Goal: Task Accomplishment & Management: Manage account settings

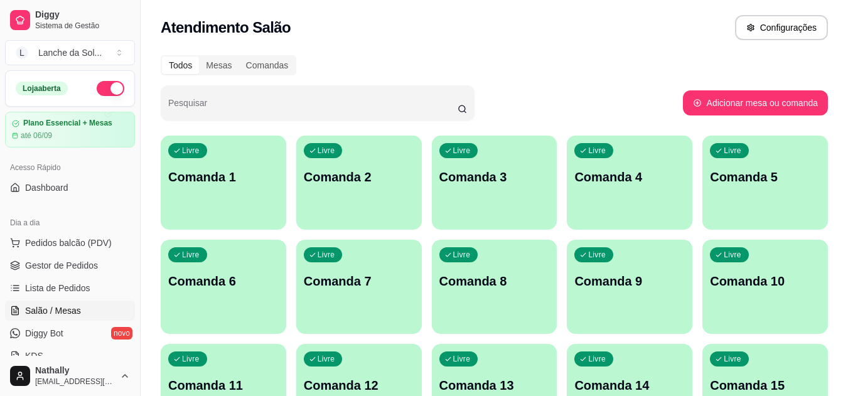
click at [85, 284] on span "Lista de Pedidos" at bounding box center [57, 288] width 65 height 13
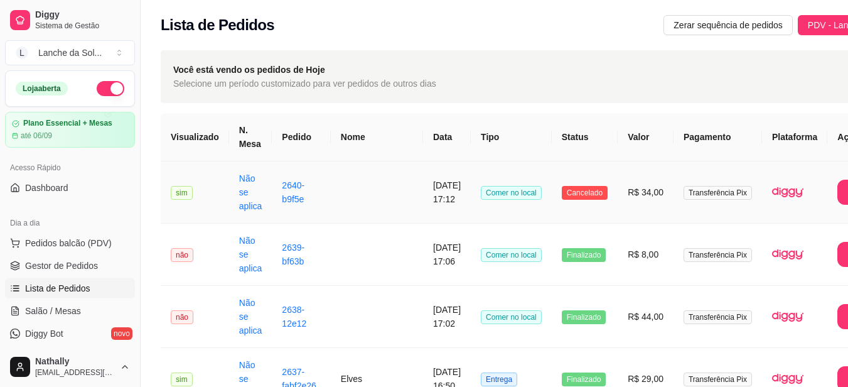
click at [617, 186] on td "R$ 34,00" at bounding box center [645, 192] width 56 height 62
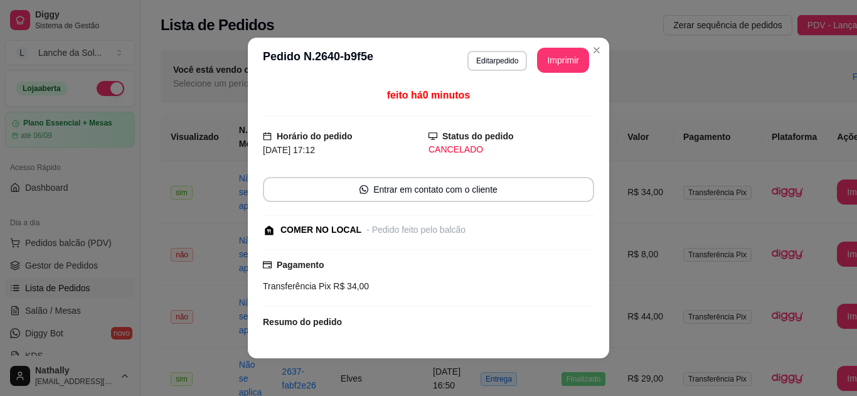
scroll to position [118, 0]
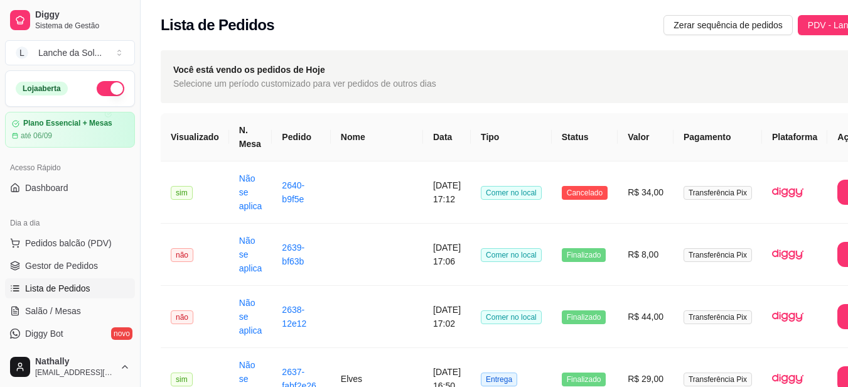
click at [89, 238] on span "Pedidos balcão (PDV)" at bounding box center [68, 243] width 87 height 13
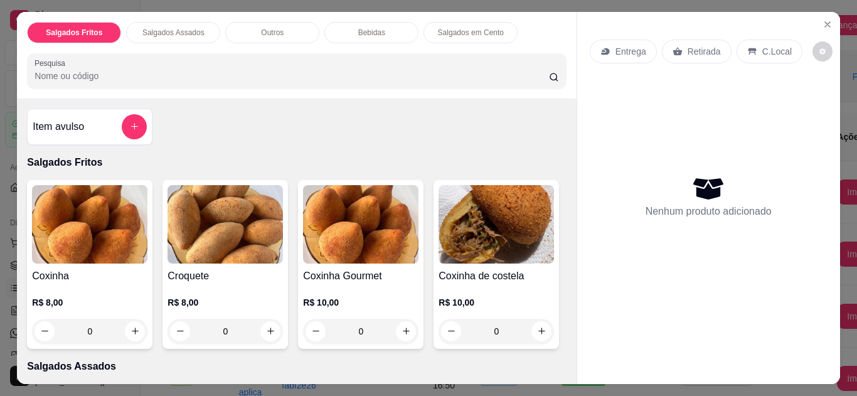
click at [823, 20] on icon "Close" at bounding box center [828, 24] width 10 height 10
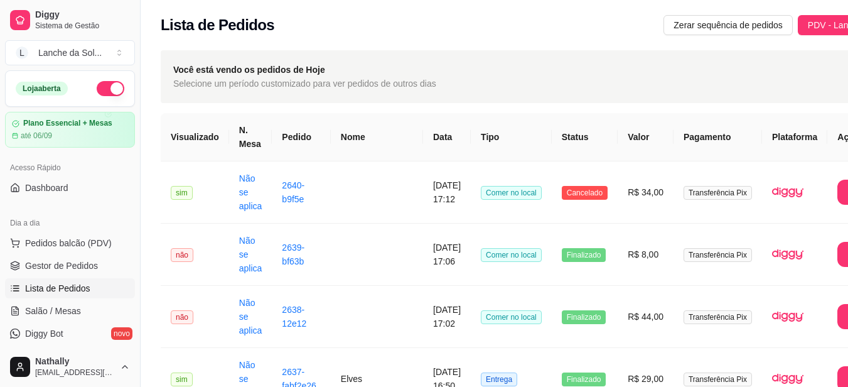
click at [64, 310] on span "Salão / Mesas" at bounding box center [53, 310] width 56 height 13
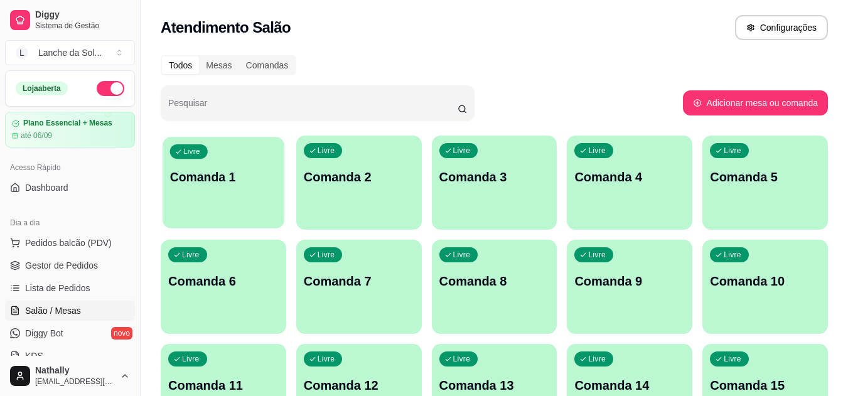
click at [223, 197] on div "Livre Comanda 1" at bounding box center [224, 175] width 122 height 77
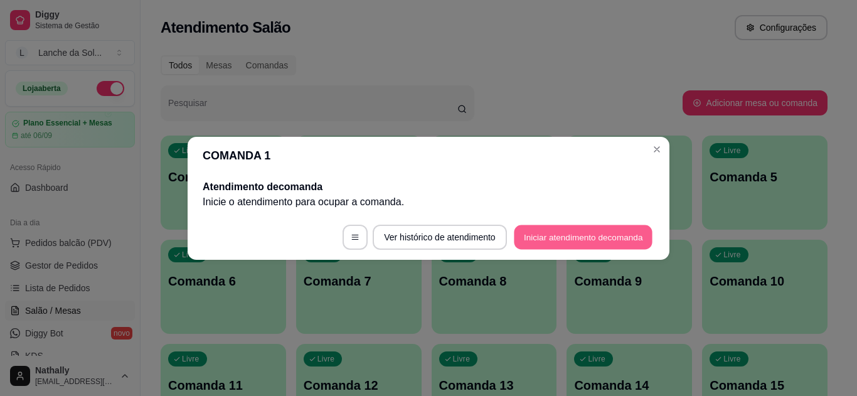
click at [543, 231] on button "Iniciar atendimento de comanda" at bounding box center [583, 237] width 139 height 24
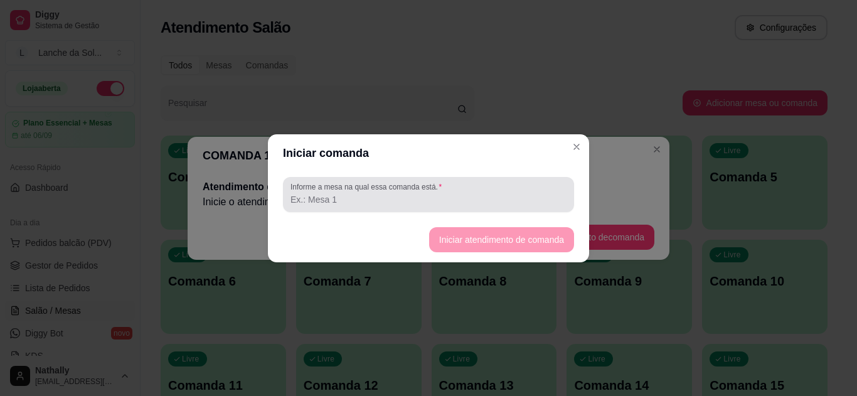
click at [510, 185] on div at bounding box center [429, 194] width 276 height 25
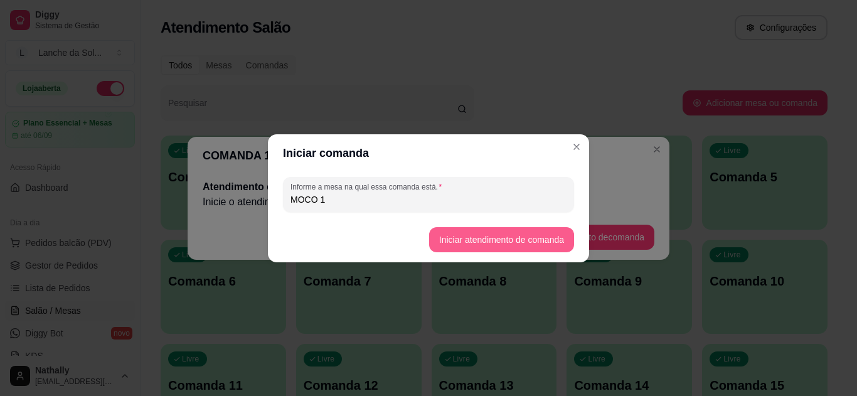
type input "MOCO 1"
click at [516, 242] on button "Iniciar atendimento de comanda" at bounding box center [501, 239] width 141 height 24
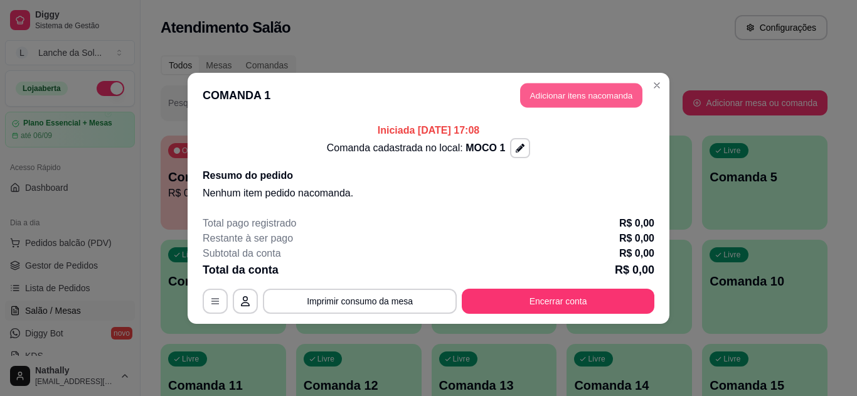
click at [575, 88] on button "Adicionar itens na comanda" at bounding box center [581, 95] width 122 height 24
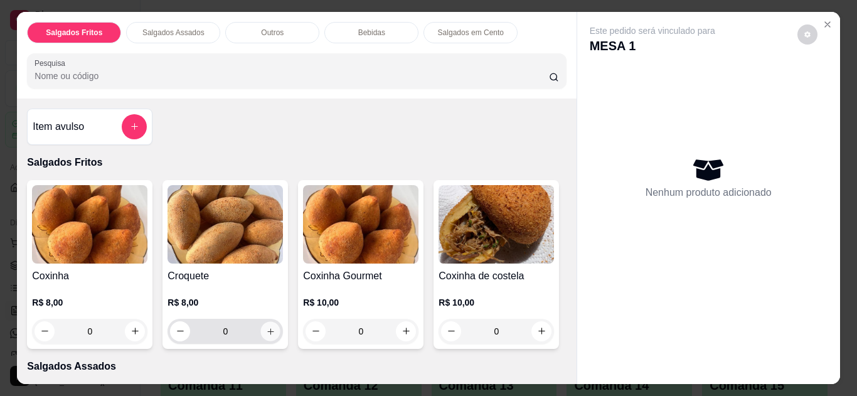
click at [268, 321] on button "increase-product-quantity" at bounding box center [270, 330] width 19 height 19
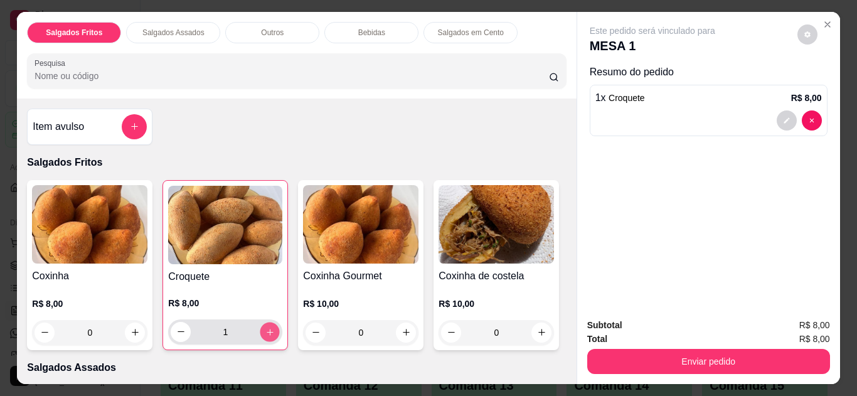
click at [268, 322] on button "increase-product-quantity" at bounding box center [269, 331] width 19 height 19
type input "2"
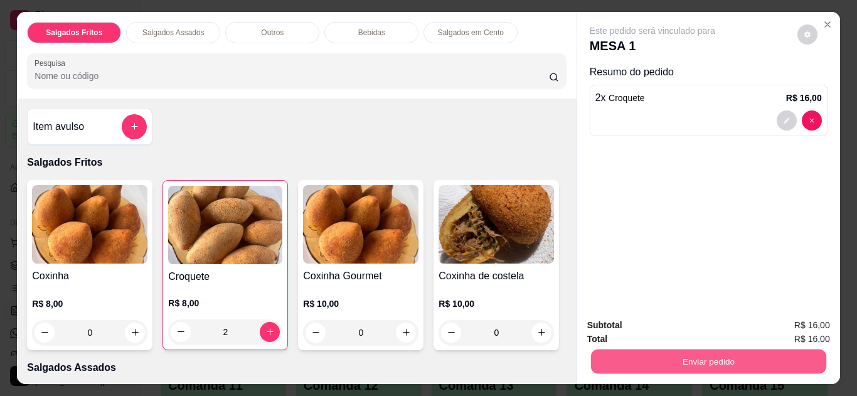
click at [607, 350] on button "Enviar pedido" at bounding box center [707, 362] width 235 height 24
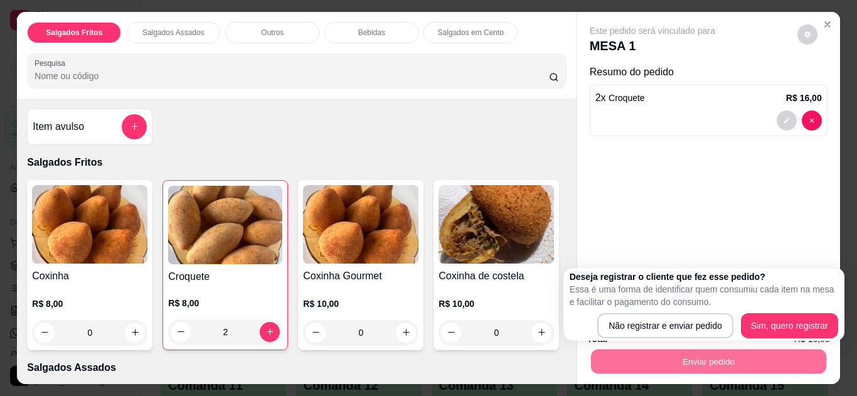
click at [520, 336] on div "Coxinha R$ 8,00 0 Croquete R$ 8,00 2 Coxinha Gourmet R$ 10,00 0 Coxinha de cost…" at bounding box center [296, 265] width 539 height 170
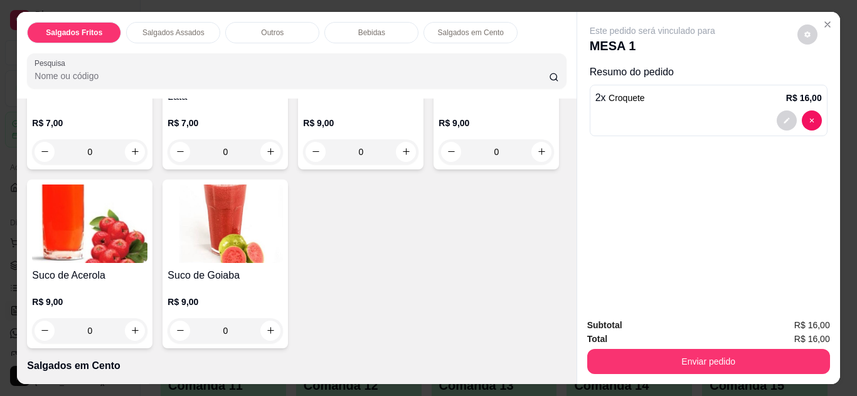
scroll to position [1252, 0]
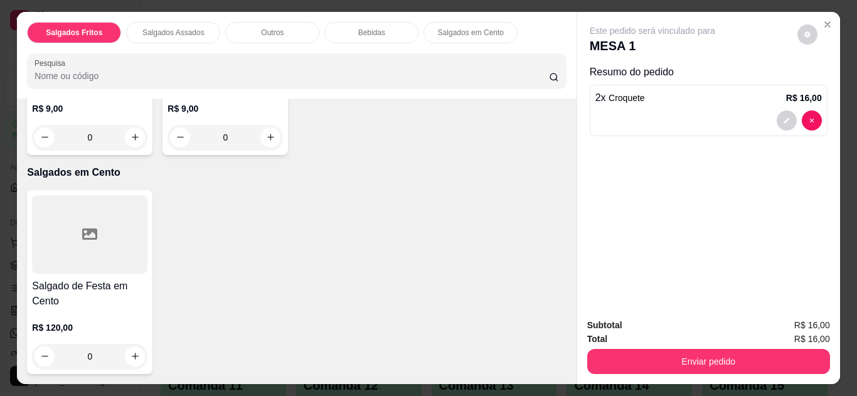
click at [828, 26] on button "Close" at bounding box center [828, 24] width 20 height 20
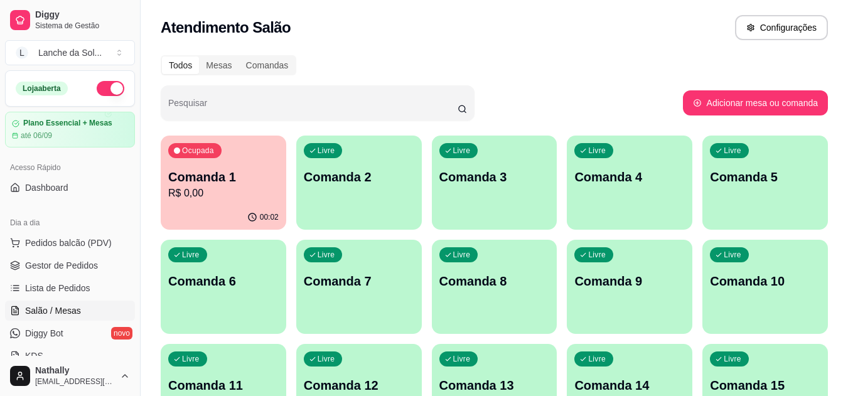
click at [70, 262] on span "Gestor de Pedidos" at bounding box center [61, 265] width 73 height 13
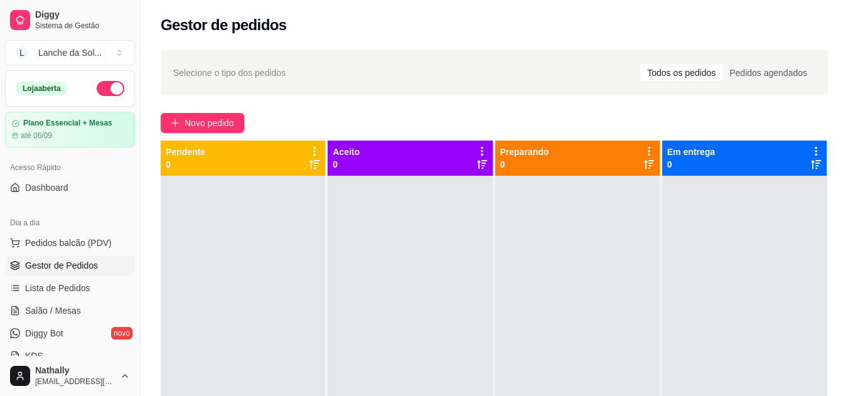
click at [345, 207] on div at bounding box center [410, 374] width 164 height 396
click at [81, 306] on link "Salão / Mesas" at bounding box center [70, 311] width 130 height 20
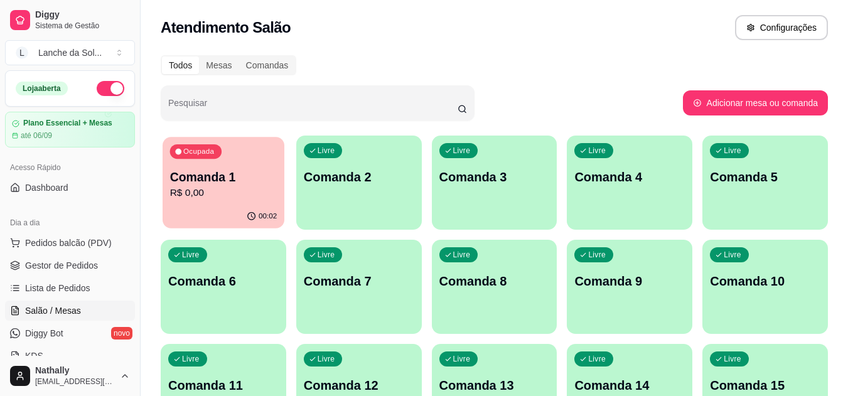
click at [199, 207] on div "00:02" at bounding box center [224, 217] width 122 height 24
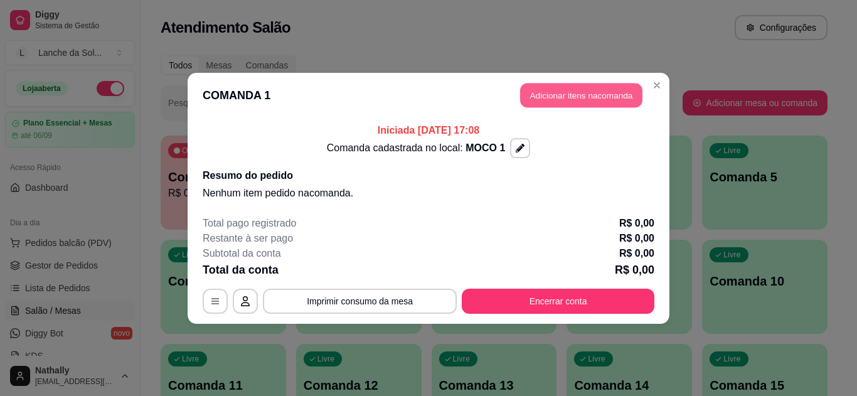
click at [550, 100] on button "Adicionar itens na comanda" at bounding box center [581, 95] width 122 height 24
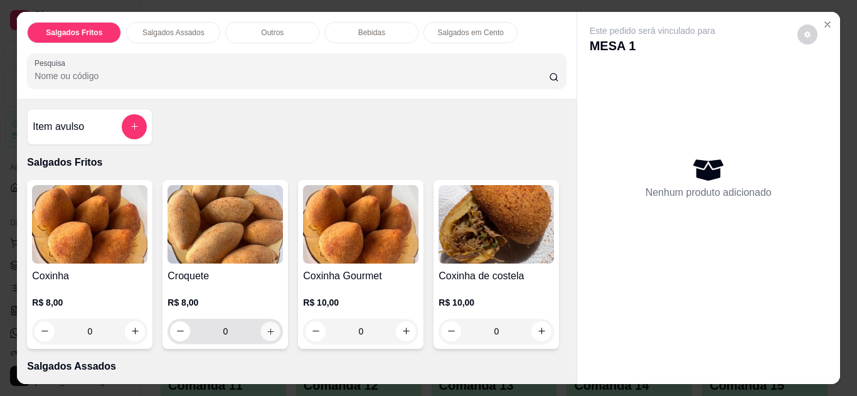
click at [265, 331] on button "increase-product-quantity" at bounding box center [270, 330] width 19 height 19
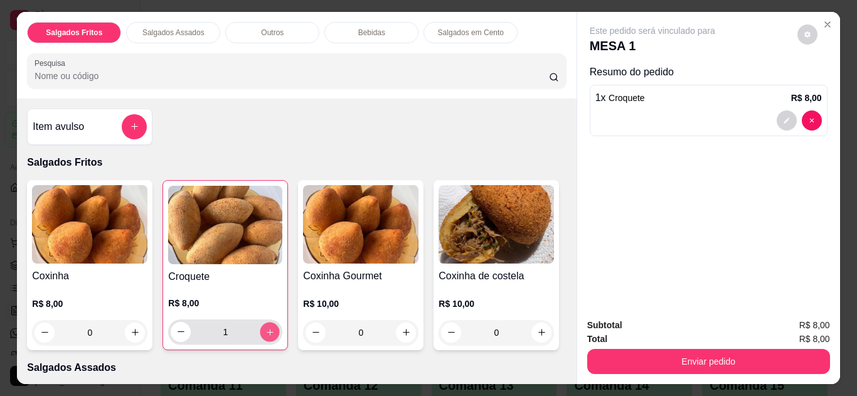
click at [265, 331] on icon "increase-product-quantity" at bounding box center [269, 332] width 9 height 9
type input "2"
click at [577, 348] on div "Subtotal R$ 16,00 Total R$ 16,00 Enviar pedido" at bounding box center [708, 346] width 263 height 76
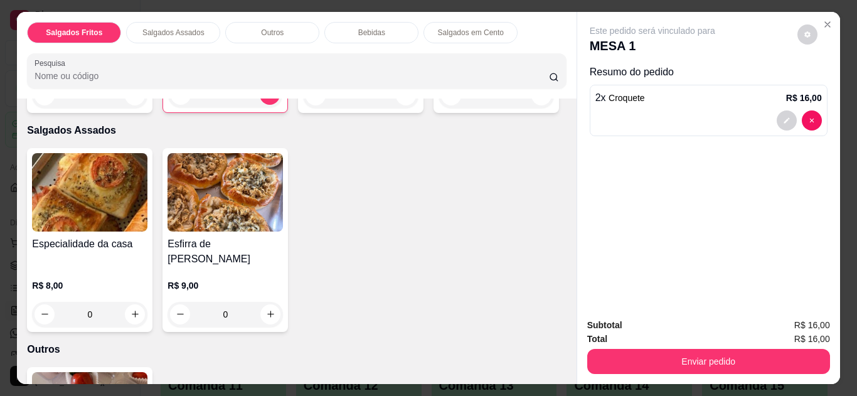
scroll to position [250, 0]
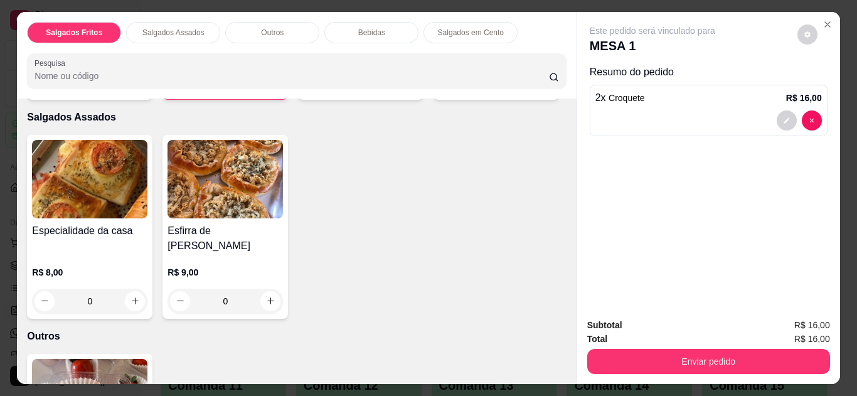
click at [537, 87] on icon "increase-product-quantity" at bounding box center [541, 82] width 9 height 9
type input "1"
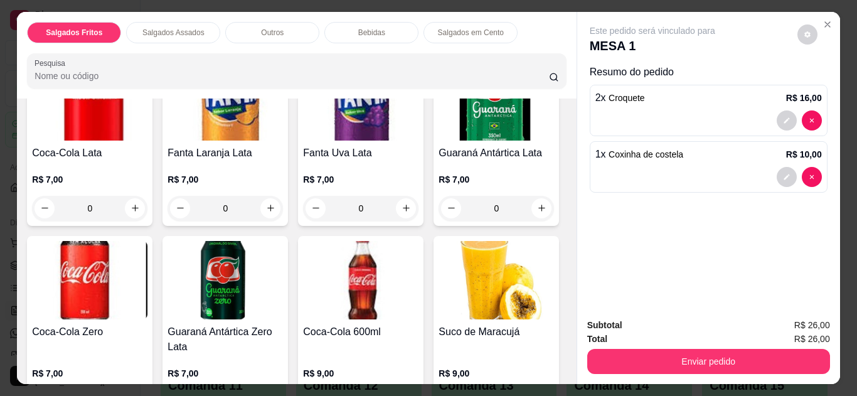
scroll to position [1001, 0]
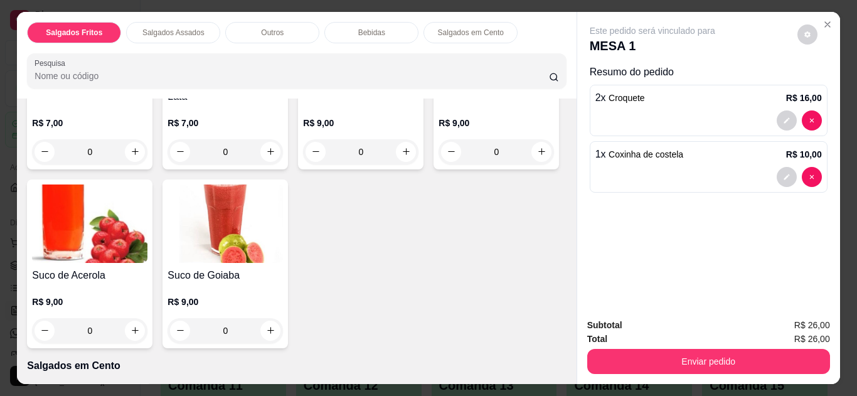
type input "1"
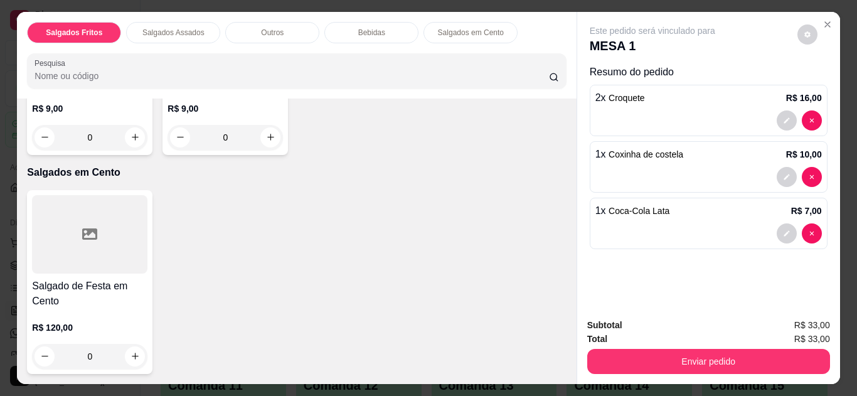
scroll to position [1503, 0]
click at [267, 141] on icon "increase-product-quantity" at bounding box center [270, 137] width 6 height 6
type input "1"
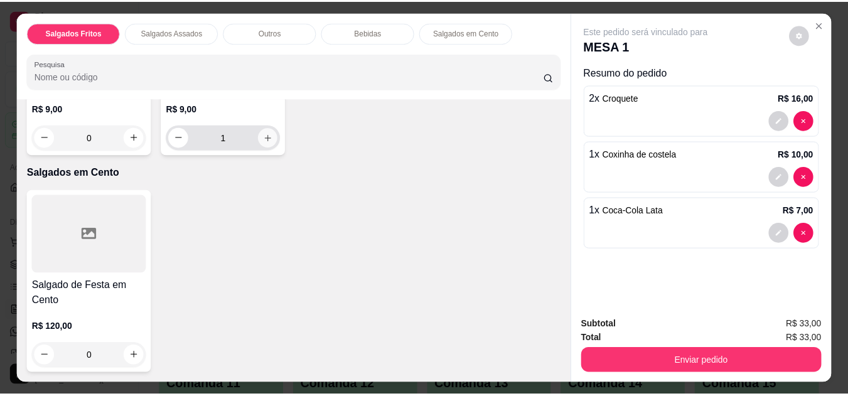
scroll to position [1503, 0]
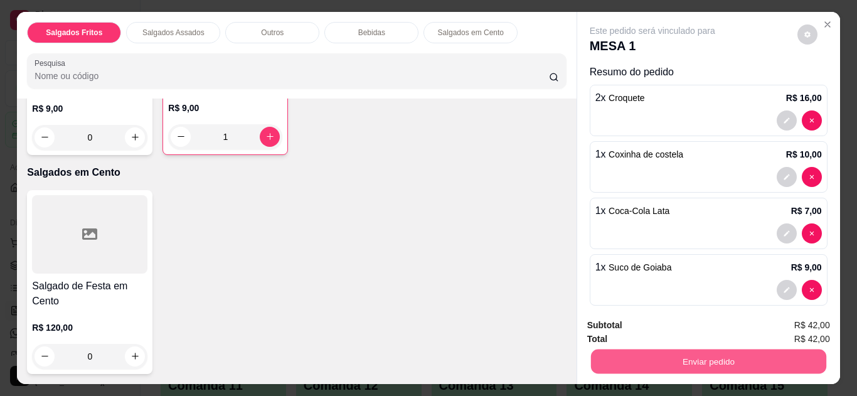
click at [609, 354] on button "Enviar pedido" at bounding box center [707, 362] width 235 height 24
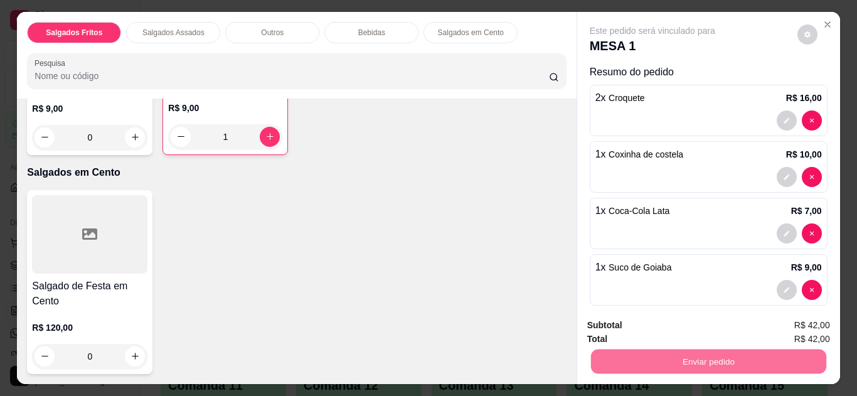
click at [627, 321] on button "Não registrar e enviar pedido" at bounding box center [667, 325] width 127 height 23
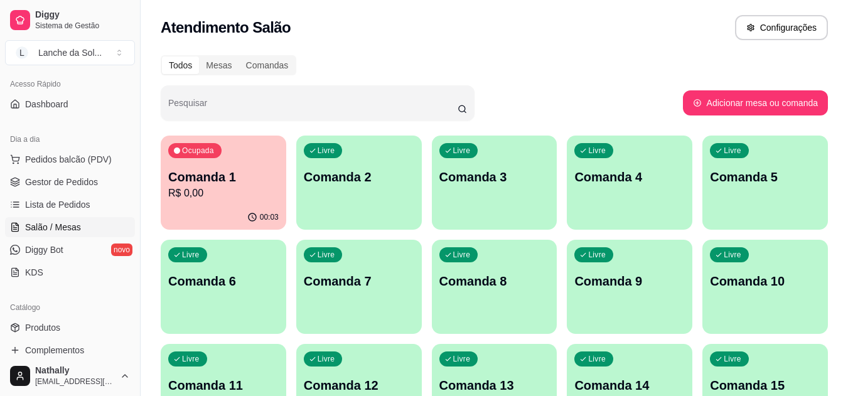
scroll to position [91, 0]
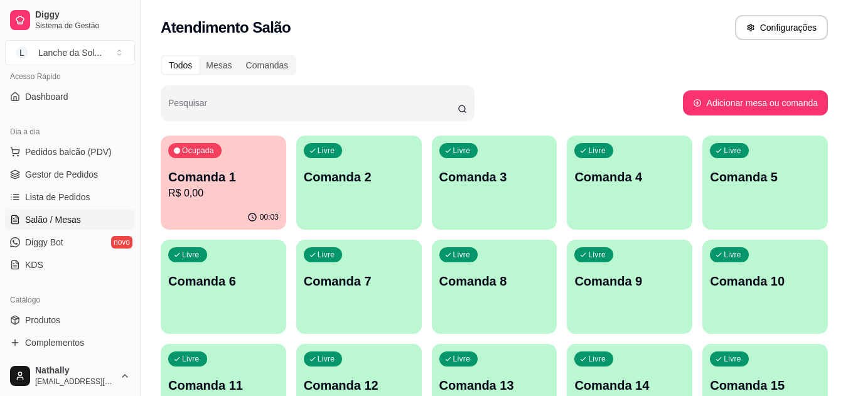
click at [53, 315] on span "Produtos" at bounding box center [42, 320] width 35 height 13
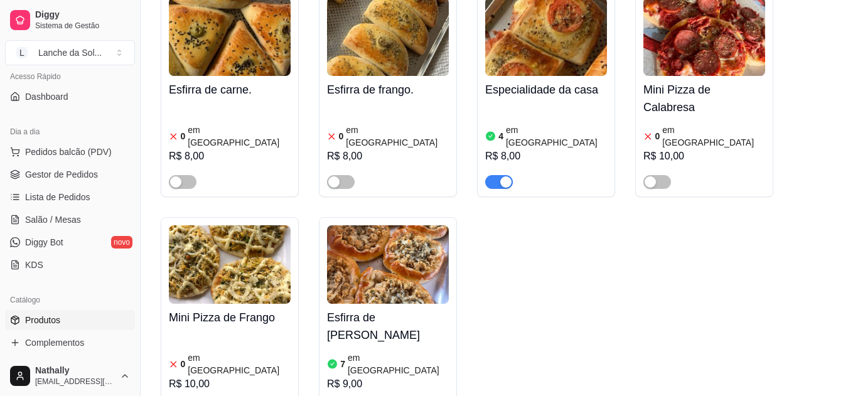
scroll to position [648, 0]
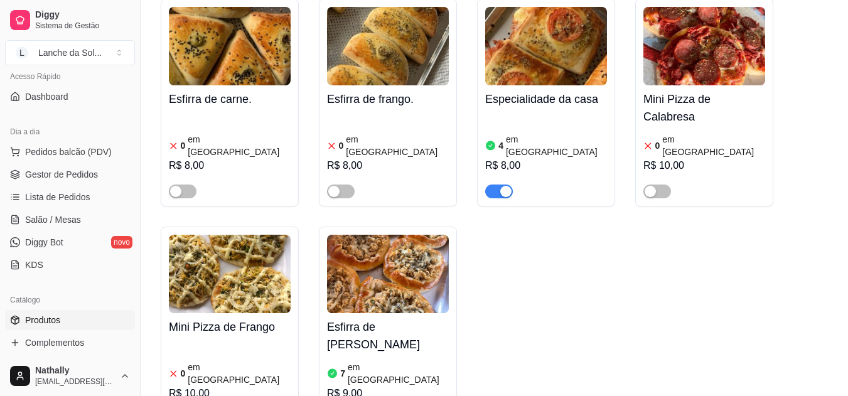
click at [338, 318] on h4 "Esfirra de [PERSON_NAME]" at bounding box center [388, 335] width 122 height 35
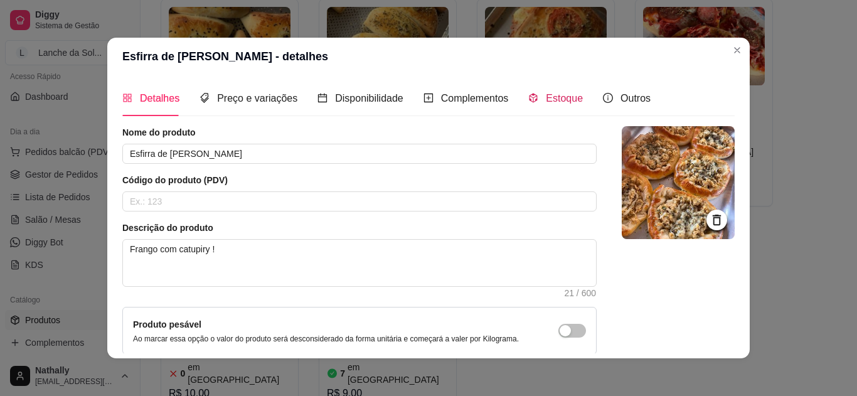
click at [546, 101] on span "Estoque" at bounding box center [564, 98] width 37 height 11
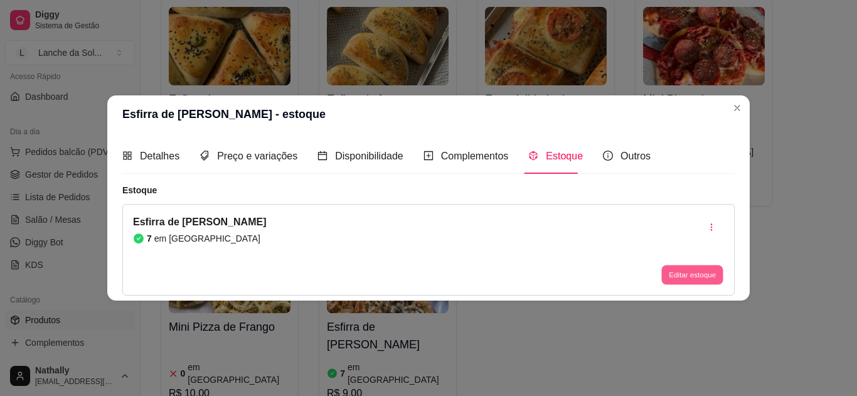
click at [681, 273] on button "Editar estoque" at bounding box center [691, 274] width 61 height 19
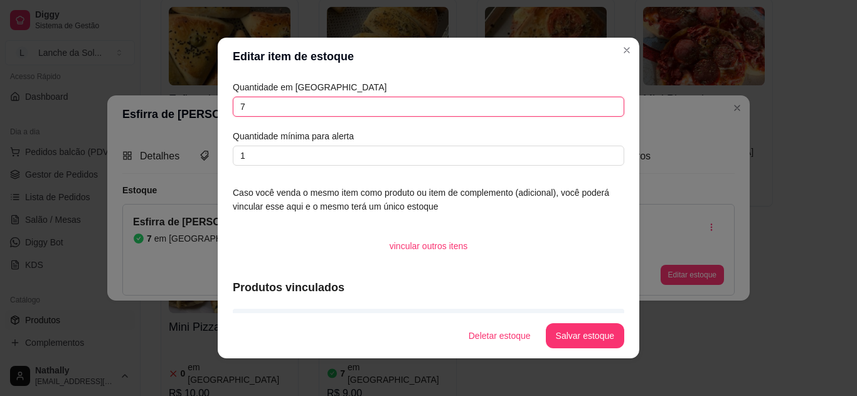
click at [408, 101] on input "7" at bounding box center [429, 107] width 392 height 20
type input "2"
click at [547, 331] on button "Salvar estoque" at bounding box center [585, 336] width 77 height 24
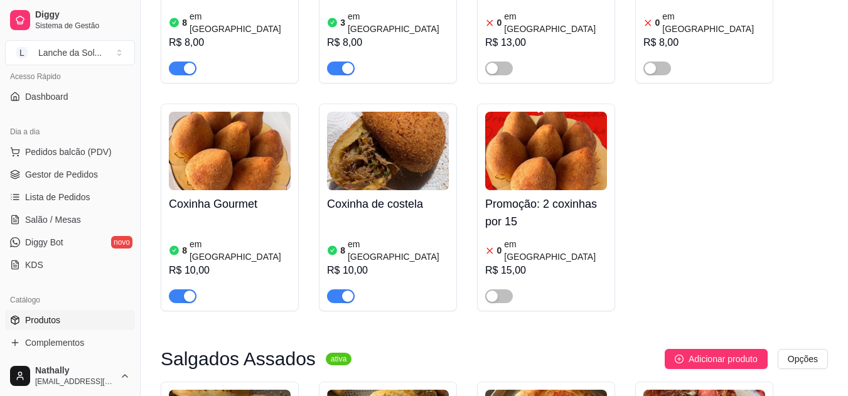
scroll to position [0, 0]
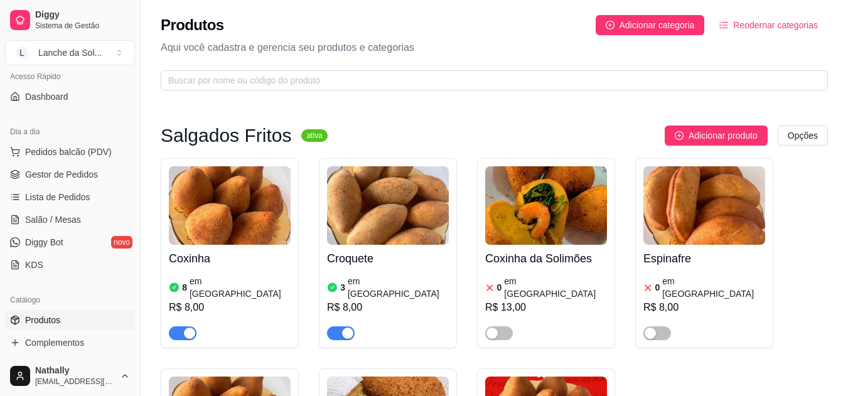
click at [55, 200] on span "Lista de Pedidos" at bounding box center [57, 197] width 65 height 13
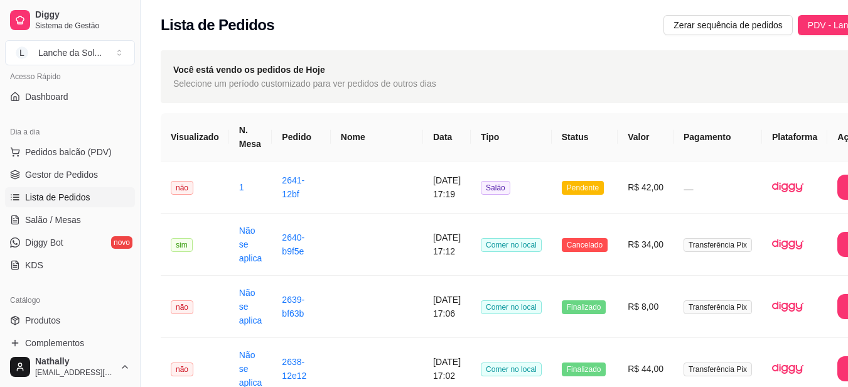
click at [65, 178] on span "Gestor de Pedidos" at bounding box center [61, 174] width 73 height 13
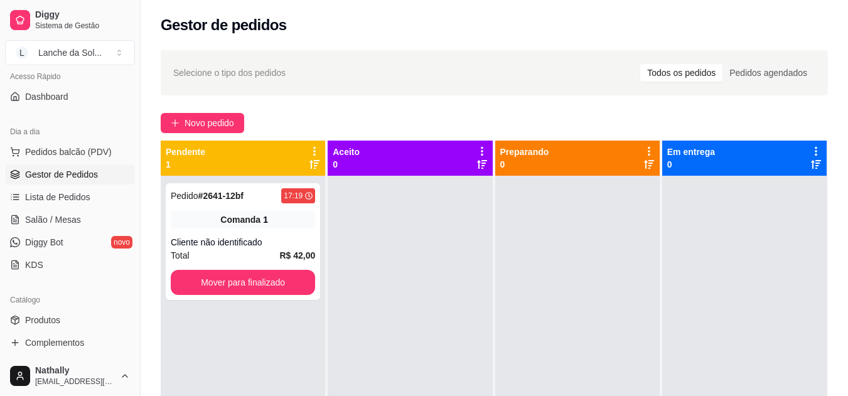
click at [44, 323] on span "Produtos" at bounding box center [42, 320] width 35 height 13
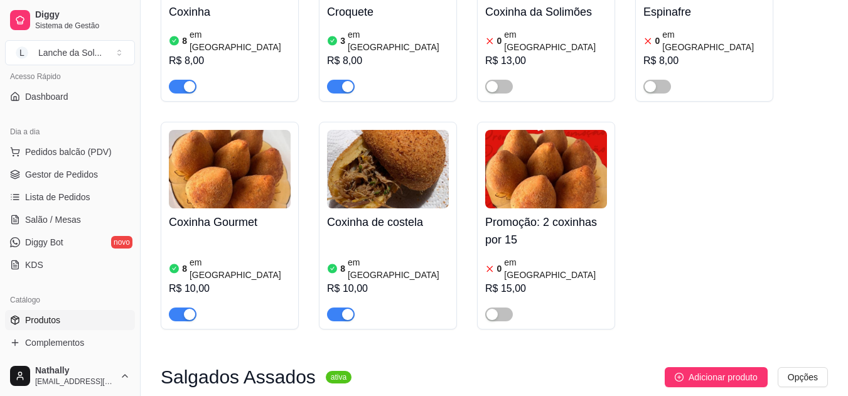
scroll to position [219, 0]
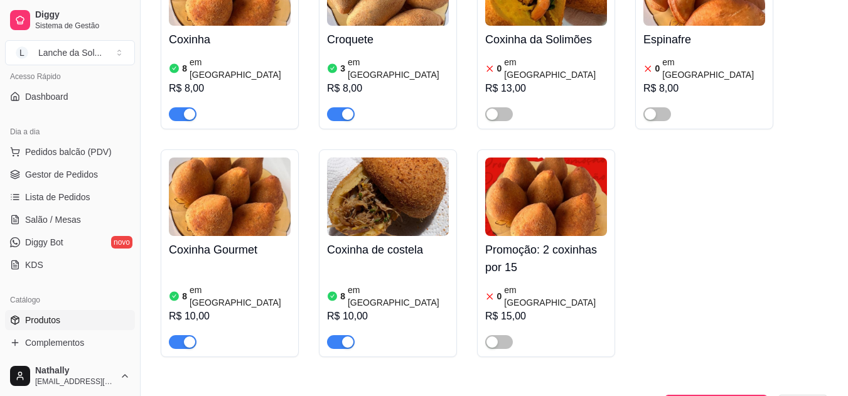
click at [370, 284] on article "em [GEOGRAPHIC_DATA]" at bounding box center [398, 296] width 101 height 25
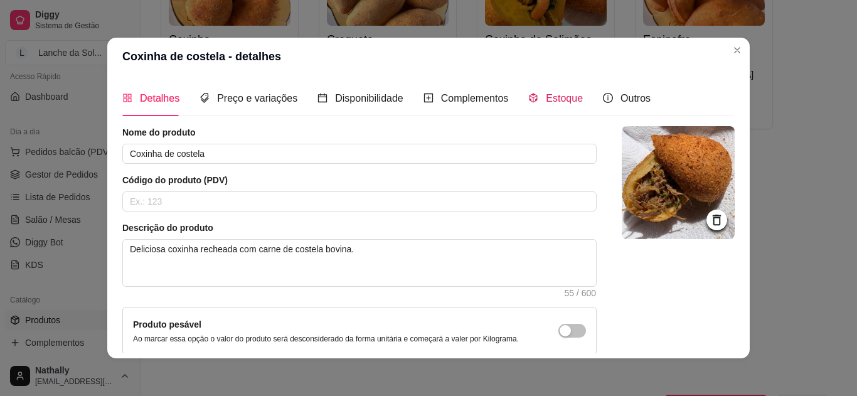
click at [544, 105] on div "Estoque" at bounding box center [555, 98] width 55 height 16
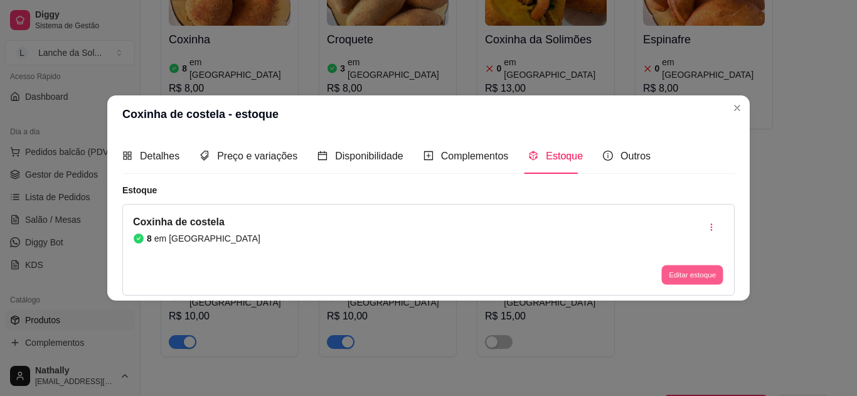
click at [678, 272] on button "Editar estoque" at bounding box center [691, 274] width 61 height 19
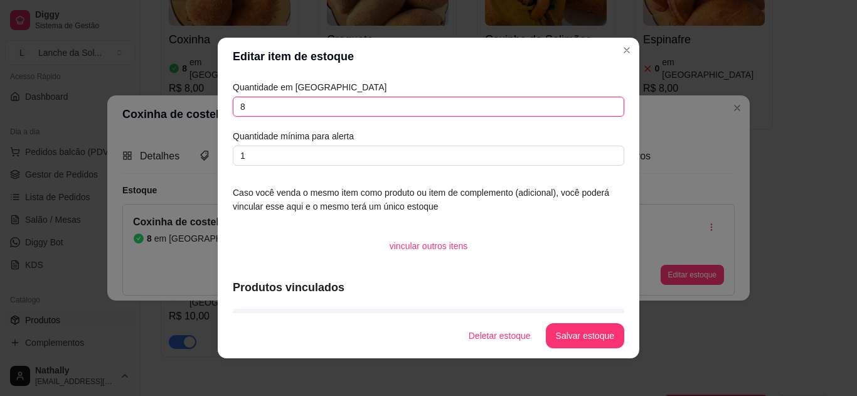
click at [469, 109] on input "8" at bounding box center [429, 107] width 392 height 20
type input "6"
click at [590, 338] on button "Salvar estoque" at bounding box center [585, 336] width 77 height 24
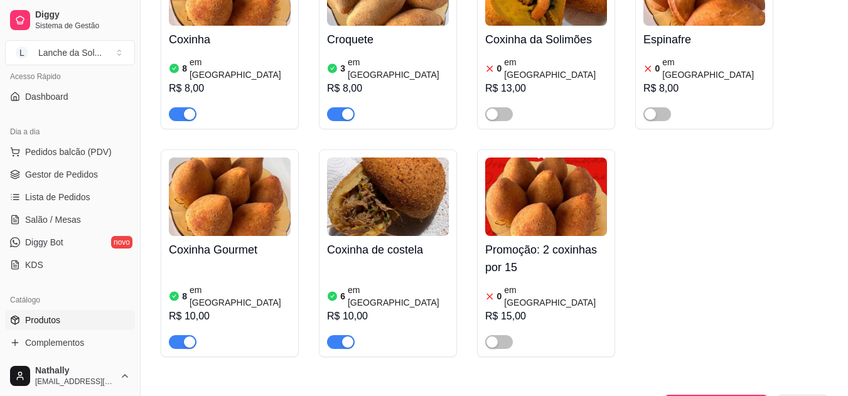
click at [379, 270] on div "6 em estoque R$ 10,00" at bounding box center [388, 306] width 122 height 85
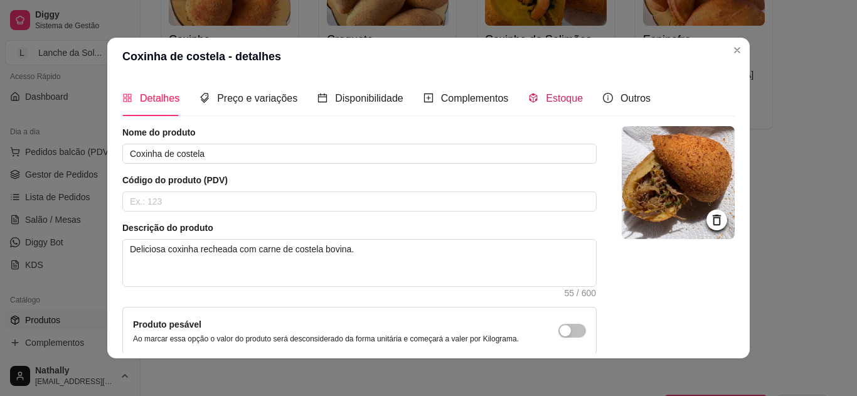
click at [546, 99] on span "Estoque" at bounding box center [564, 98] width 37 height 11
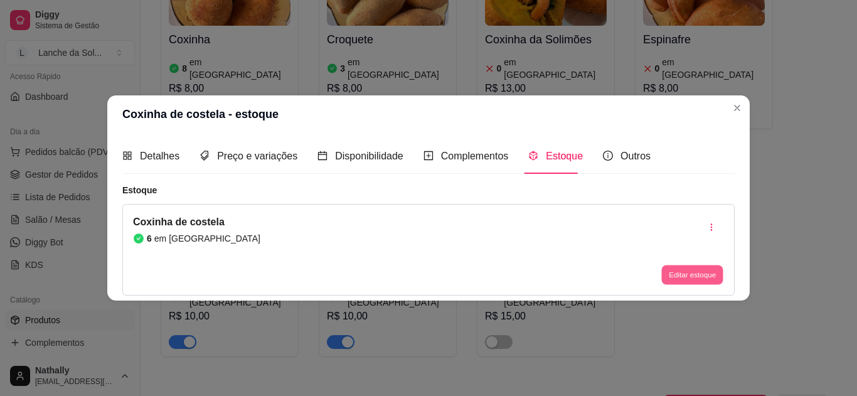
click at [676, 270] on button "Editar estoque" at bounding box center [691, 274] width 61 height 19
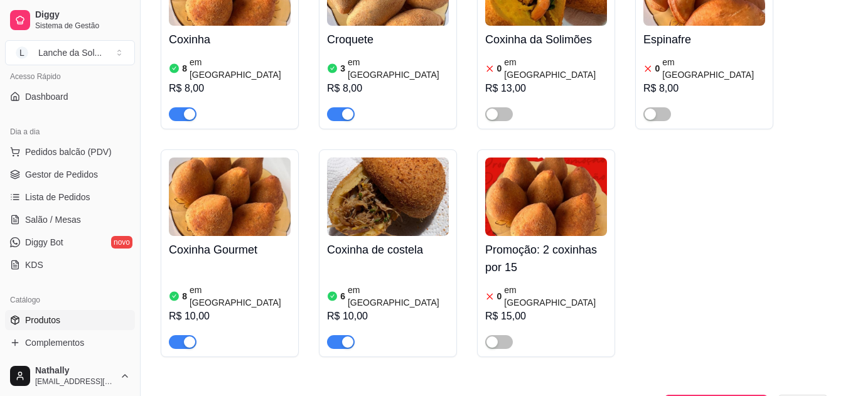
drag, startPoint x: 736, startPoint y: 105, endPoint x: 764, endPoint y: 136, distance: 41.3
click at [764, 136] on div "Coxinha 8 em estoque R$ 8,00 Croquete 3 em estoque R$ 8,00 Coxinha da Solimões …" at bounding box center [494, 148] width 667 height 418
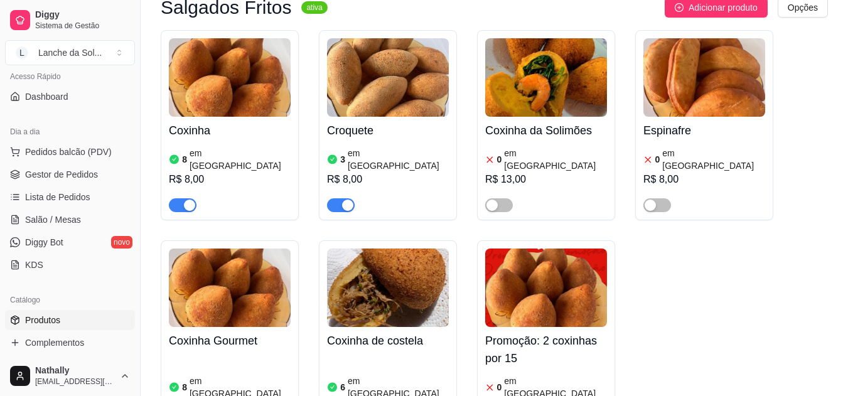
scroll to position [36, 0]
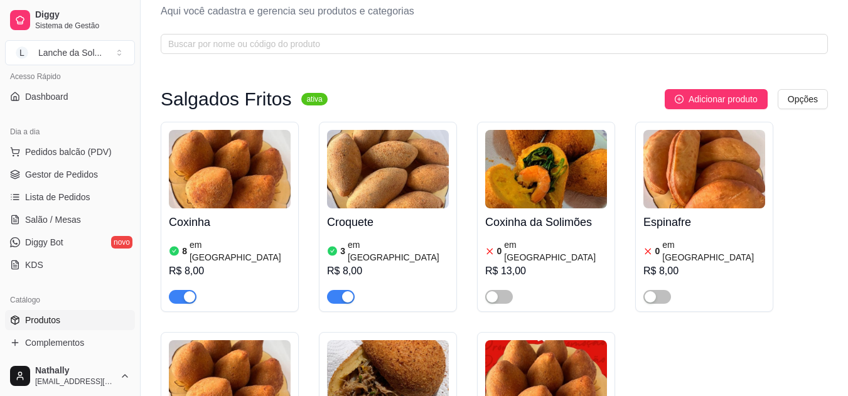
click at [412, 236] on div "3 em estoque R$ 8,00" at bounding box center [388, 270] width 122 height 68
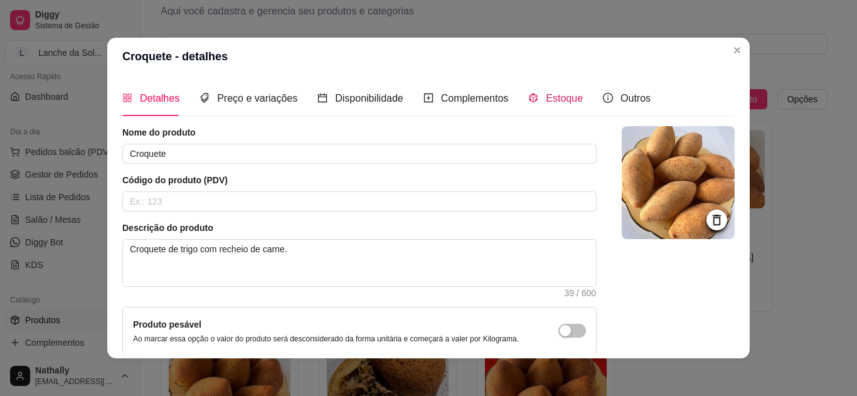
click at [528, 95] on icon "code-sandbox" at bounding box center [533, 98] width 10 height 10
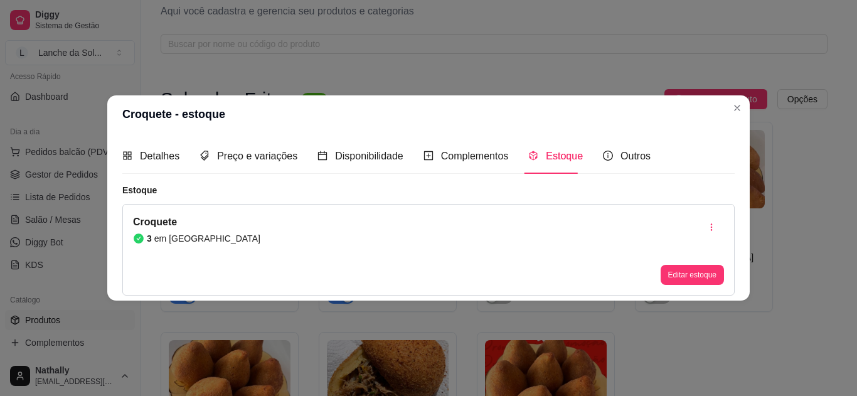
click at [528, 95] on header "Croquete - estoque" at bounding box center [428, 114] width 643 height 38
click at [683, 267] on button "Editar estoque" at bounding box center [691, 274] width 61 height 19
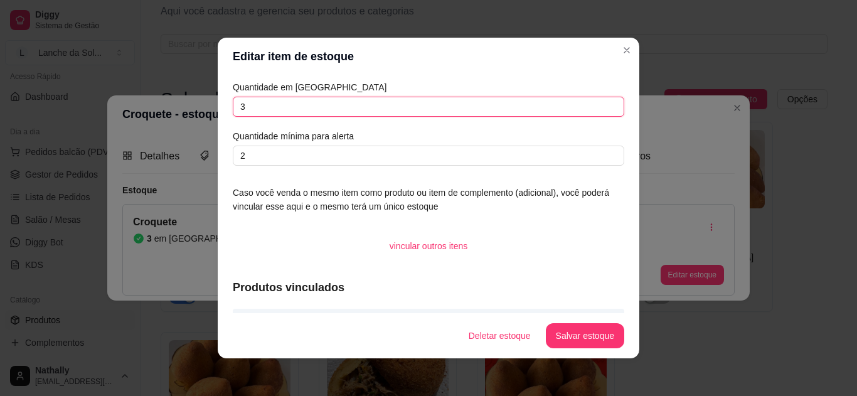
click at [581, 109] on input "3" at bounding box center [429, 107] width 392 height 20
type input "7"
click at [577, 318] on footer "Deletar estoque Salvar estoque" at bounding box center [429, 335] width 422 height 45
click at [576, 334] on button "Salvar estoque" at bounding box center [585, 336] width 77 height 24
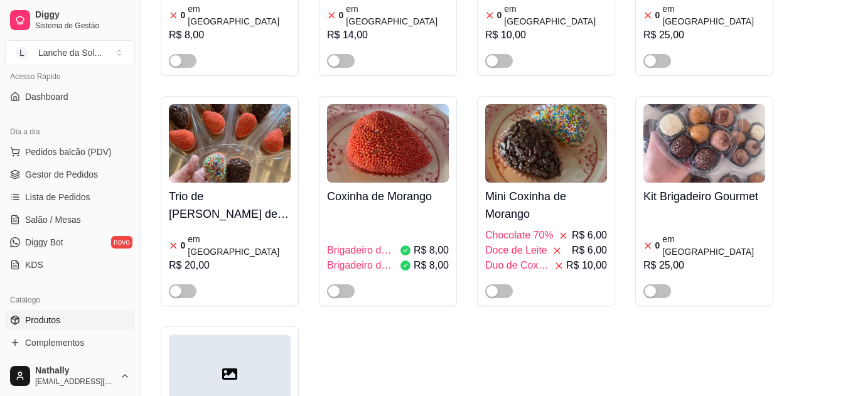
scroll to position [3500, 0]
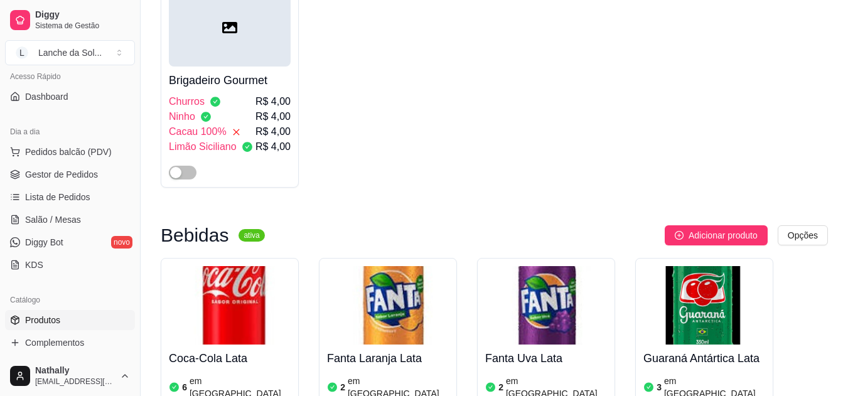
click at [45, 221] on span "Salão / Mesas" at bounding box center [53, 219] width 56 height 13
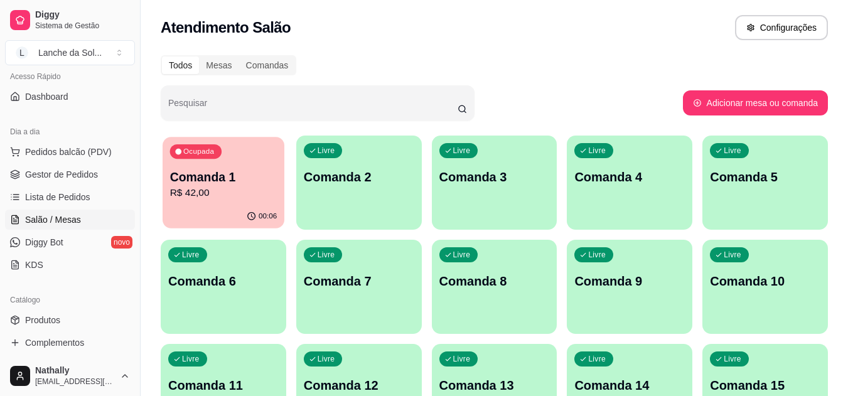
click at [189, 211] on div "00:06" at bounding box center [224, 217] width 122 height 24
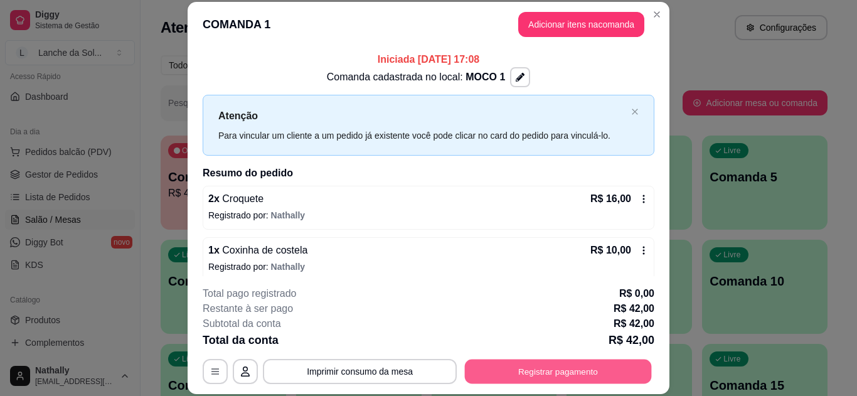
click at [546, 373] on button "Registrar pagamento" at bounding box center [558, 371] width 187 height 24
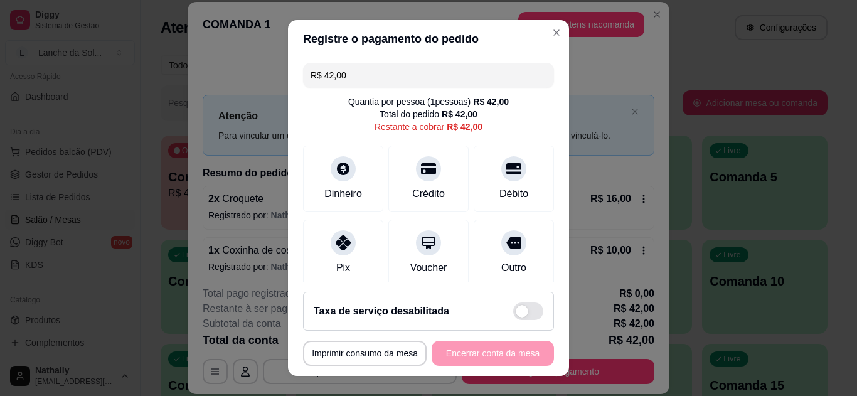
click at [336, 262] on div "Pix" at bounding box center [343, 267] width 14 height 15
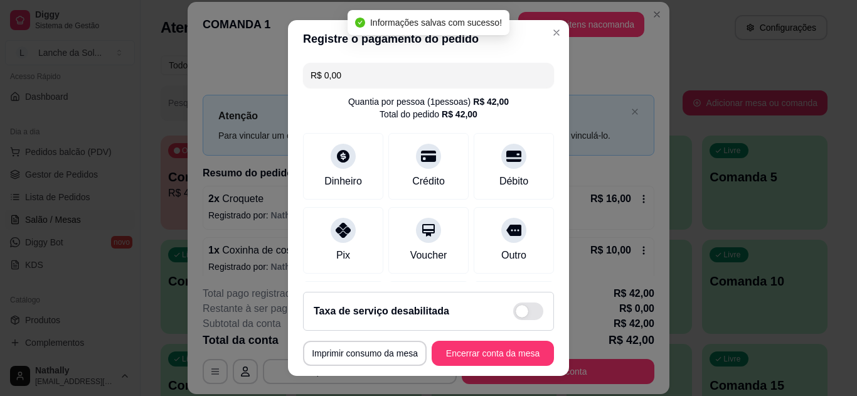
click at [349, 76] on input "R$ 0,00" at bounding box center [429, 75] width 236 height 25
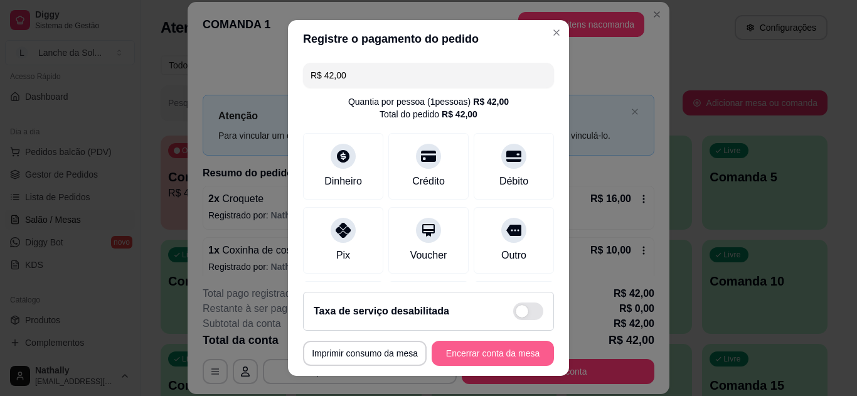
type input "R$ 42,00"
click at [447, 349] on button "Encerrar conta da mesa" at bounding box center [493, 353] width 119 height 24
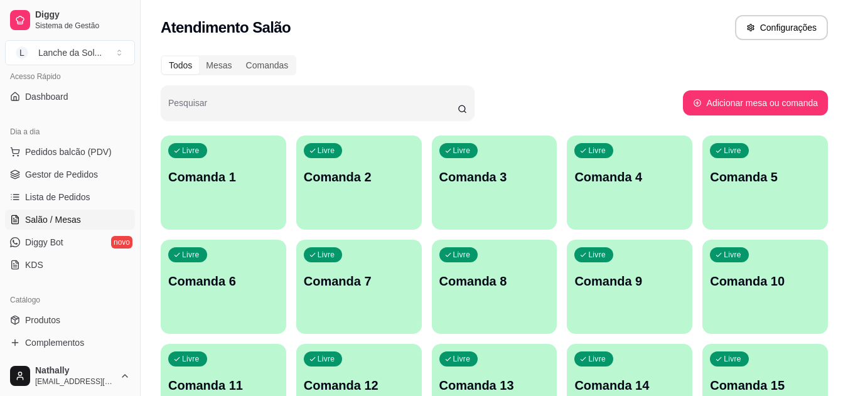
click at [64, 178] on span "Gestor de Pedidos" at bounding box center [61, 174] width 73 height 13
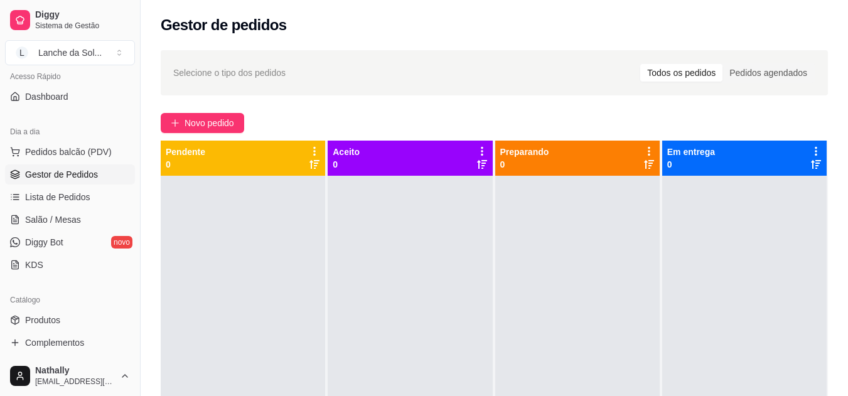
click at [98, 155] on span "Pedidos balcão (PDV)" at bounding box center [68, 152] width 87 height 13
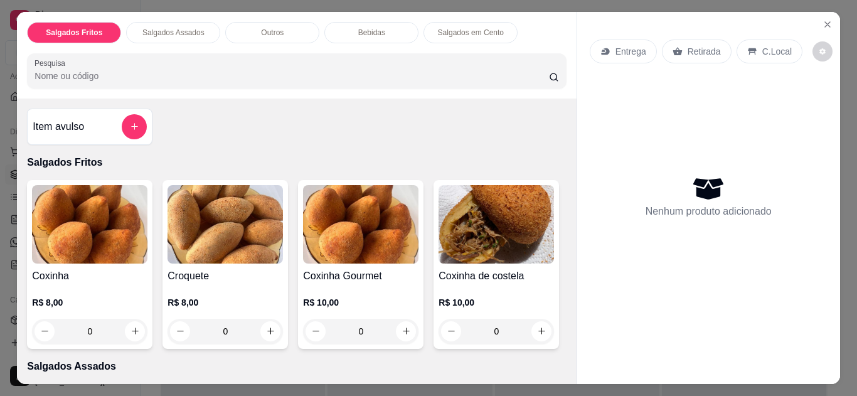
click at [762, 45] on p "C.Local" at bounding box center [776, 51] width 29 height 13
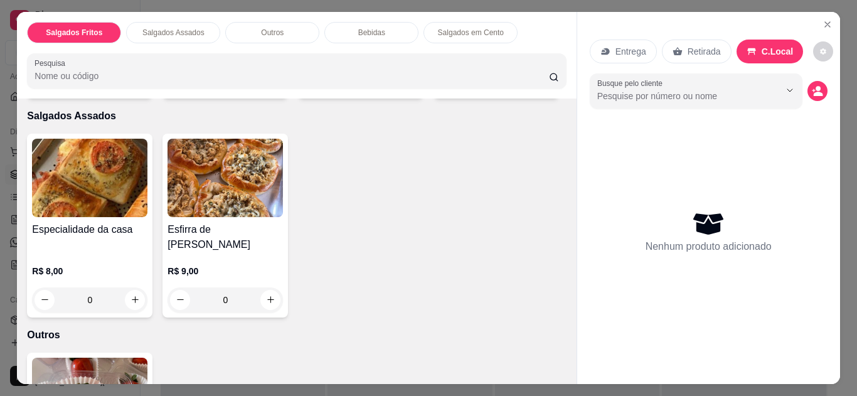
scroll to position [501, 0]
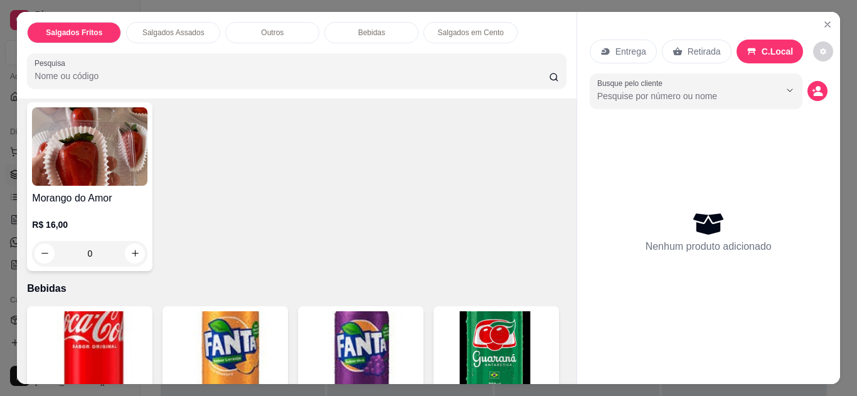
click at [261, 59] on button "increase-product-quantity" at bounding box center [270, 49] width 19 height 19
type input "1"
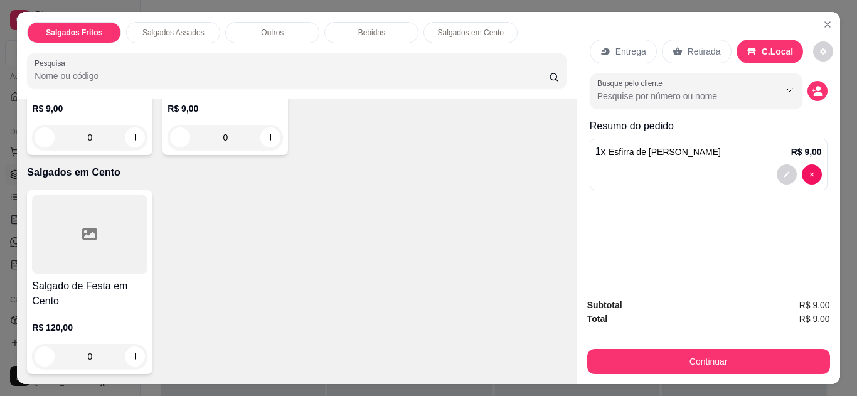
scroll to position [1252, 0]
type input "1"
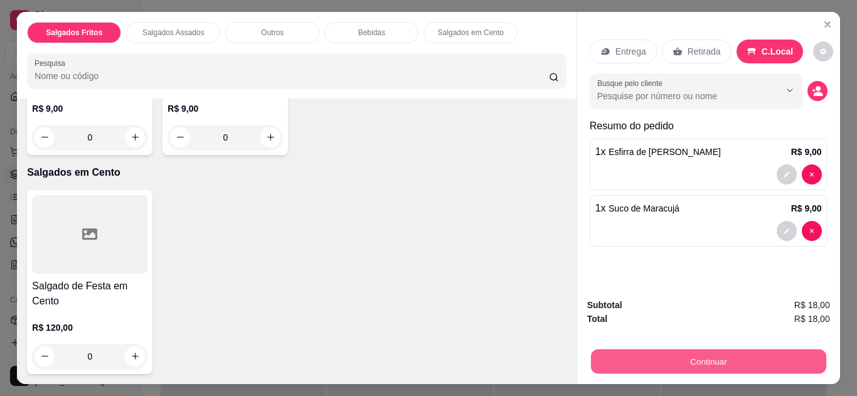
click at [641, 353] on button "Continuar" at bounding box center [707, 362] width 235 height 24
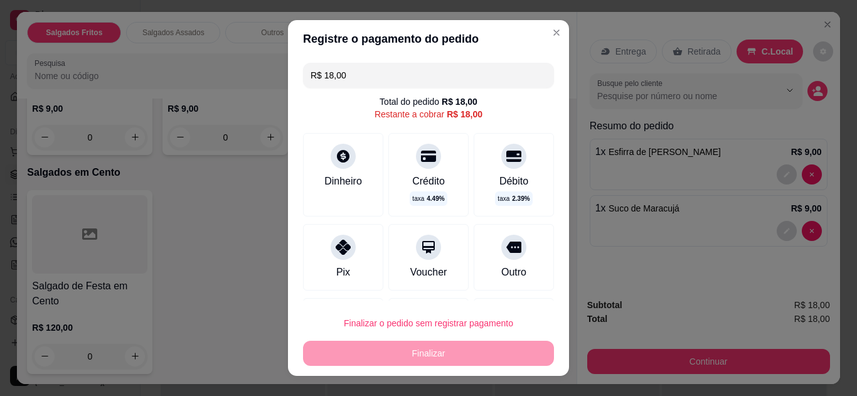
click at [346, 262] on div "Pix" at bounding box center [343, 257] width 80 height 67
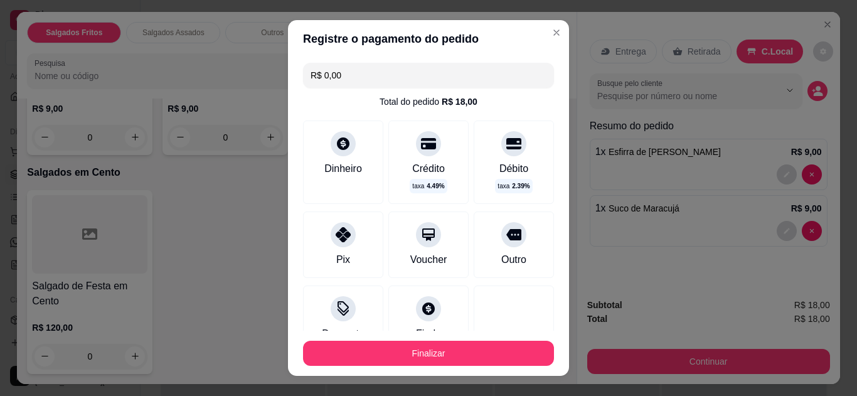
click at [406, 67] on input "R$ 0,00" at bounding box center [429, 75] width 236 height 25
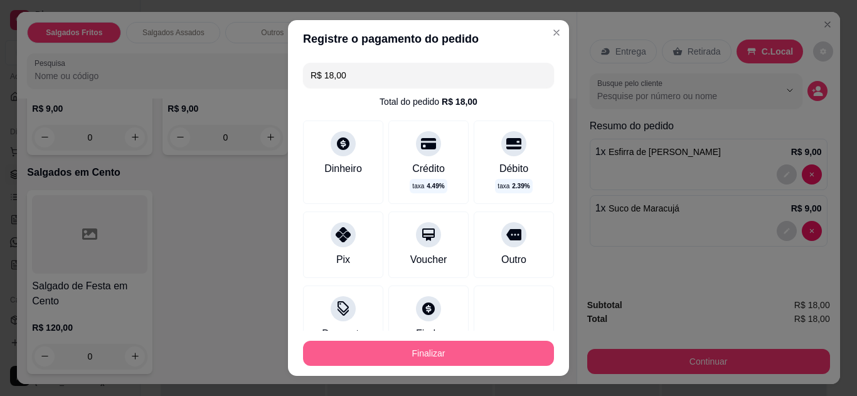
type input "R$ 18,00"
click at [405, 355] on button "Finalizar" at bounding box center [428, 353] width 251 height 25
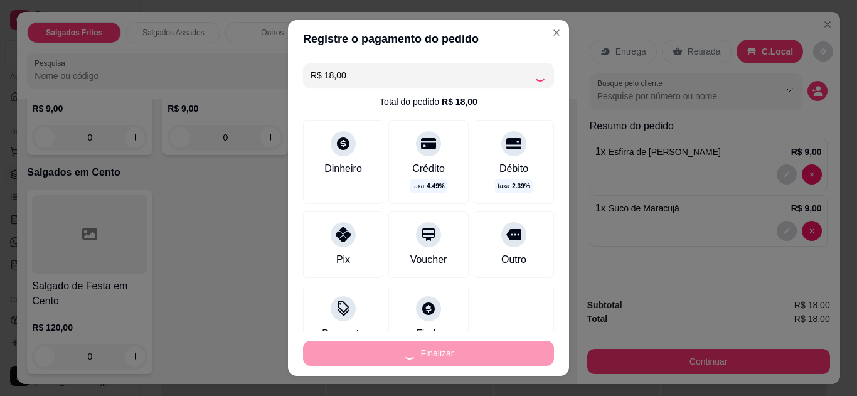
type input "0"
type input "-R$ 18,00"
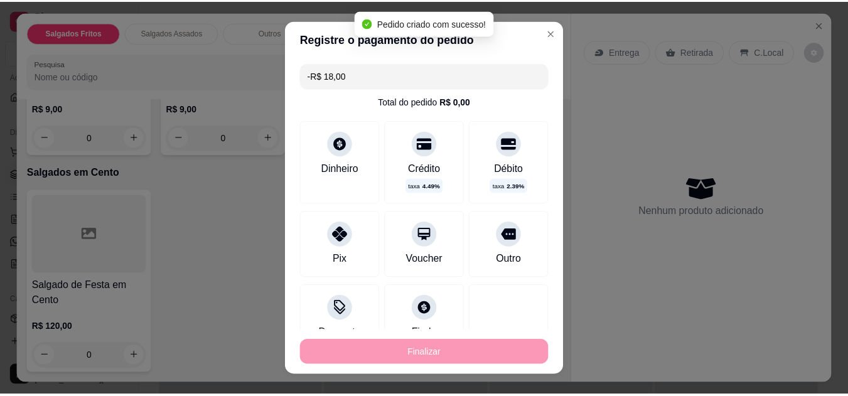
scroll to position [1251, 0]
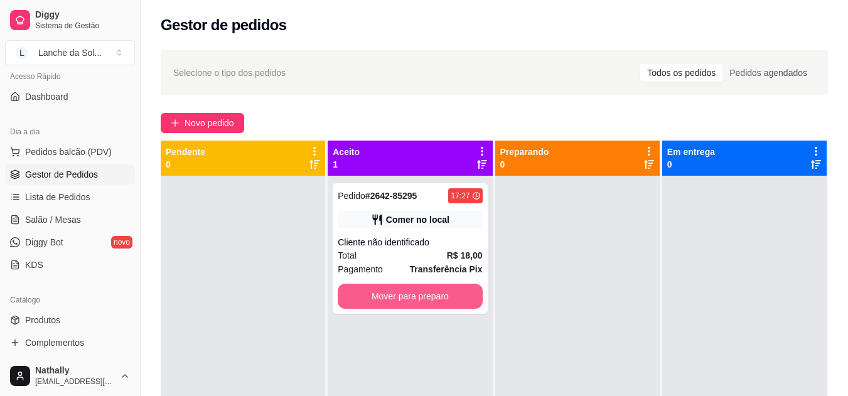
click at [431, 299] on button "Mover para preparo" at bounding box center [410, 296] width 144 height 25
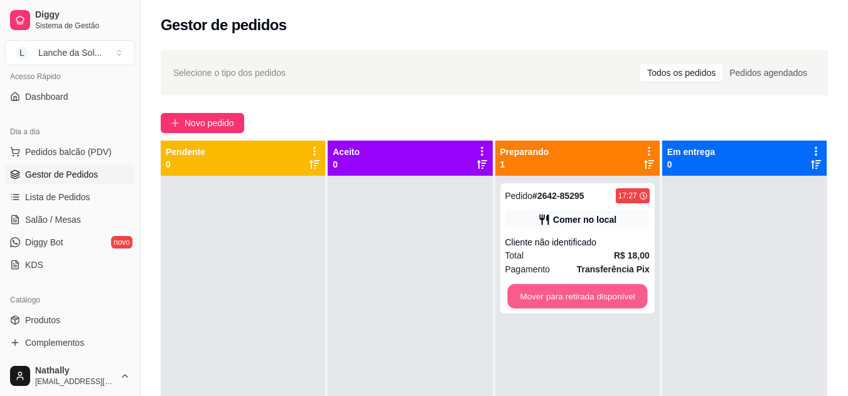
click at [539, 298] on button "Mover para retirada disponível" at bounding box center [577, 296] width 140 height 24
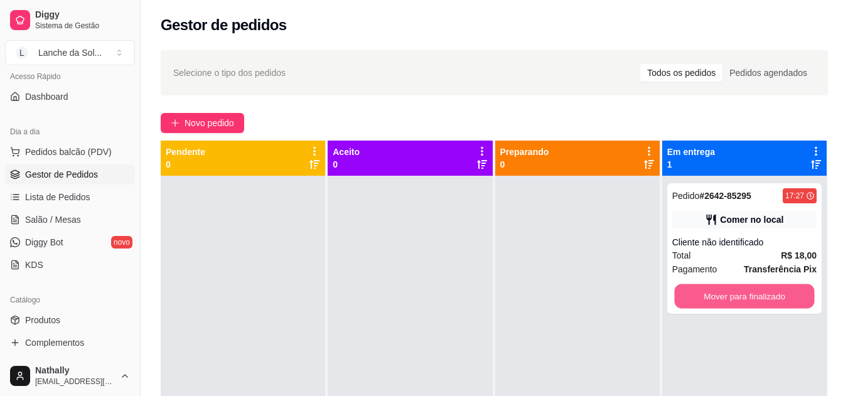
click at [691, 294] on button "Mover para finalizado" at bounding box center [744, 296] width 140 height 24
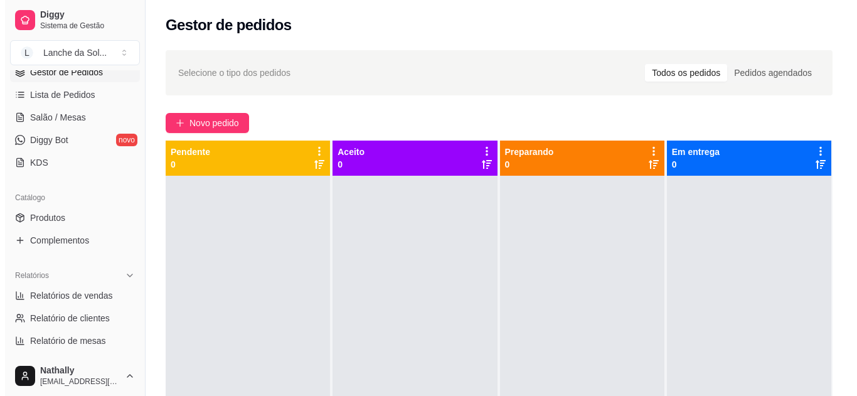
scroll to position [206, 0]
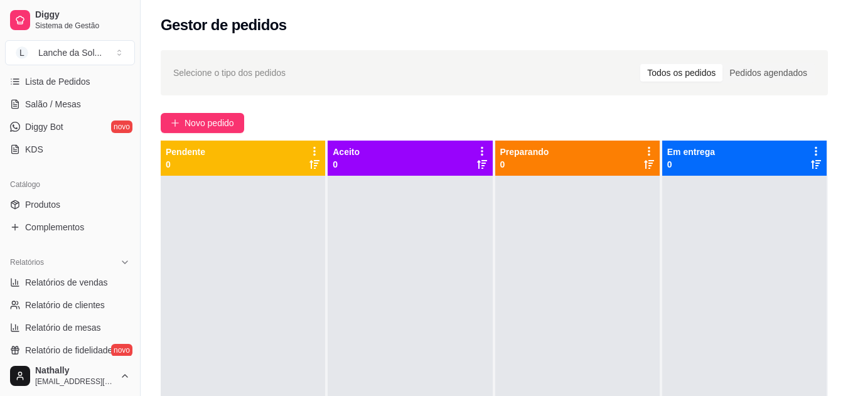
click at [81, 112] on link "Salão / Mesas" at bounding box center [70, 104] width 130 height 20
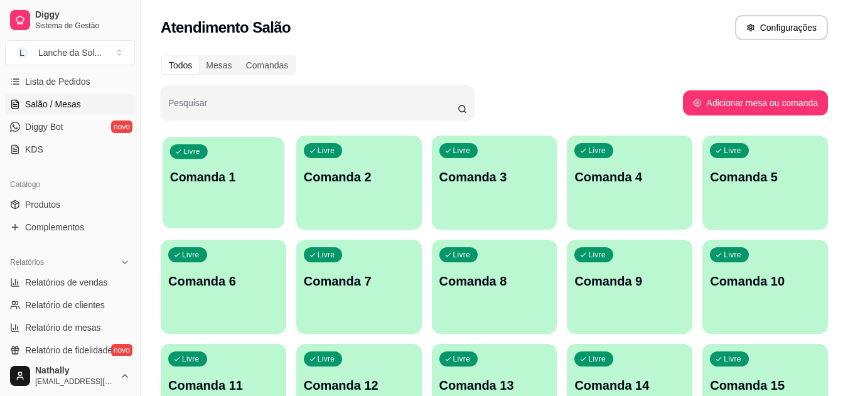
click at [240, 169] on p "Comanda 1" at bounding box center [223, 177] width 107 height 17
click at [272, 189] on div "Livre Comanda 1" at bounding box center [223, 175] width 125 height 79
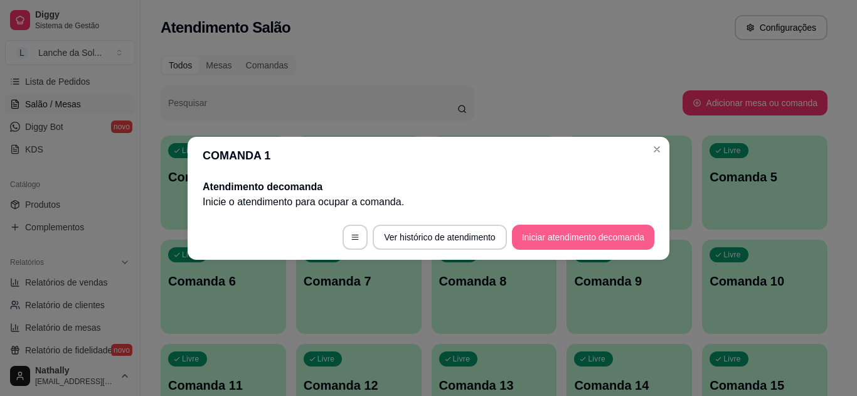
click at [602, 234] on button "Iniciar atendimento de comanda" at bounding box center [583, 237] width 142 height 25
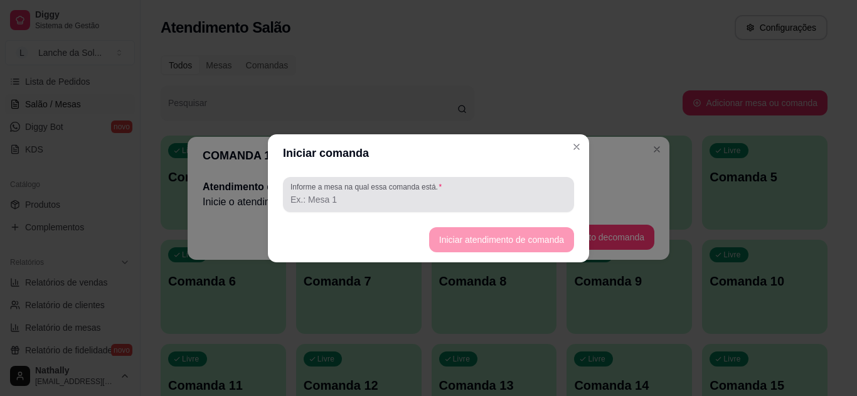
click at [446, 184] on div at bounding box center [429, 194] width 276 height 25
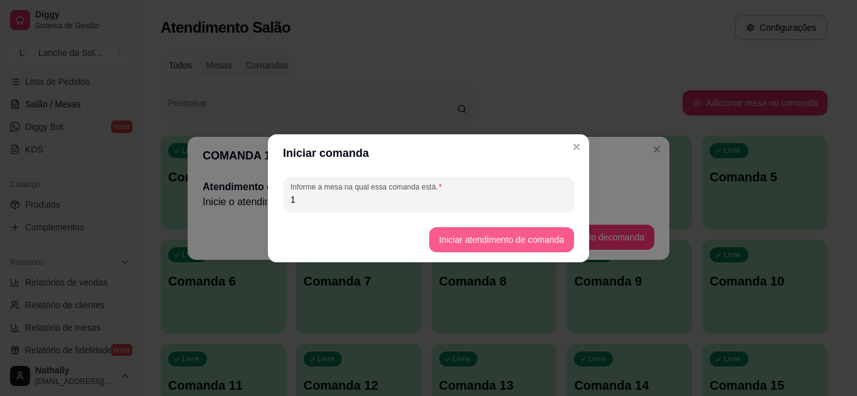
type input "1"
click at [475, 251] on button "Iniciar atendimento de comanda" at bounding box center [501, 239] width 141 height 24
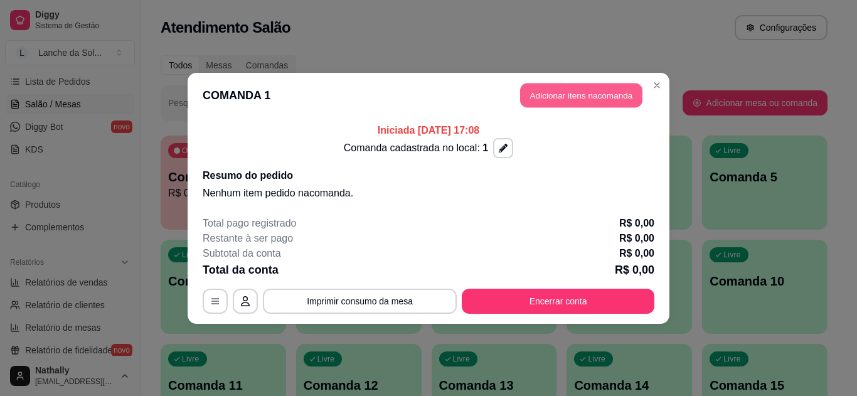
click at [587, 95] on button "Adicionar itens na comanda" at bounding box center [581, 95] width 122 height 24
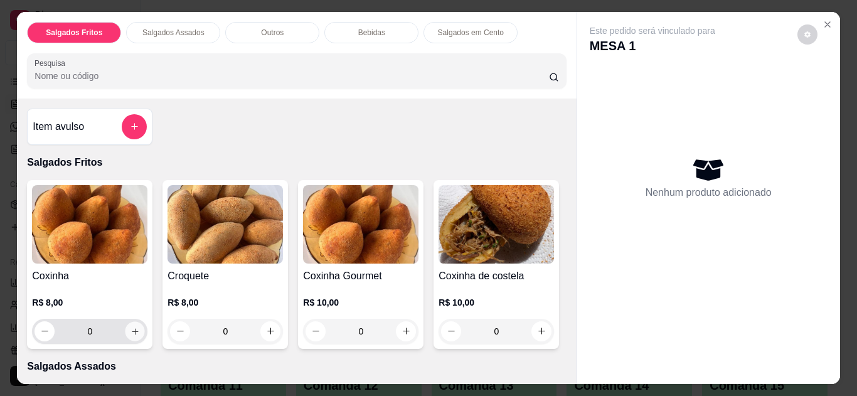
click at [132, 328] on icon "increase-product-quantity" at bounding box center [135, 331] width 6 height 6
type input "1"
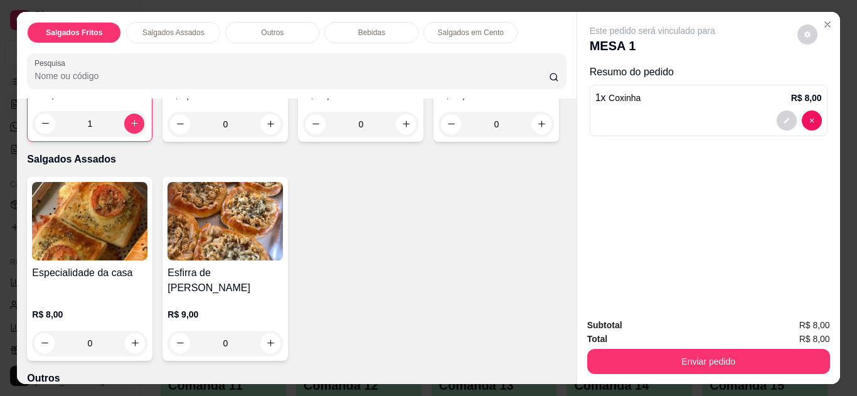
scroll to position [226, 0]
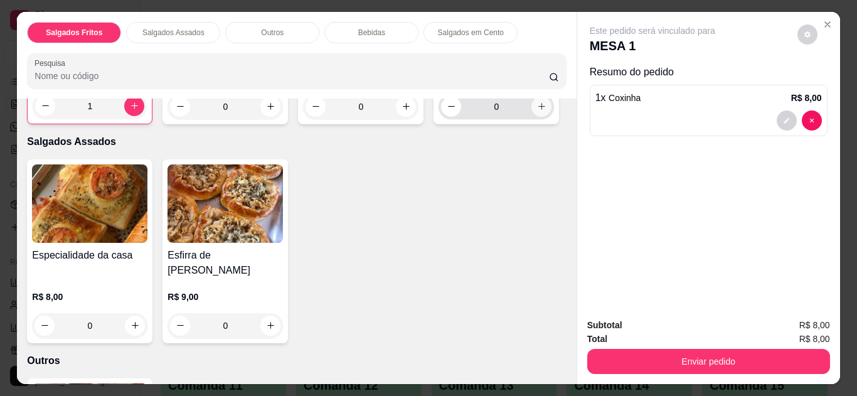
click at [537, 111] on icon "increase-product-quantity" at bounding box center [541, 106] width 9 height 9
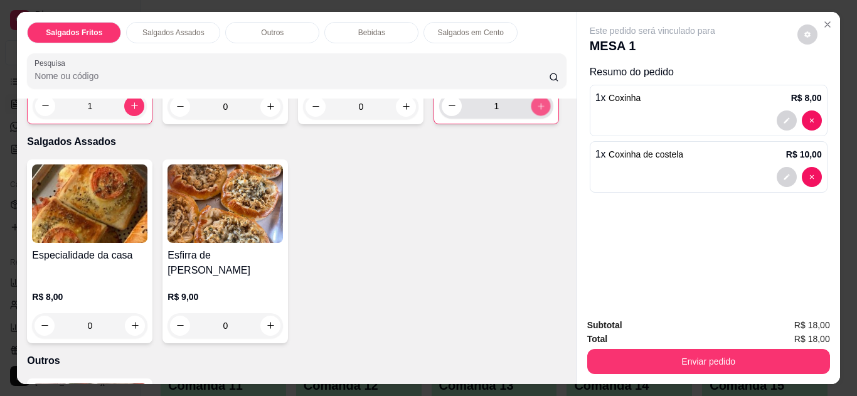
click at [536, 111] on icon "increase-product-quantity" at bounding box center [540, 106] width 9 height 9
type input "2"
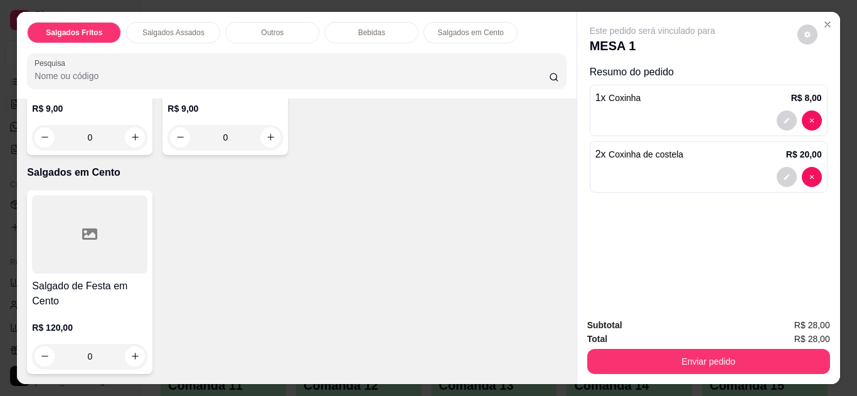
scroll to position [1261, 0]
click at [140, 142] on icon "increase-product-quantity" at bounding box center [135, 136] width 9 height 9
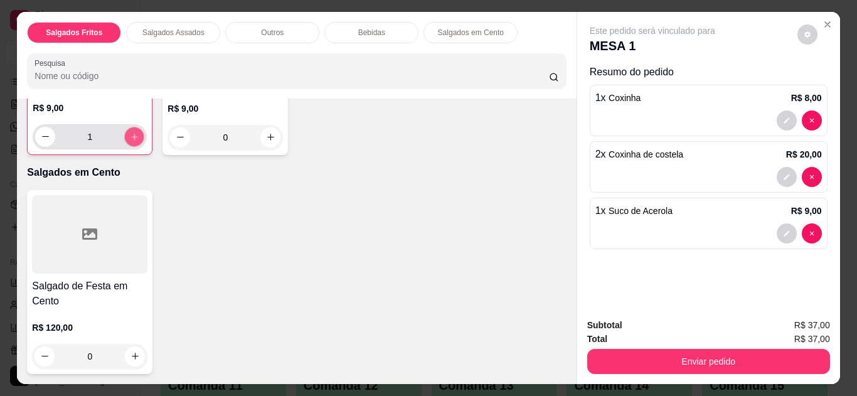
click at [139, 142] on icon "increase-product-quantity" at bounding box center [134, 136] width 9 height 9
type input "2"
type input "1"
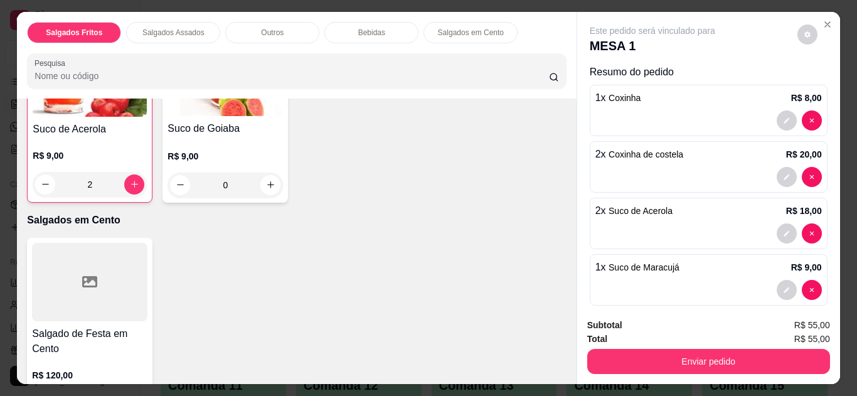
scroll to position [1187, 0]
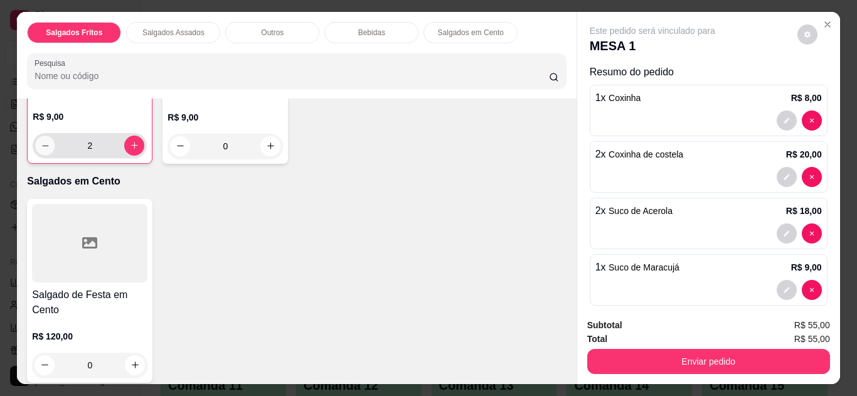
click at [55, 155] on button "decrease-product-quantity" at bounding box center [45, 145] width 19 height 19
type input "1"
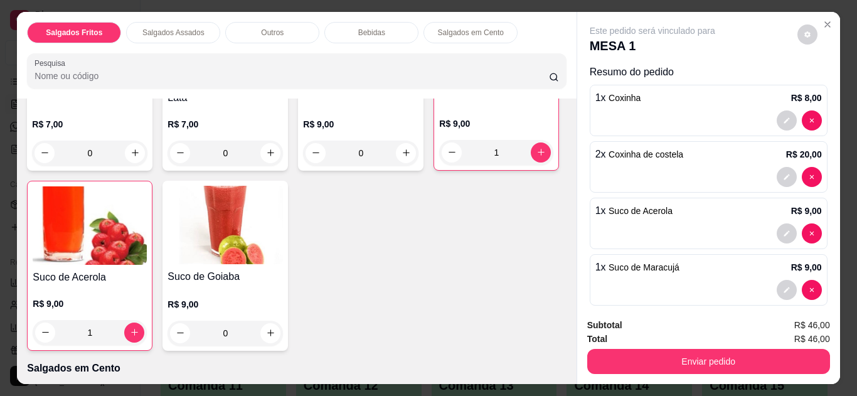
scroll to position [979, 0]
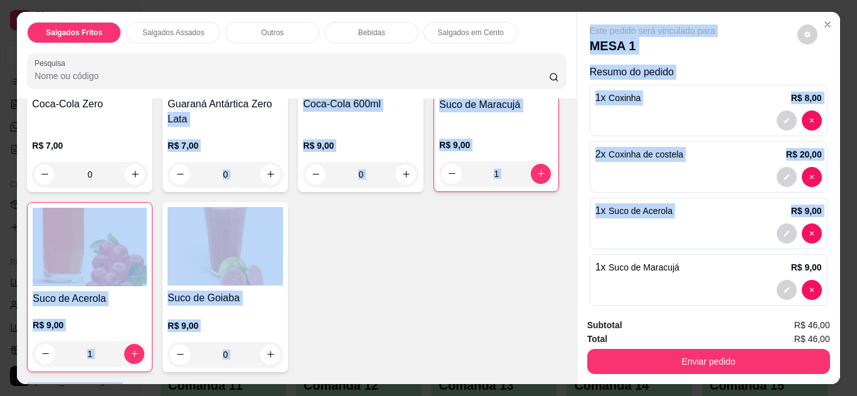
drag, startPoint x: 578, startPoint y: 264, endPoint x: 564, endPoint y: 259, distance: 14.7
click at [564, 259] on div "Salgados Fritos Salgados Assados Outros Bebidas Salgados em Cento Pesquisa Item…" at bounding box center [428, 198] width 823 height 372
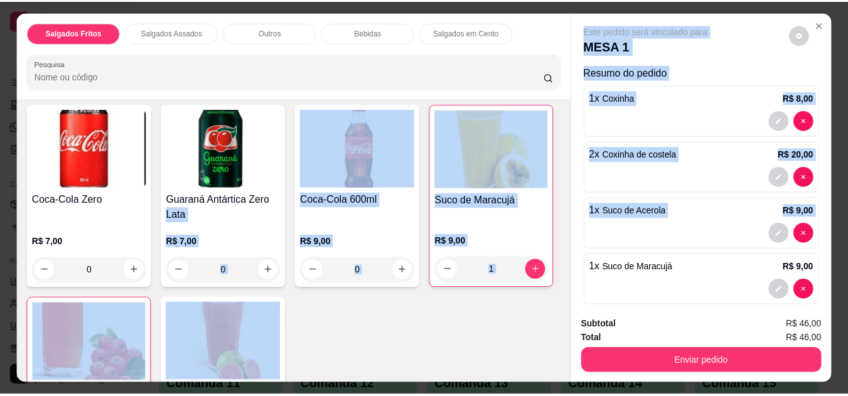
scroll to position [874, 0]
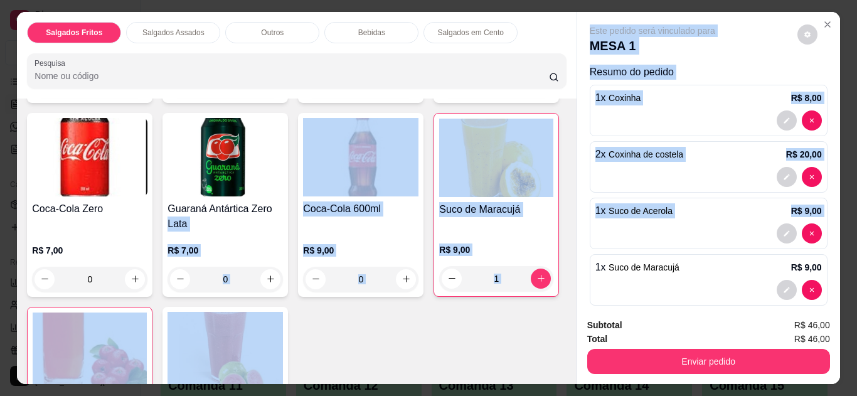
click at [131, 90] on icon "increase-product-quantity" at bounding box center [135, 85] width 9 height 9
type input "1"
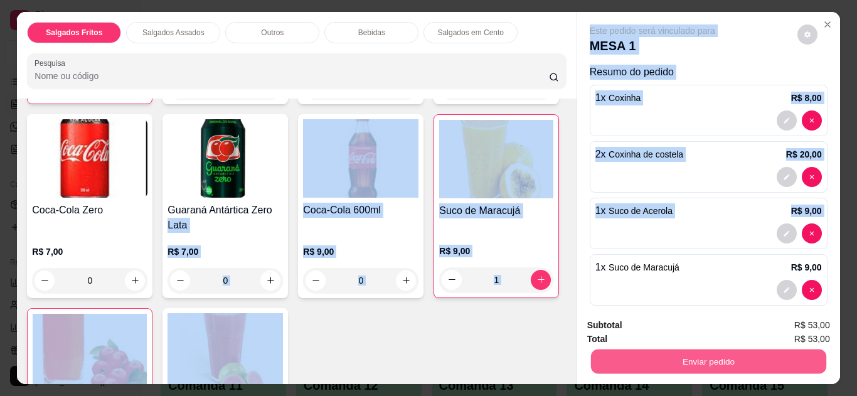
click at [631, 361] on button "Enviar pedido" at bounding box center [707, 362] width 235 height 24
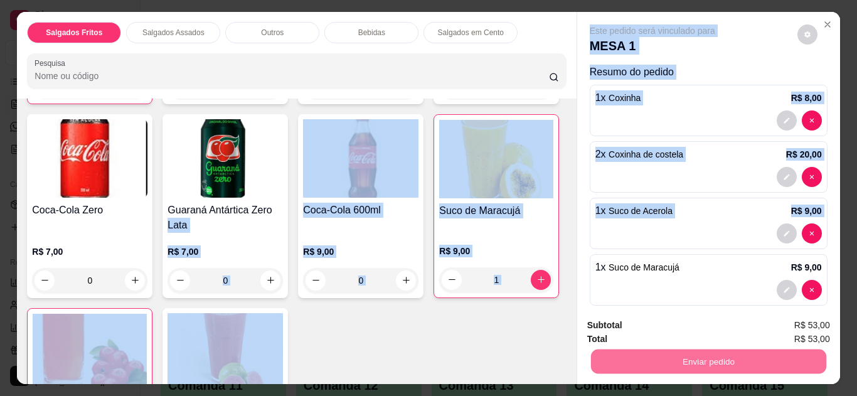
click at [698, 327] on button "Não registrar e enviar pedido" at bounding box center [667, 325] width 127 height 23
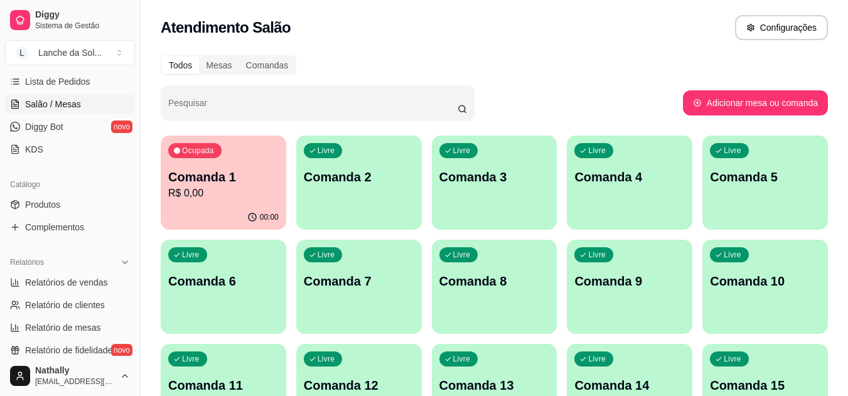
click at [42, 202] on span "Produtos" at bounding box center [42, 204] width 35 height 13
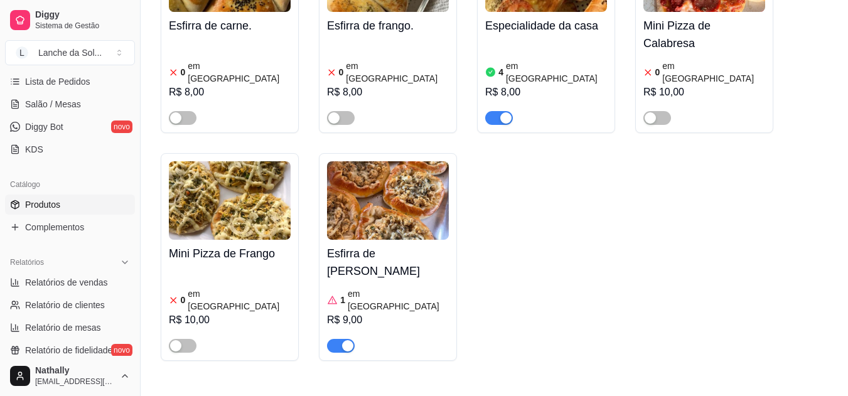
scroll to position [693, 0]
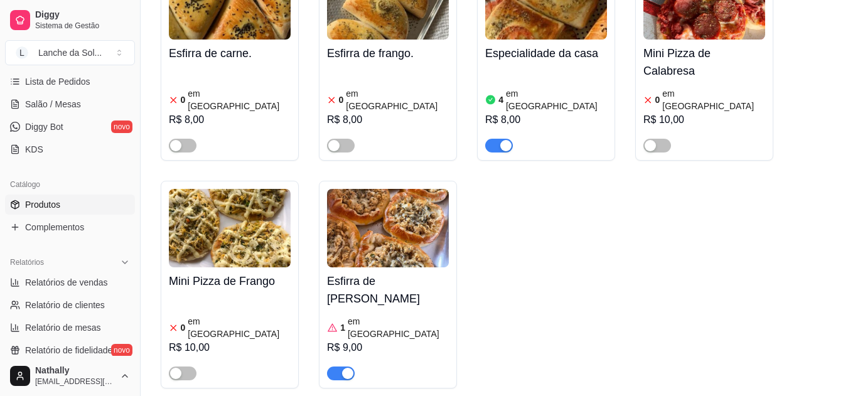
click at [394, 315] on div "1 em [GEOGRAPHIC_DATA]" at bounding box center [388, 327] width 122 height 25
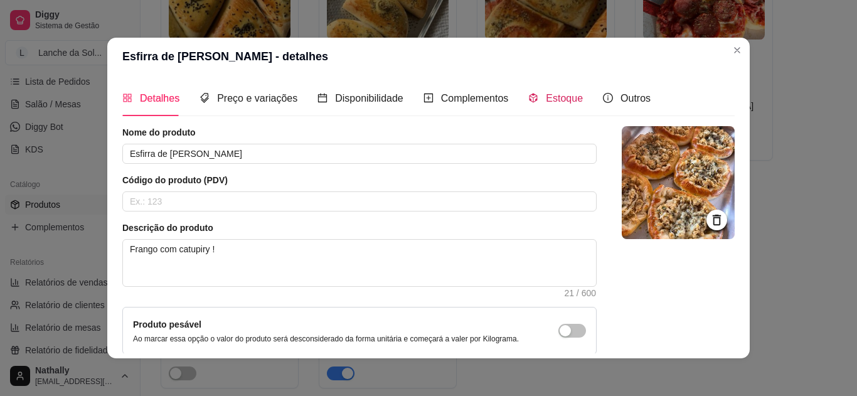
click at [548, 97] on span "Estoque" at bounding box center [564, 98] width 37 height 11
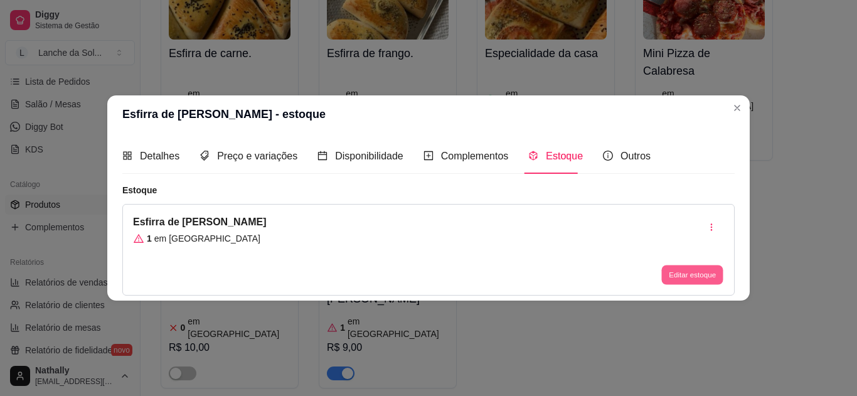
click at [681, 271] on button "Editar estoque" at bounding box center [691, 274] width 61 height 19
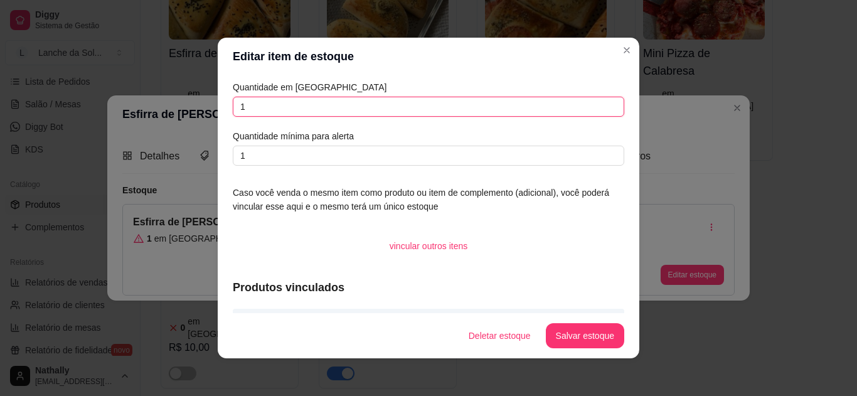
click at [415, 102] on input "1" at bounding box center [429, 107] width 392 height 20
type input "3"
click at [600, 329] on button "Salvar estoque" at bounding box center [585, 336] width 77 height 24
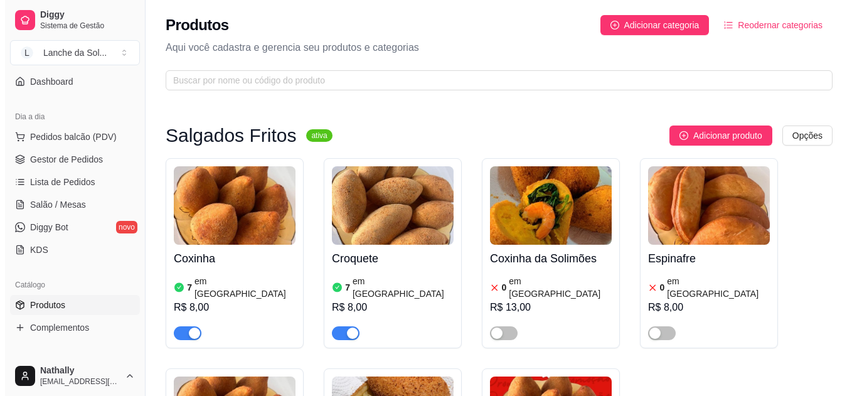
scroll to position [97, 0]
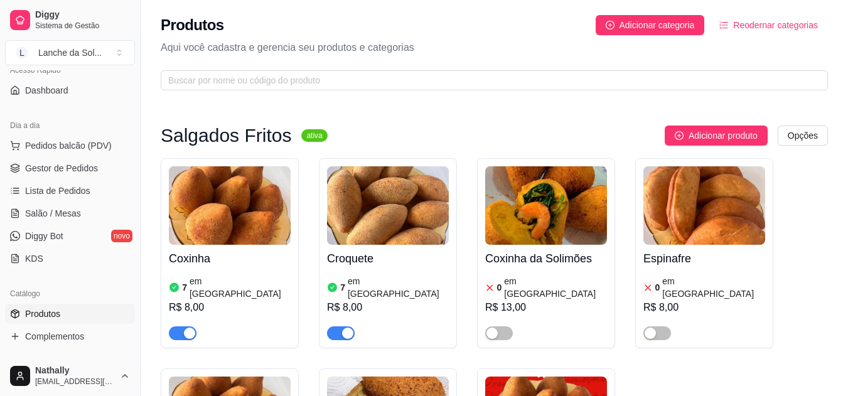
click at [90, 161] on link "Gestor de Pedidos" at bounding box center [70, 168] width 130 height 20
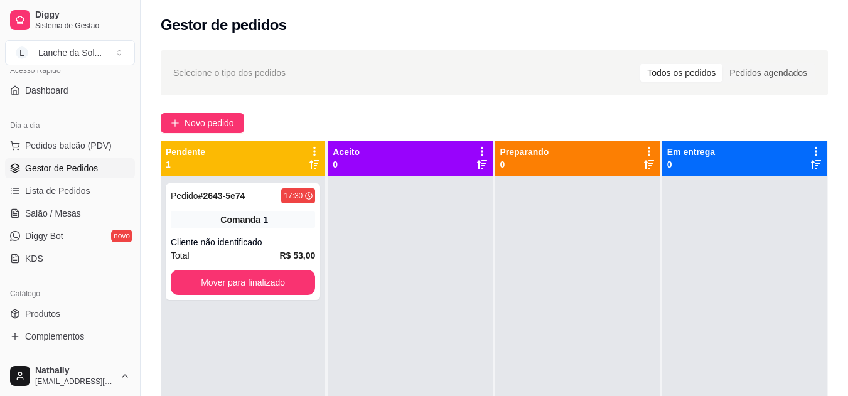
click at [73, 196] on span "Lista de Pedidos" at bounding box center [57, 190] width 65 height 13
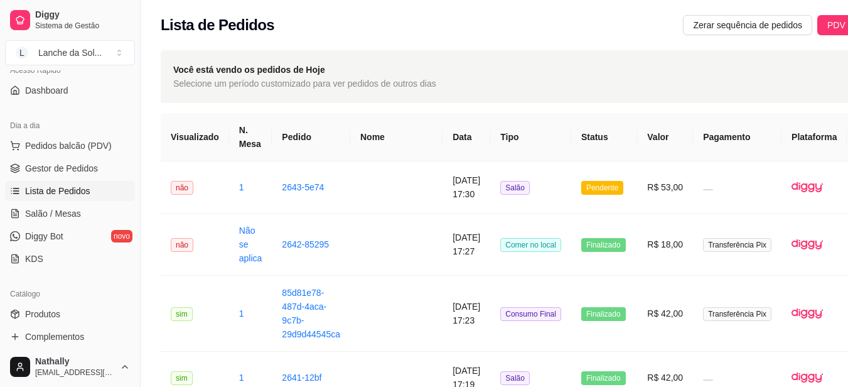
click at [67, 208] on span "Salão / Mesas" at bounding box center [53, 213] width 56 height 13
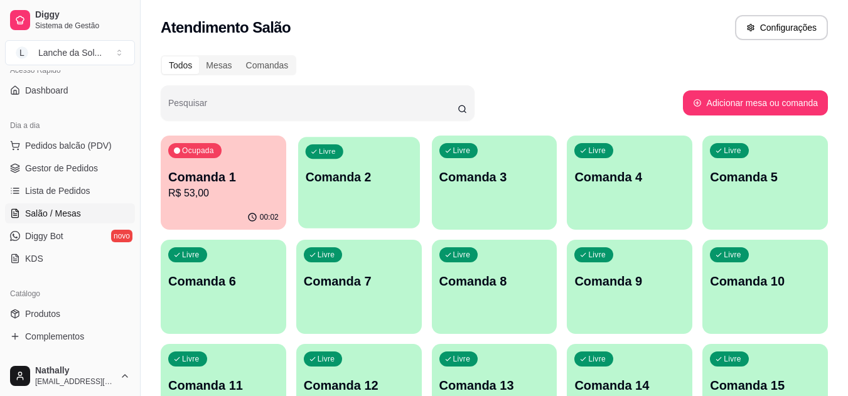
click at [340, 195] on div "Livre Comanda 2" at bounding box center [359, 175] width 122 height 77
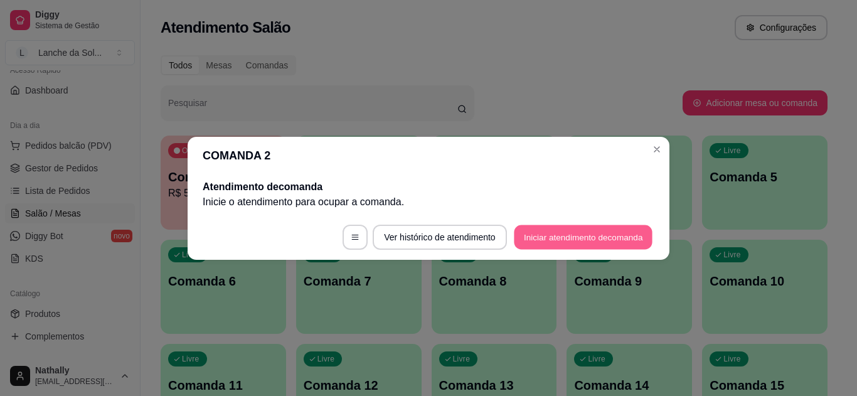
click at [564, 234] on button "Iniciar atendimento de comanda" at bounding box center [583, 237] width 139 height 24
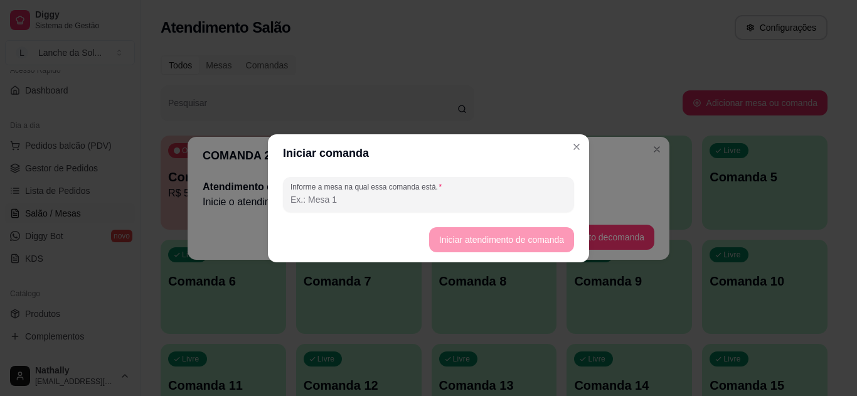
click at [531, 199] on input "Informe a mesa na qual essa comanda está." at bounding box center [429, 199] width 276 height 13
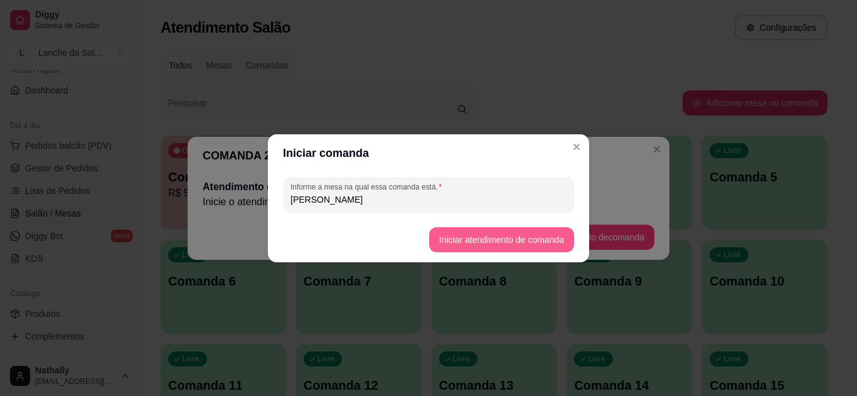
type input "[PERSON_NAME]"
click at [518, 229] on button "Iniciar atendimento de comanda" at bounding box center [501, 239] width 141 height 24
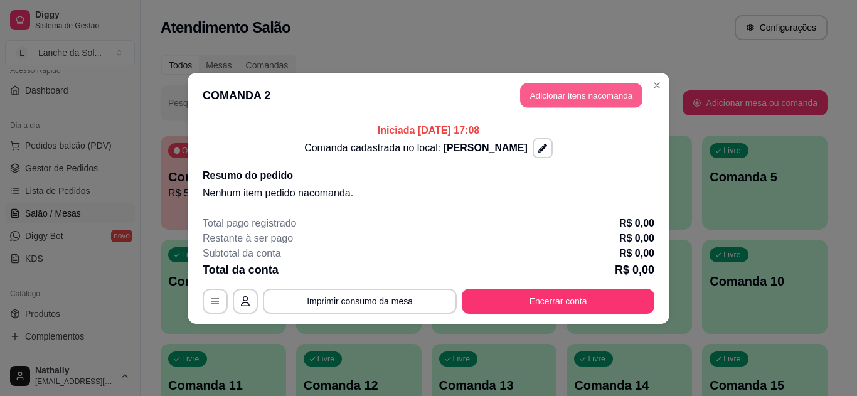
click at [584, 95] on button "Adicionar itens na comanda" at bounding box center [581, 95] width 122 height 24
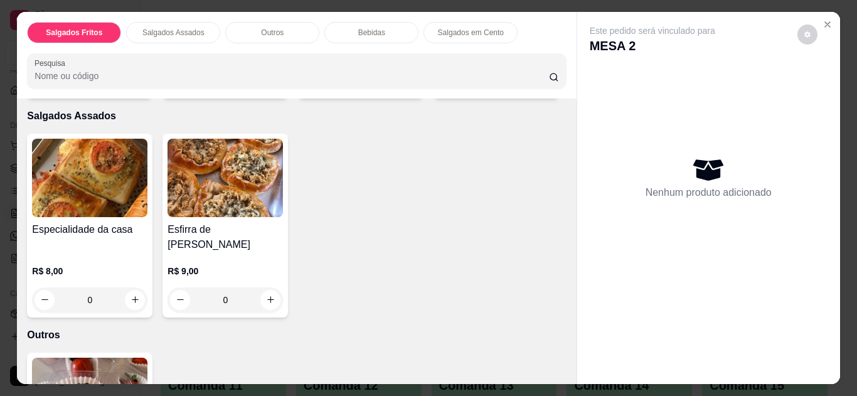
scroll to position [501, 0]
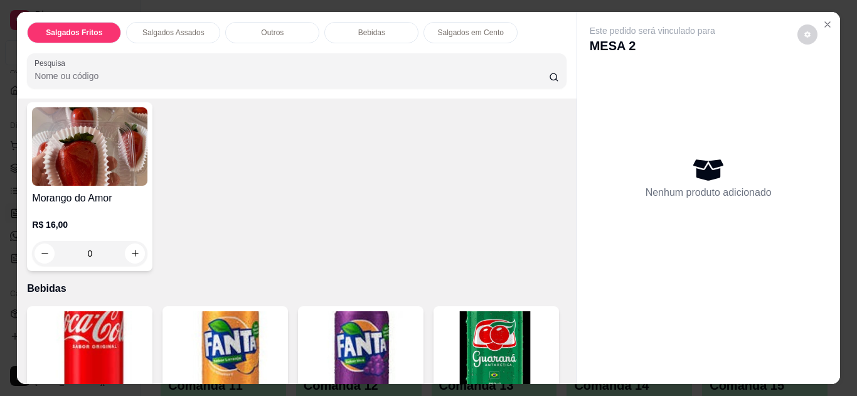
click at [261, 59] on button "increase-product-quantity" at bounding box center [270, 49] width 19 height 19
type input "1"
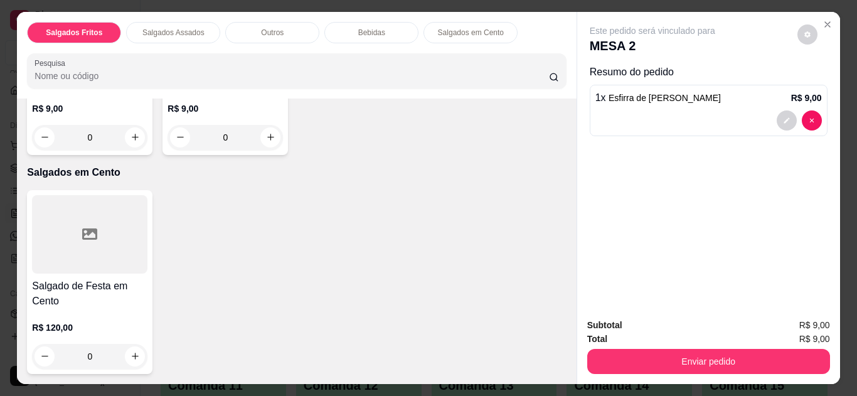
scroll to position [1502, 0]
click at [266, 142] on icon "increase-product-quantity" at bounding box center [270, 137] width 9 height 9
type input "1"
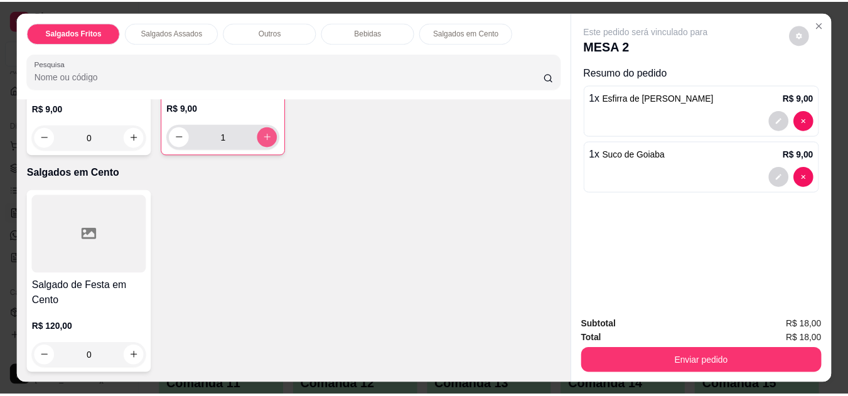
scroll to position [1503, 0]
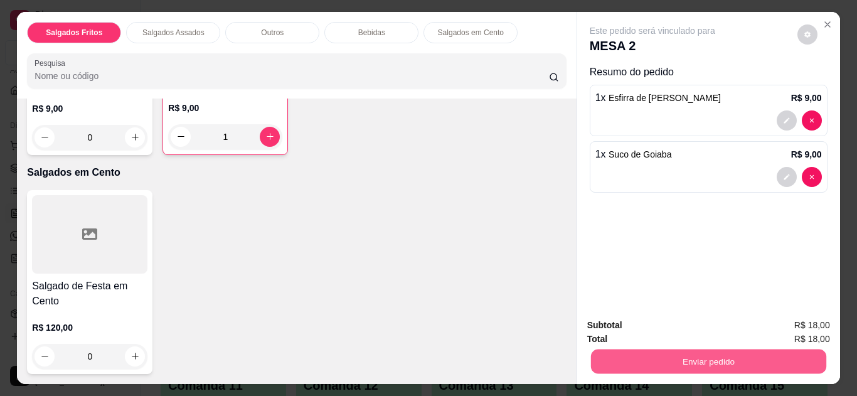
click at [661, 354] on button "Enviar pedido" at bounding box center [707, 362] width 235 height 24
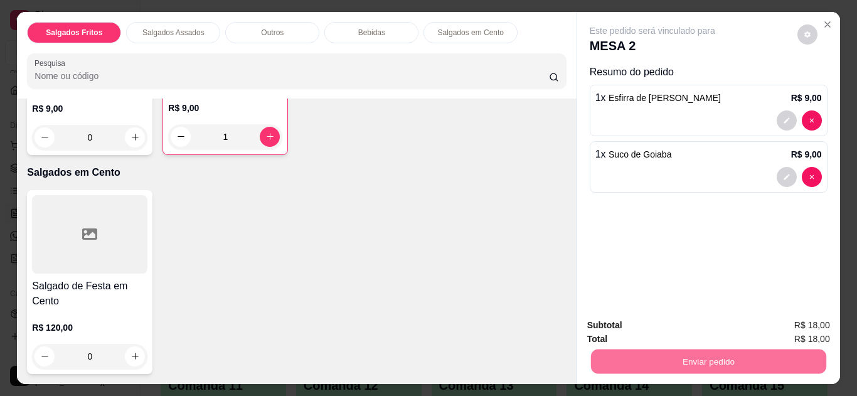
click at [668, 317] on button "Não registrar e enviar pedido" at bounding box center [667, 325] width 127 height 23
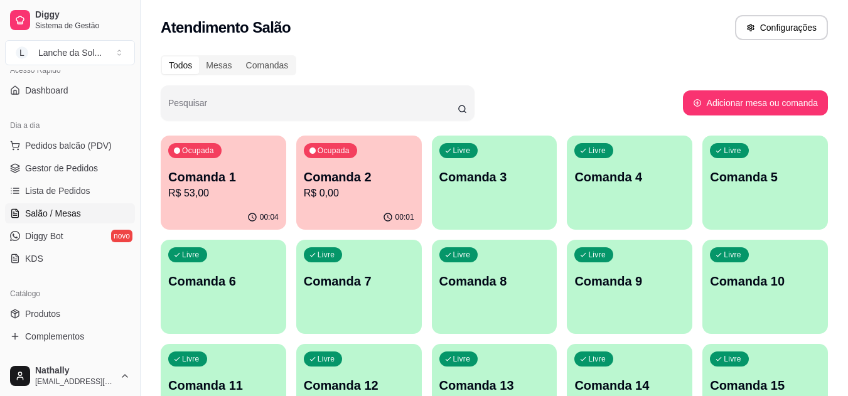
click at [48, 172] on span "Gestor de Pedidos" at bounding box center [61, 168] width 73 height 13
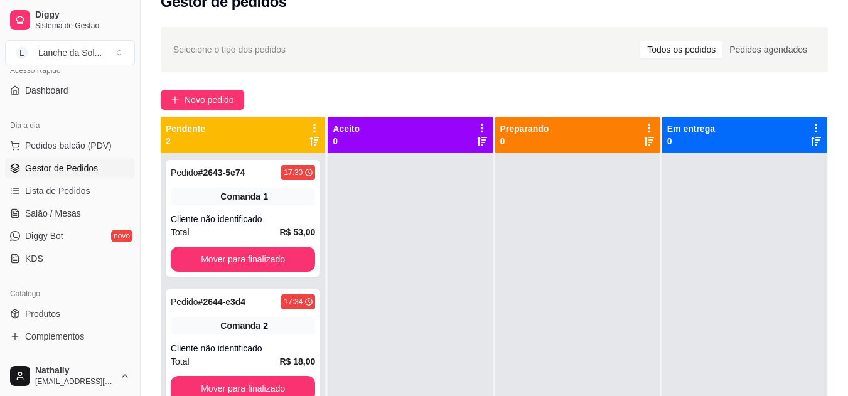
scroll to position [16, 0]
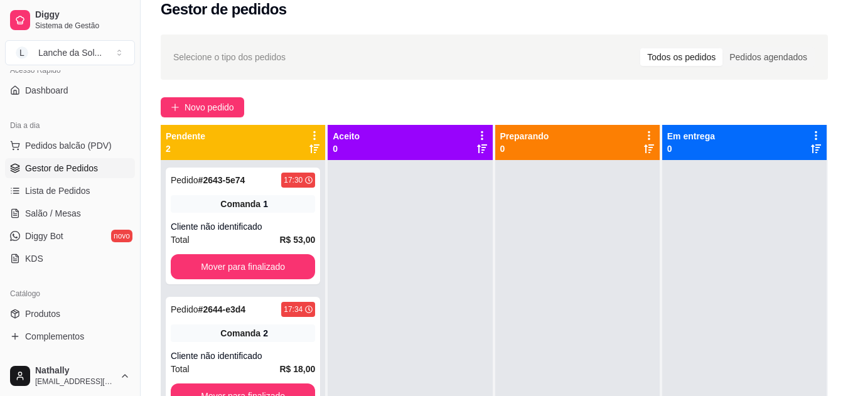
click at [106, 214] on link "Salão / Mesas" at bounding box center [70, 213] width 130 height 20
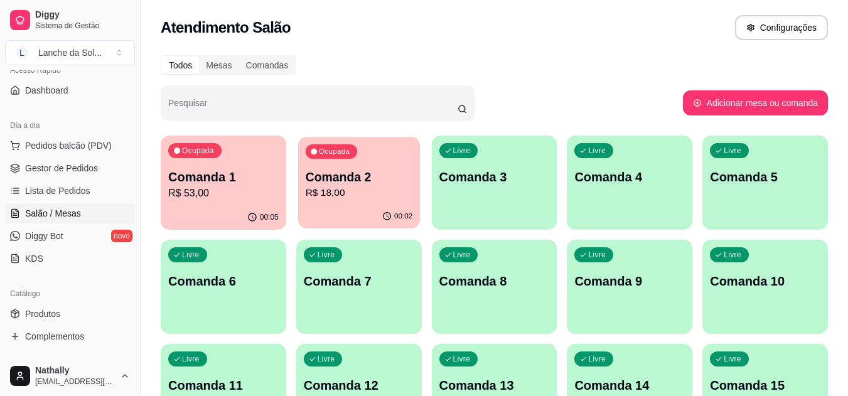
click at [333, 189] on p "R$ 18,00" at bounding box center [358, 193] width 107 height 14
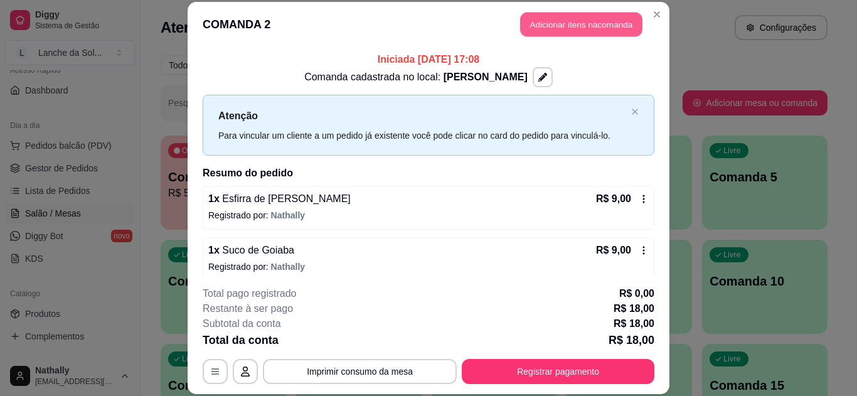
click at [540, 28] on button "Adicionar itens na comanda" at bounding box center [581, 25] width 122 height 24
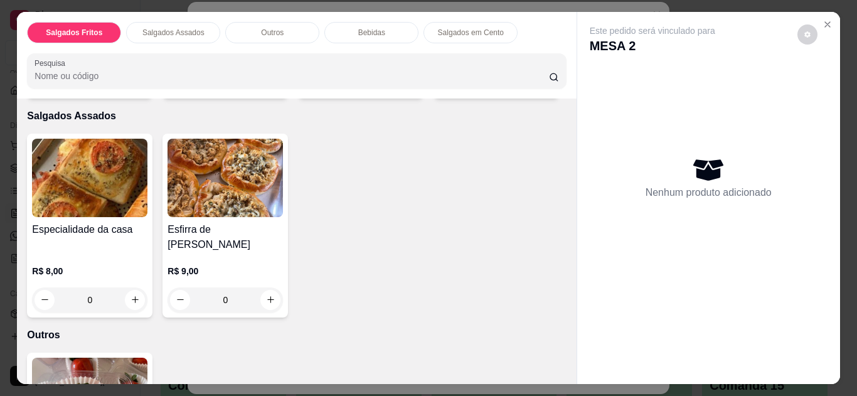
scroll to position [501, 0]
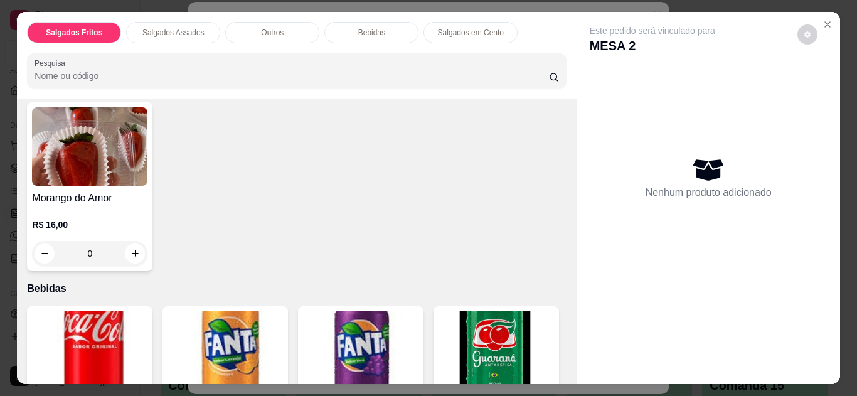
click at [266, 55] on icon "increase-product-quantity" at bounding box center [270, 49] width 9 height 9
type input "1"
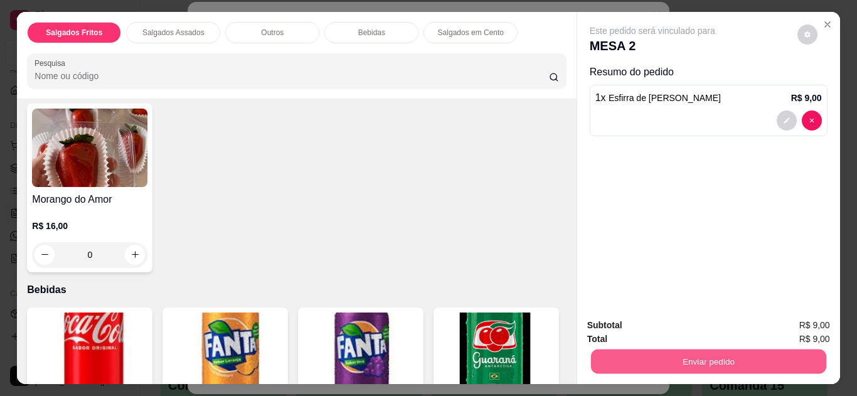
click at [639, 358] on button "Enviar pedido" at bounding box center [707, 362] width 235 height 24
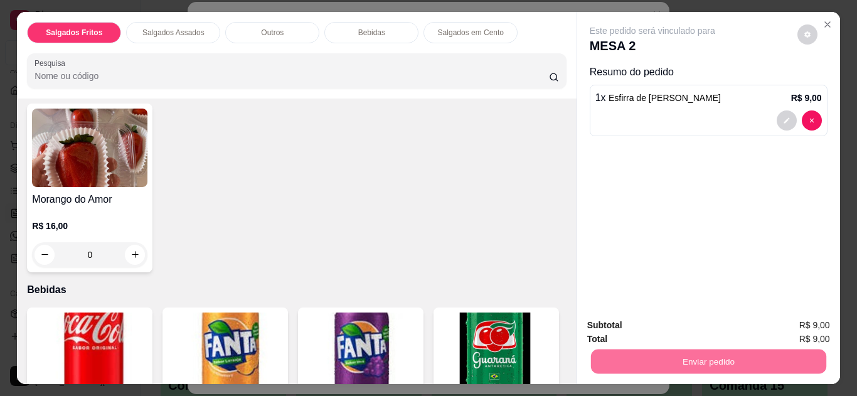
click at [645, 316] on button "Não registrar e enviar pedido" at bounding box center [667, 325] width 127 height 23
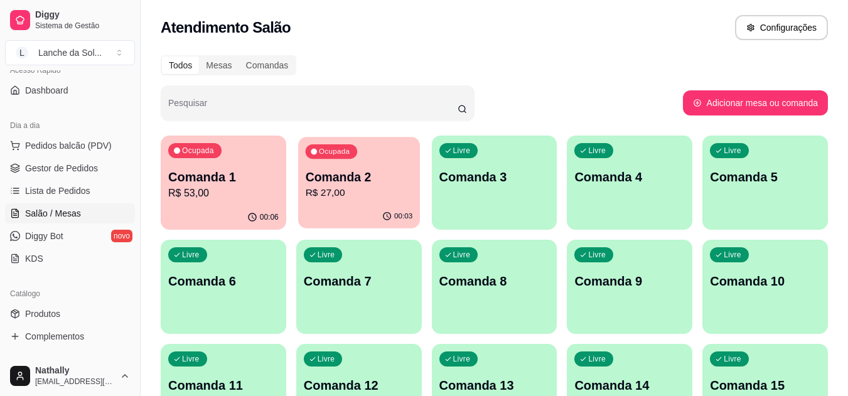
click at [329, 193] on p "R$ 27,00" at bounding box center [358, 193] width 107 height 14
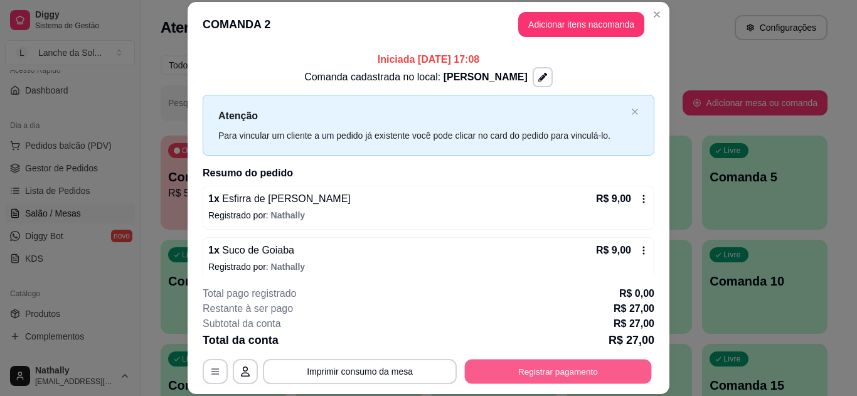
click at [524, 380] on button "Registrar pagamento" at bounding box center [558, 371] width 187 height 24
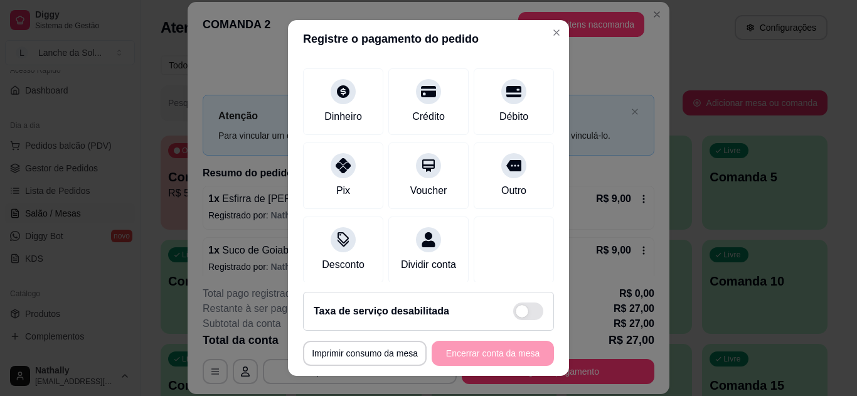
scroll to position [98, 0]
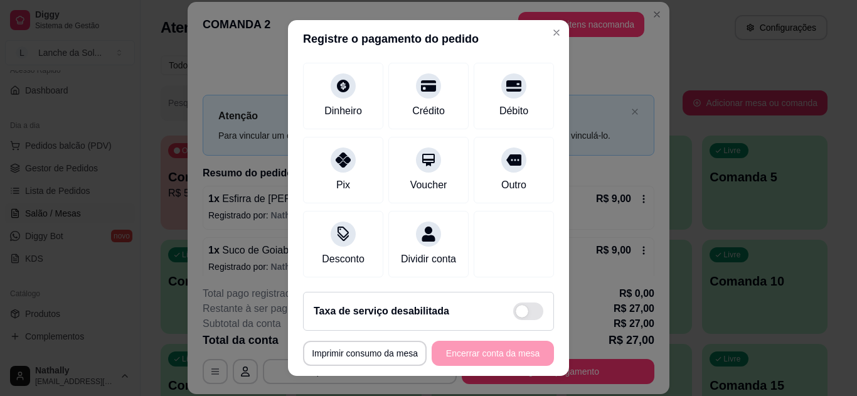
click at [330, 232] on div "Desconto" at bounding box center [343, 244] width 80 height 67
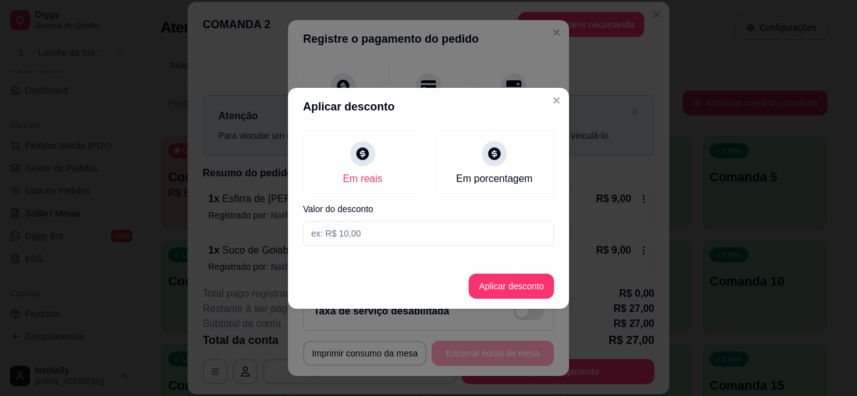
click at [360, 228] on input at bounding box center [428, 233] width 251 height 25
click at [461, 170] on div "Em porcentagem" at bounding box center [494, 164] width 119 height 67
click at [368, 171] on div "Em reais" at bounding box center [363, 178] width 40 height 15
click at [349, 229] on input at bounding box center [428, 233] width 251 height 25
type input "3,00"
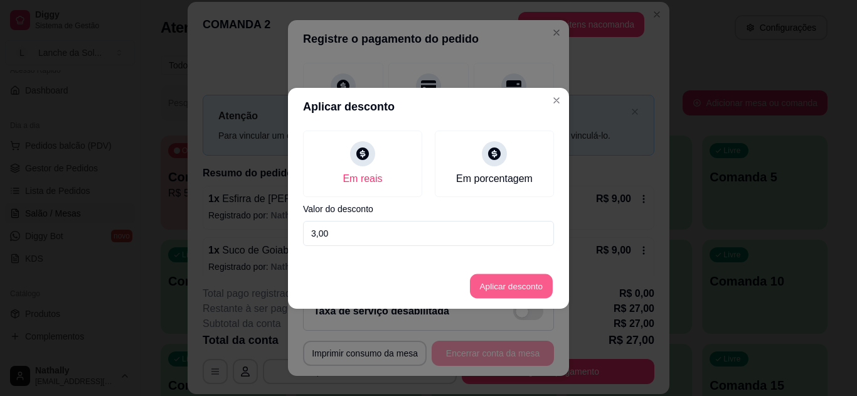
click at [511, 291] on button "Aplicar desconto" at bounding box center [512, 286] width 82 height 24
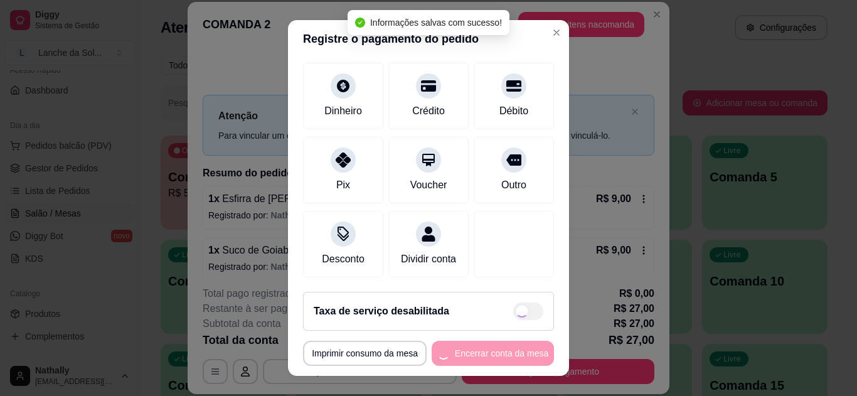
scroll to position [110, 0]
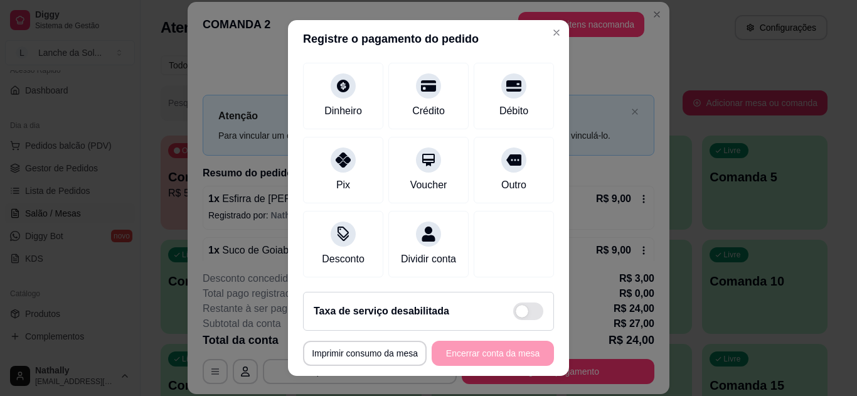
click at [338, 152] on icon at bounding box center [343, 159] width 15 height 15
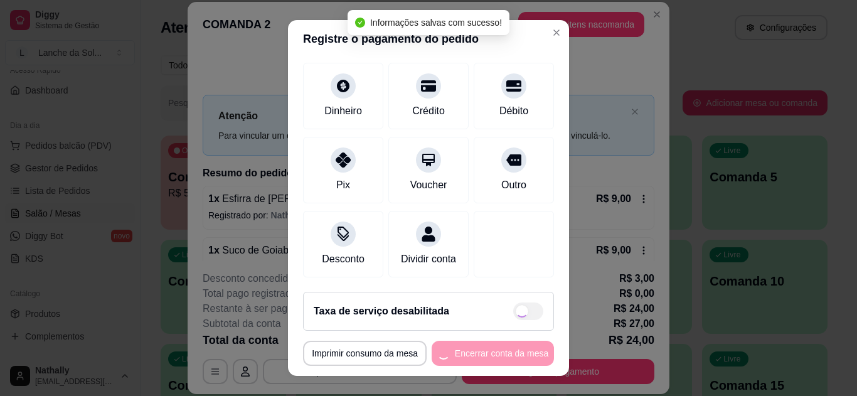
type input "R$ 0,00"
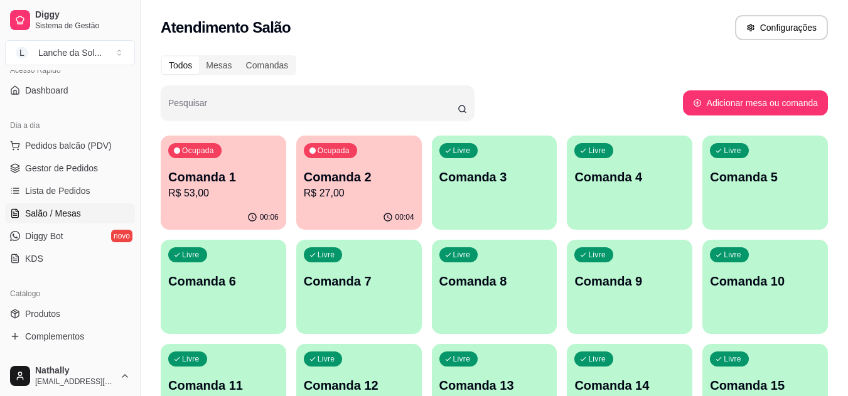
click at [76, 168] on span "Gestor de Pedidos" at bounding box center [61, 168] width 73 height 13
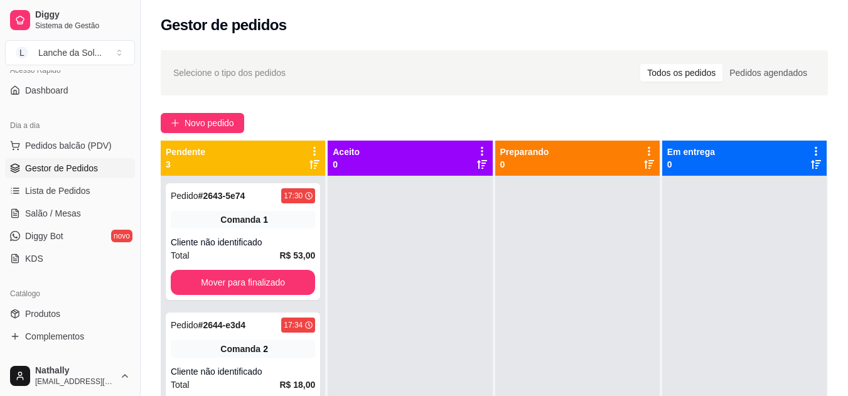
click at [65, 216] on span "Salão / Mesas" at bounding box center [53, 213] width 56 height 13
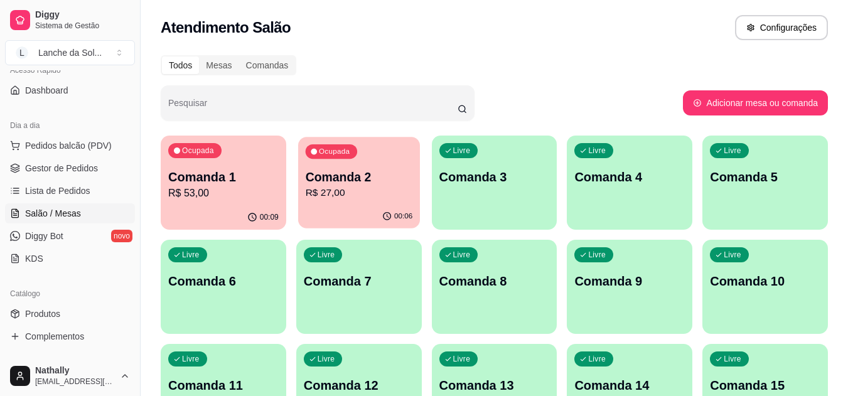
click at [336, 218] on div "00:06" at bounding box center [359, 217] width 122 height 24
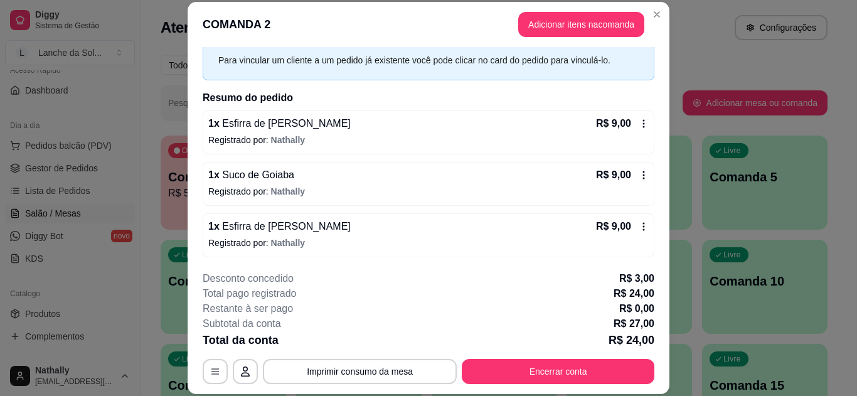
scroll to position [77, 0]
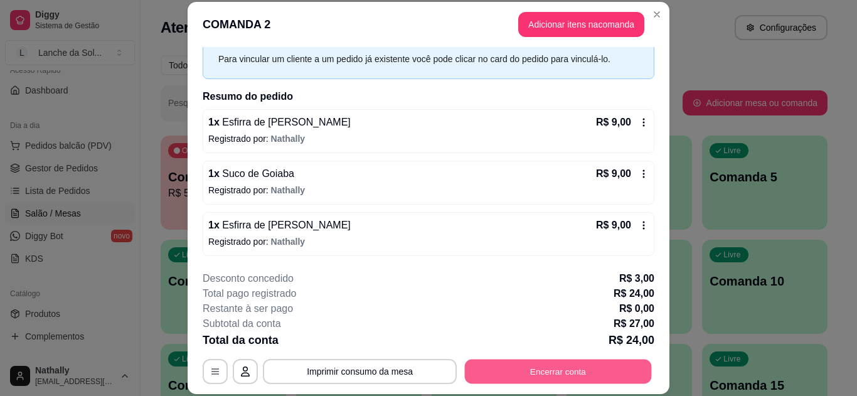
click at [513, 363] on button "Encerrar conta" at bounding box center [558, 371] width 187 height 24
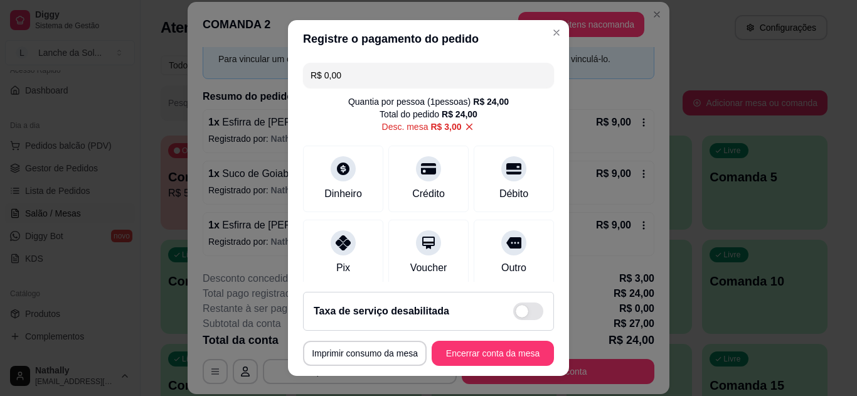
click at [356, 260] on div "Pix" at bounding box center [343, 253] width 80 height 67
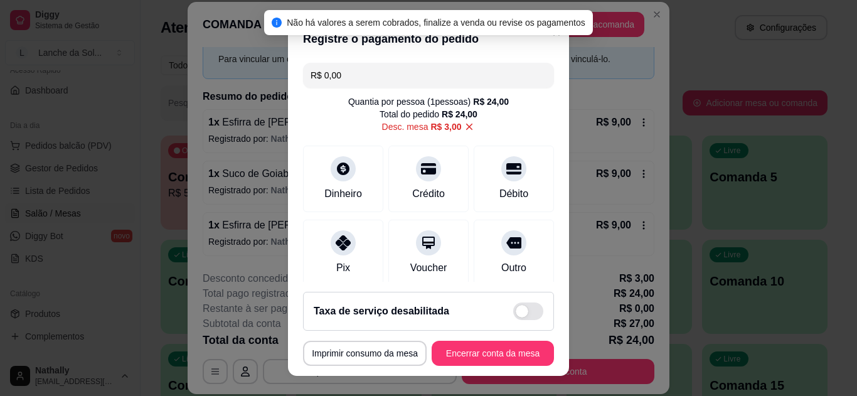
click at [360, 71] on input "R$ 0,00" at bounding box center [429, 75] width 236 height 25
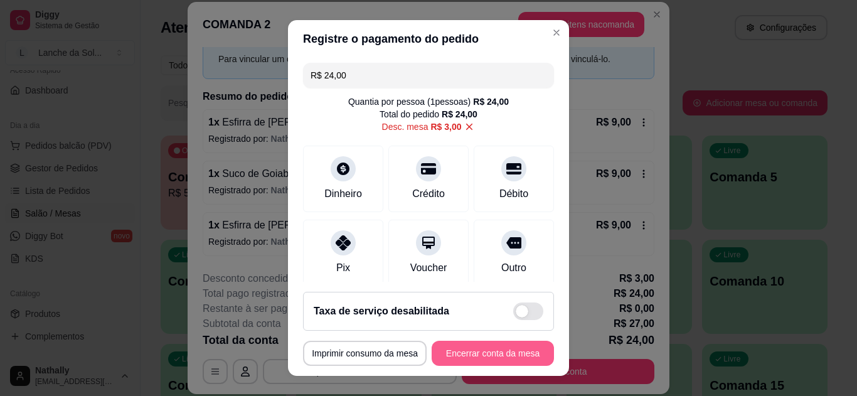
type input "R$ 24,00"
click at [464, 347] on button "Encerrar conta da mesa" at bounding box center [493, 353] width 119 height 24
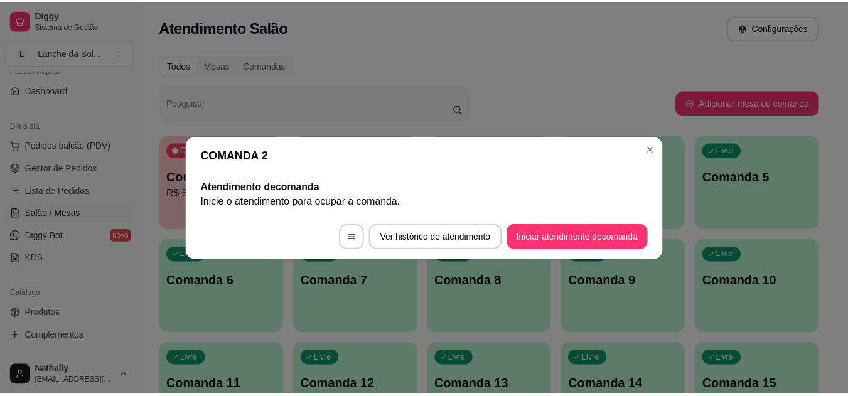
scroll to position [0, 0]
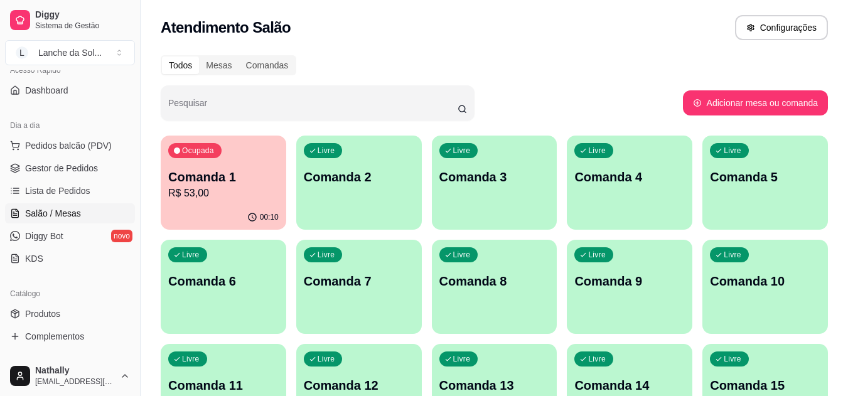
click at [68, 137] on button "Pedidos balcão (PDV)" at bounding box center [70, 146] width 130 height 20
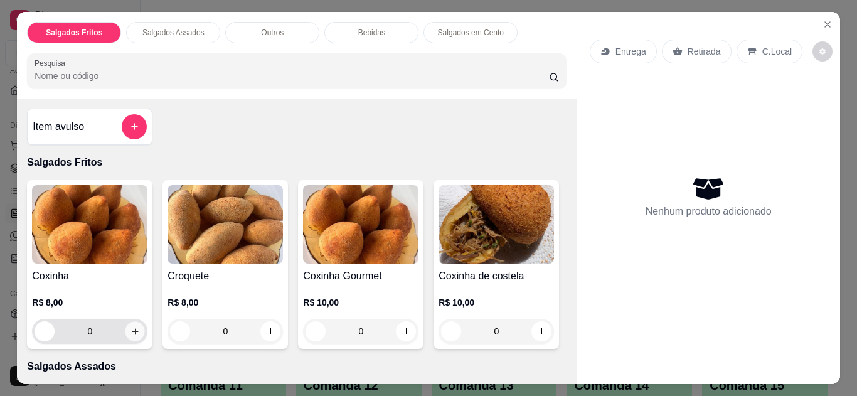
click at [134, 321] on button "increase-product-quantity" at bounding box center [134, 330] width 19 height 19
type input "1"
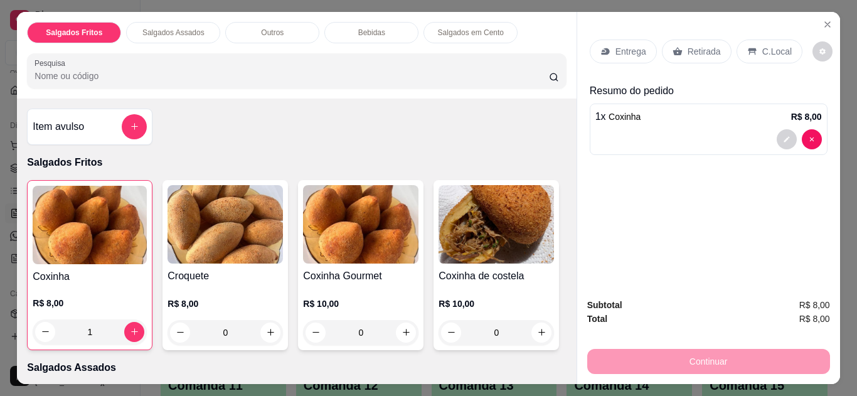
click at [765, 49] on p "C.Local" at bounding box center [776, 51] width 29 height 13
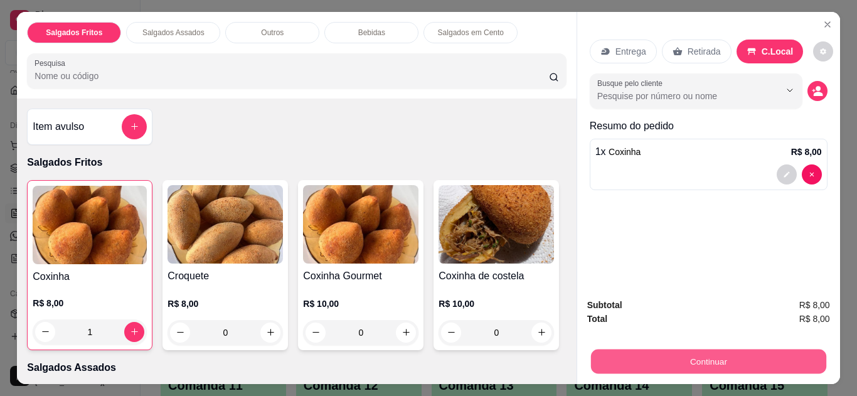
click at [668, 353] on button "Continuar" at bounding box center [707, 362] width 235 height 24
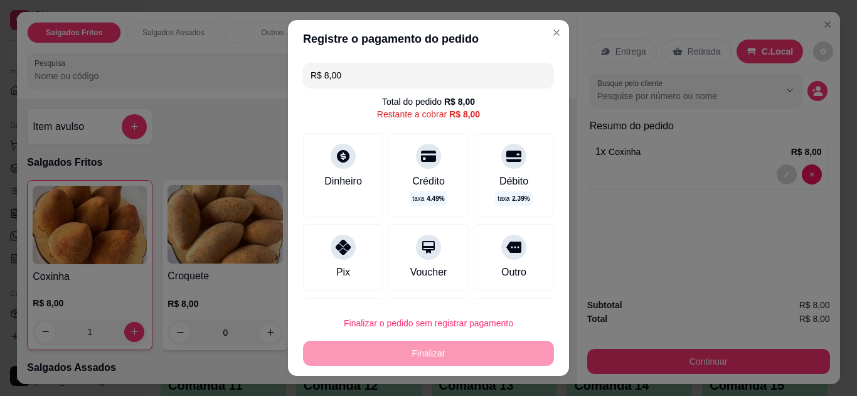
click at [388, 262] on div "Voucher" at bounding box center [428, 257] width 80 height 67
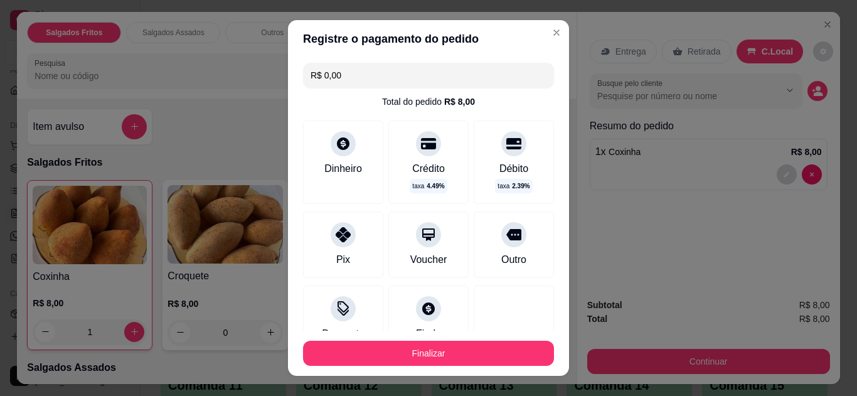
click at [336, 254] on div "Pix" at bounding box center [343, 259] width 14 height 15
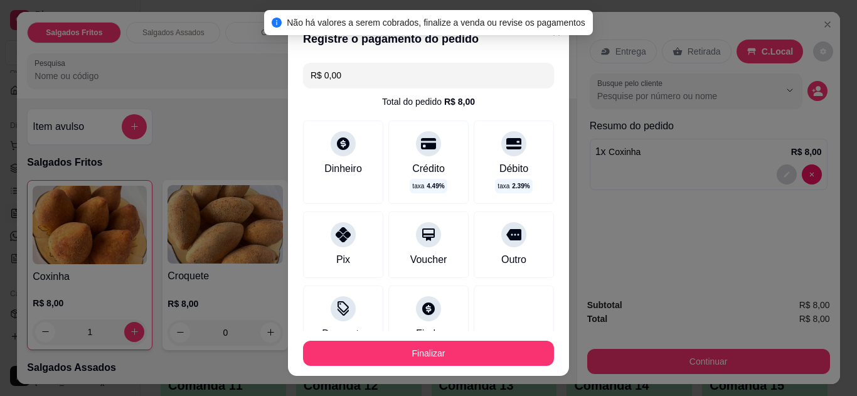
click at [336, 254] on div "Pix" at bounding box center [343, 259] width 14 height 15
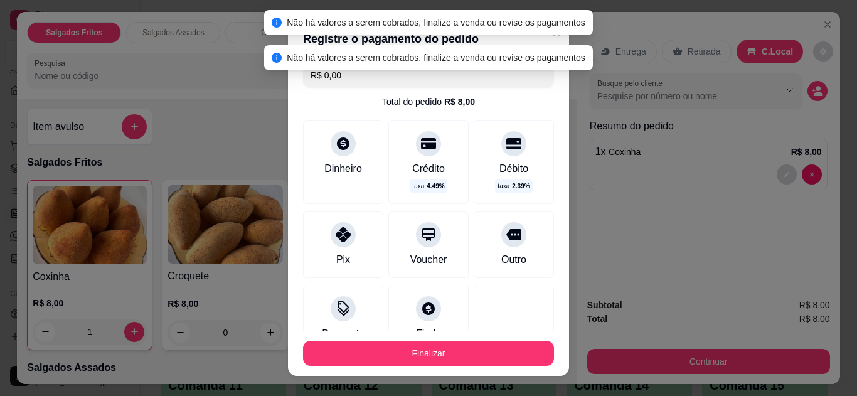
click at [358, 70] on input "R$ 0,00" at bounding box center [429, 75] width 236 height 25
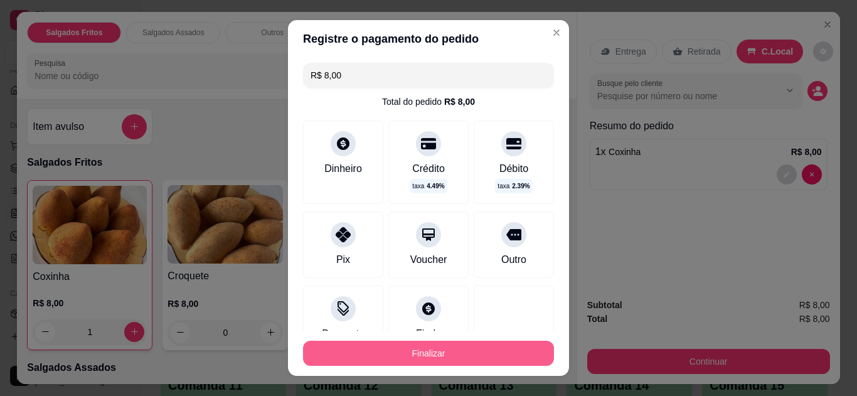
type input "R$ 8,00"
click at [329, 347] on button "Finalizar" at bounding box center [428, 353] width 243 height 24
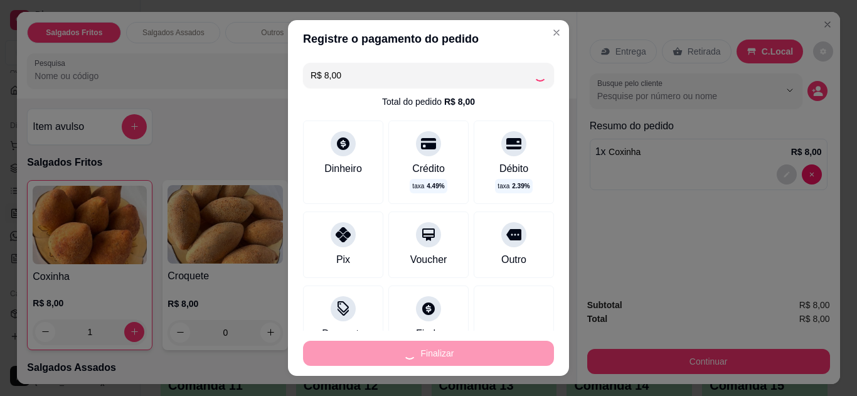
type input "0"
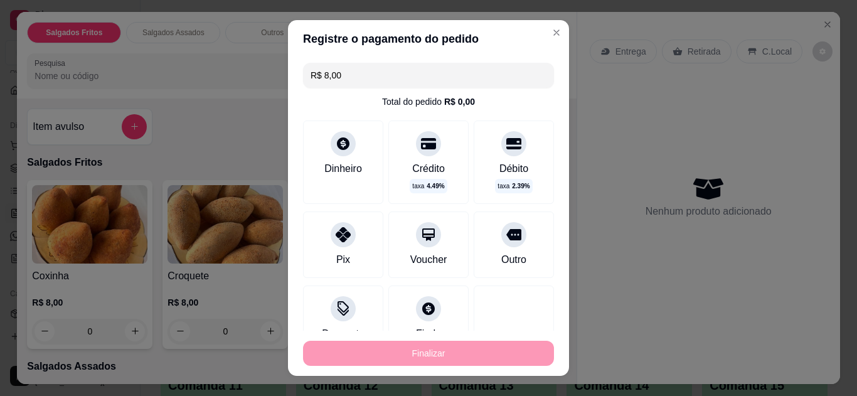
type input "-R$ 8,00"
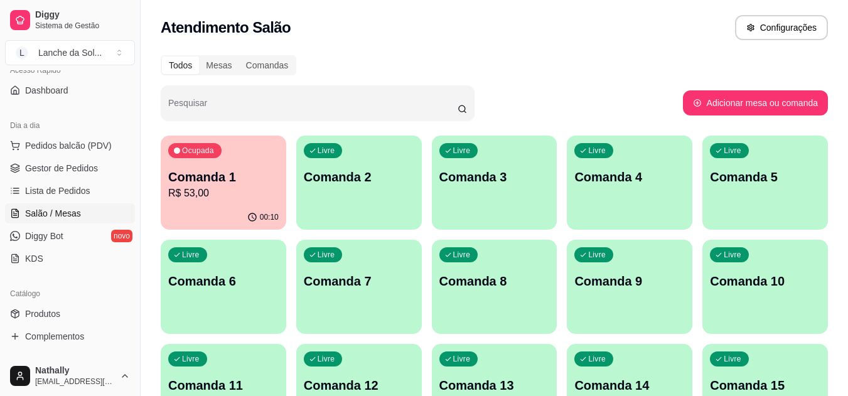
click at [65, 174] on span "Gestor de Pedidos" at bounding box center [61, 168] width 73 height 13
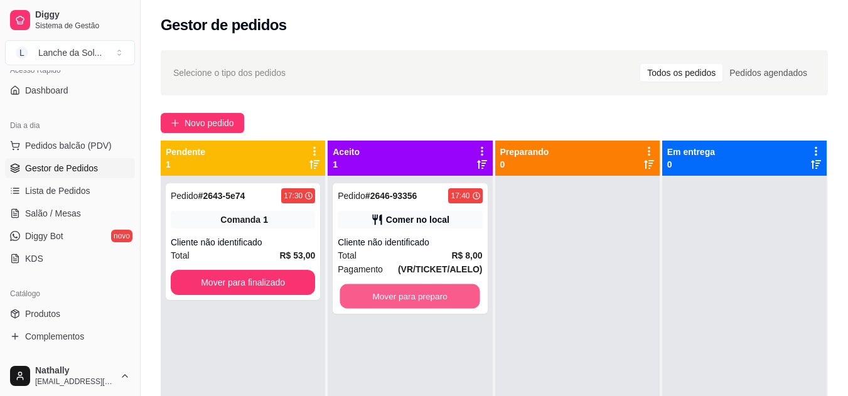
click at [390, 302] on button "Mover para preparo" at bounding box center [410, 296] width 140 height 24
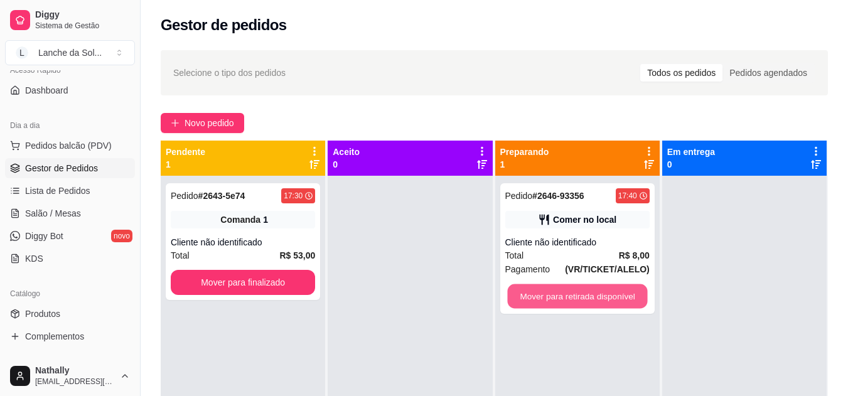
click at [520, 290] on button "Mover para retirada disponível" at bounding box center [577, 296] width 140 height 24
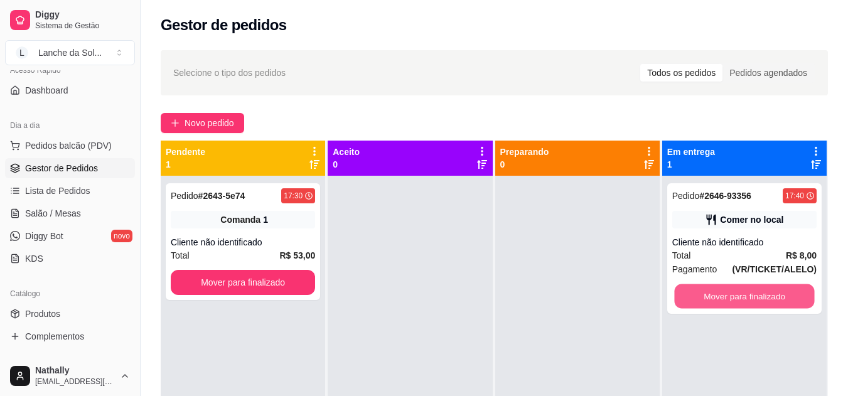
click at [708, 288] on button "Mover para finalizado" at bounding box center [744, 296] width 140 height 24
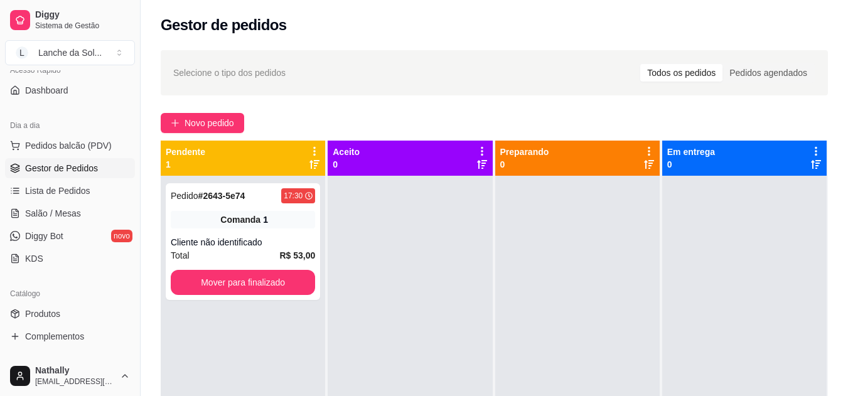
click at [84, 189] on span "Lista de Pedidos" at bounding box center [57, 190] width 65 height 13
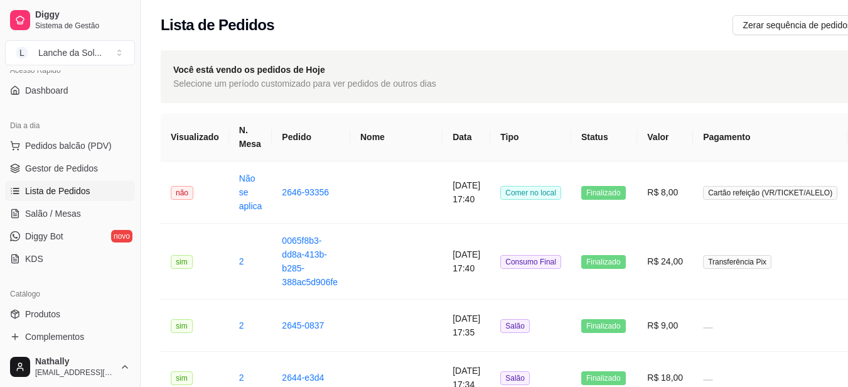
click at [61, 312] on link "Produtos" at bounding box center [70, 314] width 130 height 20
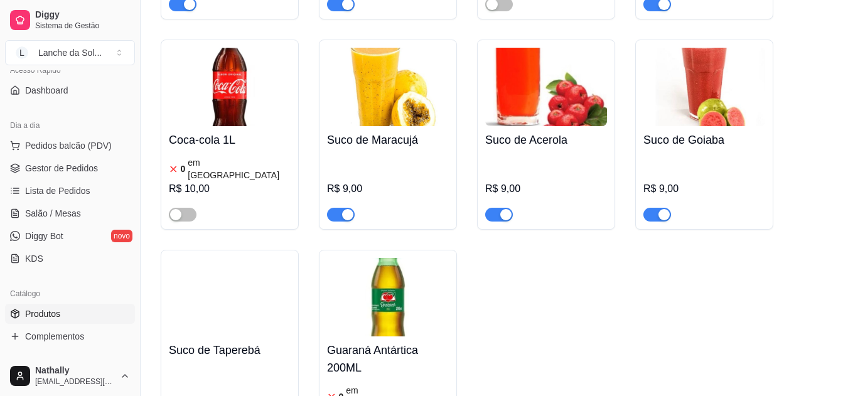
scroll to position [3810, 0]
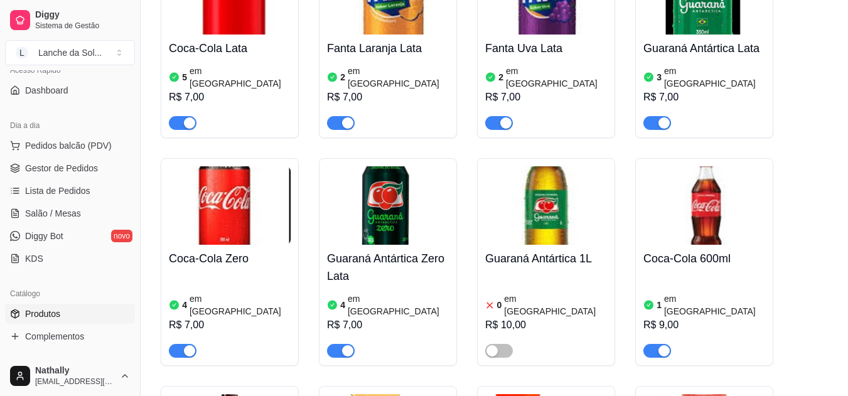
click at [604, 333] on div at bounding box center [546, 345] width 122 height 25
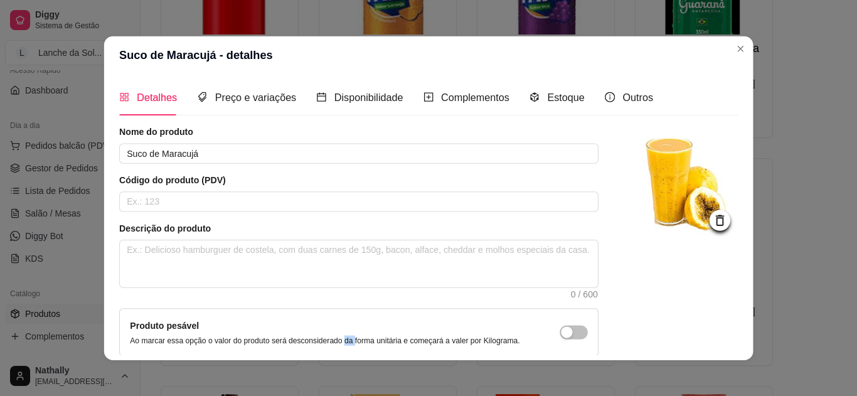
click at [339, 358] on div "Detalhes Preço e variações Disponibilidade Complementos Estoque Outros Nome do …" at bounding box center [428, 217] width 649 height 286
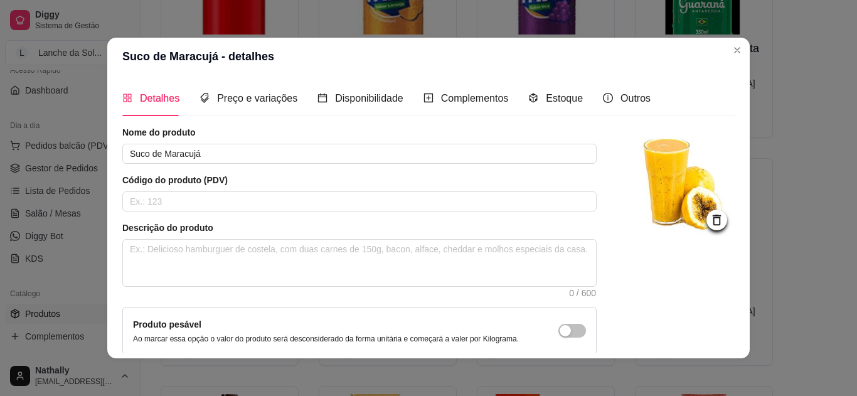
click at [740, 41] on header "Suco de Maracujá - detalhes" at bounding box center [428, 57] width 643 height 38
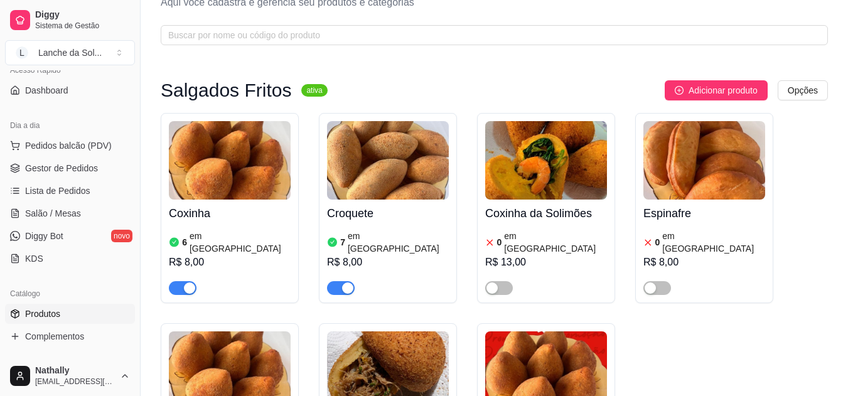
scroll to position [0, 0]
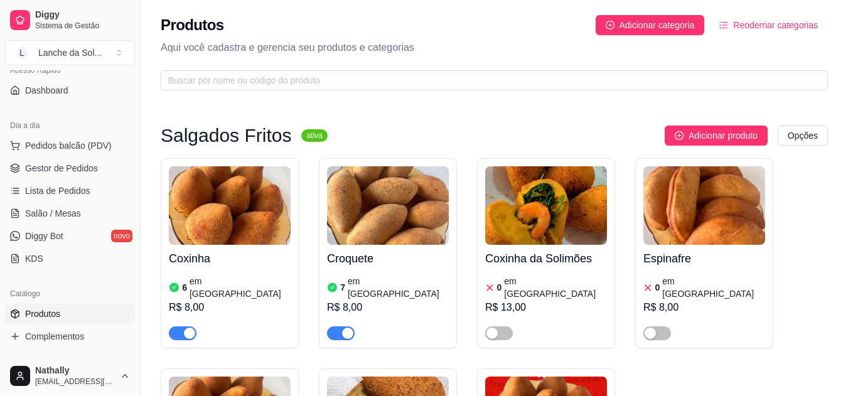
click at [45, 165] on span "Gestor de Pedidos" at bounding box center [61, 168] width 73 height 13
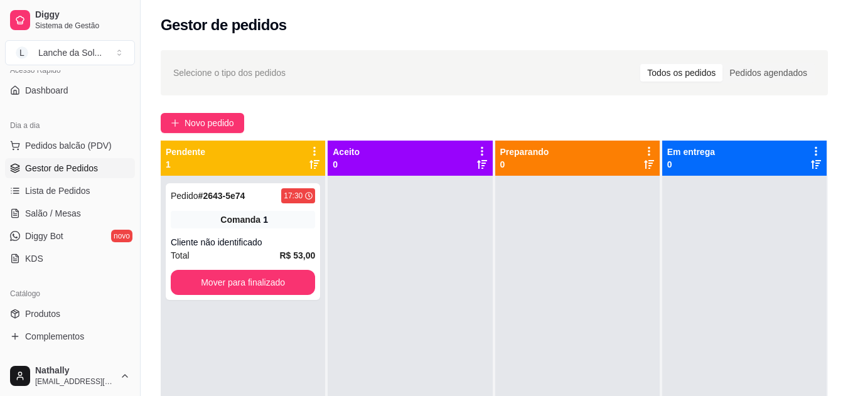
click at [45, 316] on span "Produtos" at bounding box center [42, 313] width 35 height 13
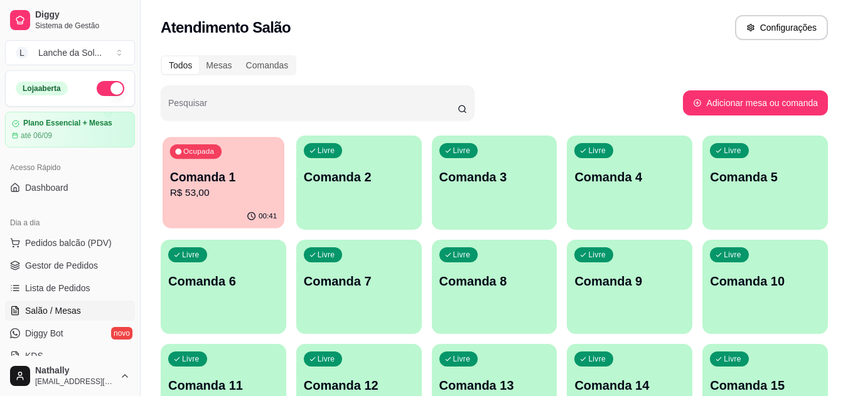
click at [247, 178] on p "Comanda 1" at bounding box center [223, 177] width 107 height 17
click at [250, 184] on p "Comanda 1" at bounding box center [223, 177] width 107 height 17
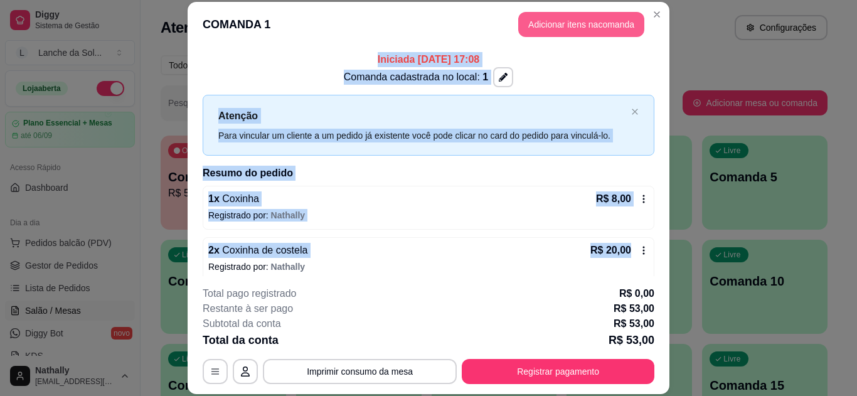
drag, startPoint x: 621, startPoint y: 78, endPoint x: 570, endPoint y: 18, distance: 78.8
click at [570, 18] on section "**********" at bounding box center [429, 198] width 482 height 392
click at [570, 18] on button "Adicionar itens na comanda" at bounding box center [581, 25] width 122 height 24
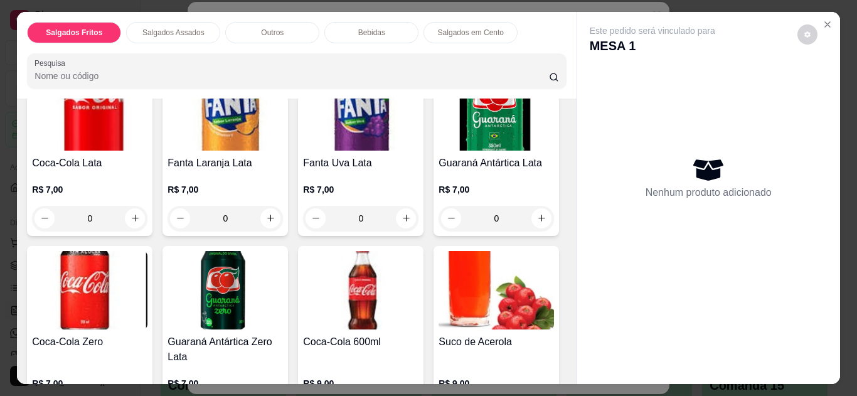
scroll to position [751, 0]
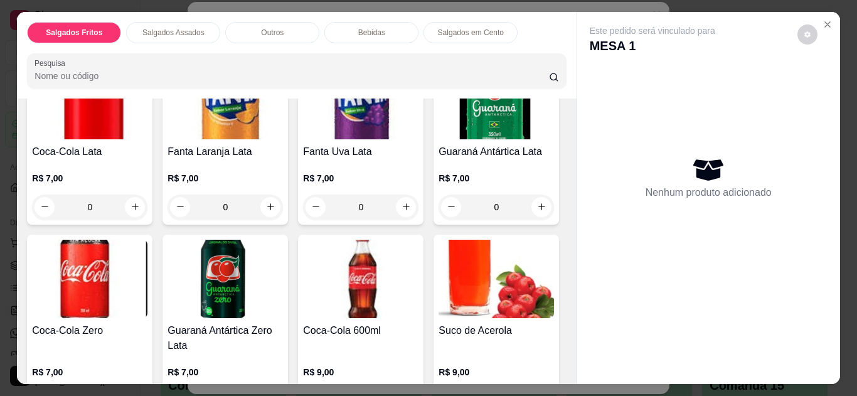
click at [131, 8] on icon "increase-product-quantity" at bounding box center [135, 3] width 9 height 9
type input "1"
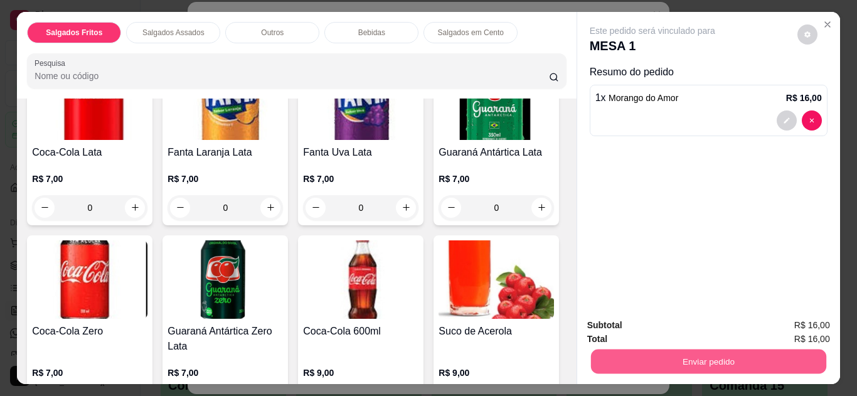
click at [654, 361] on button "Enviar pedido" at bounding box center [707, 362] width 235 height 24
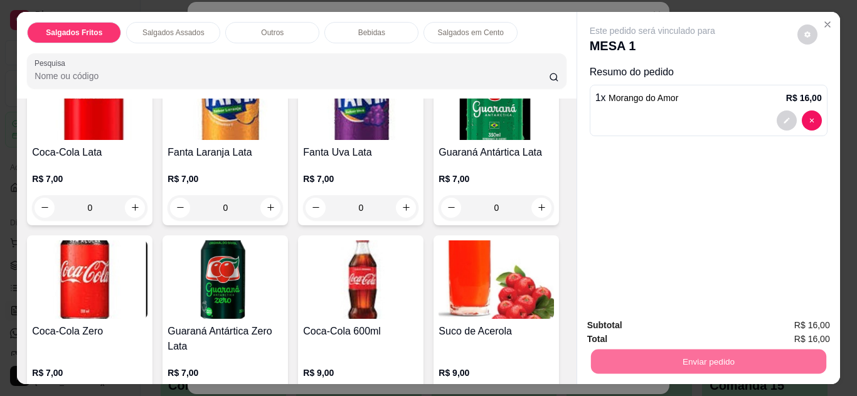
click at [661, 323] on button "Não registrar e enviar pedido" at bounding box center [667, 326] width 131 height 24
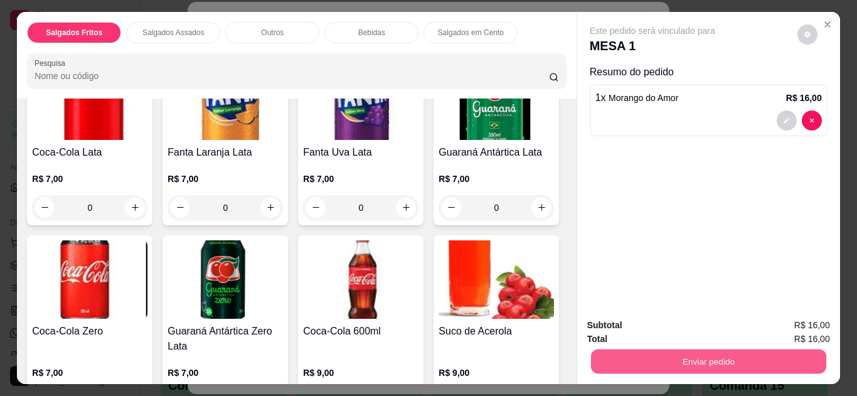
click at [685, 361] on button "Enviar pedido" at bounding box center [707, 362] width 235 height 24
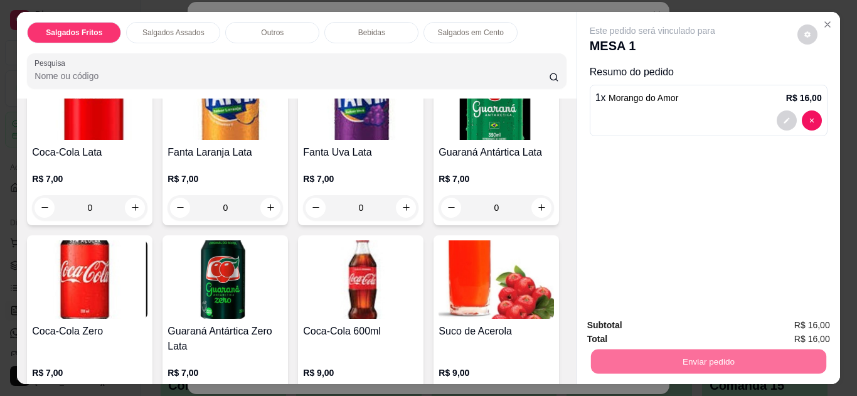
click at [693, 326] on button "Não registrar e enviar pedido" at bounding box center [667, 325] width 127 height 23
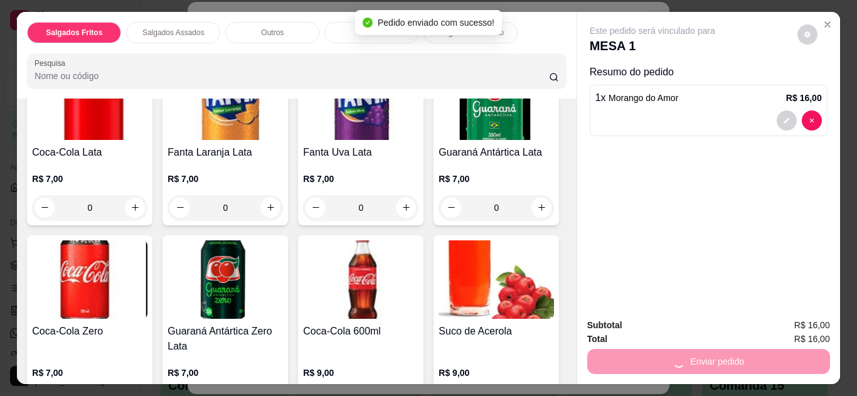
click at [828, 6] on div "Salgados Fritos Salgados Assados Outros Bebidas Salgados em Cento Pesquisa Item…" at bounding box center [428, 198] width 857 height 396
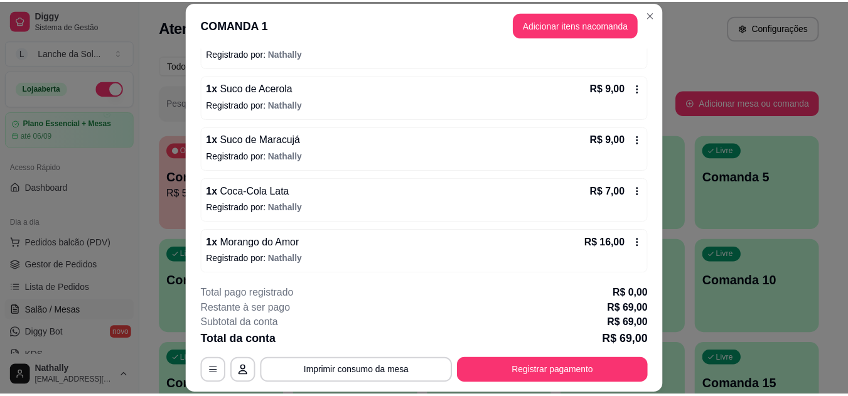
scroll to position [216, 0]
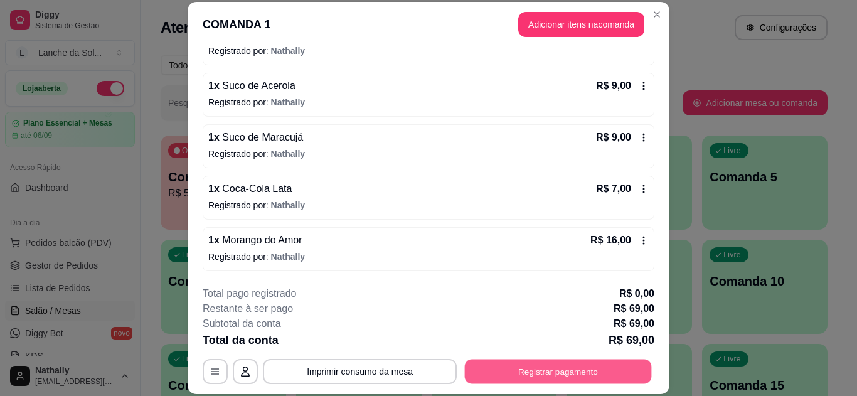
click at [537, 376] on button "Registrar pagamento" at bounding box center [558, 371] width 187 height 24
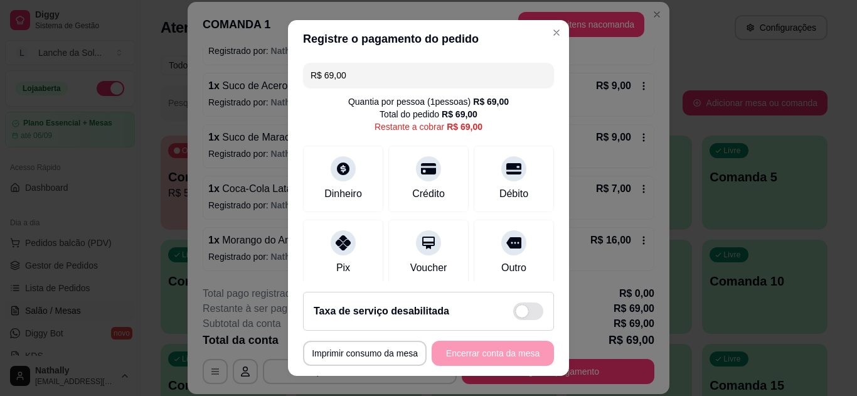
click at [344, 238] on icon at bounding box center [343, 242] width 15 height 15
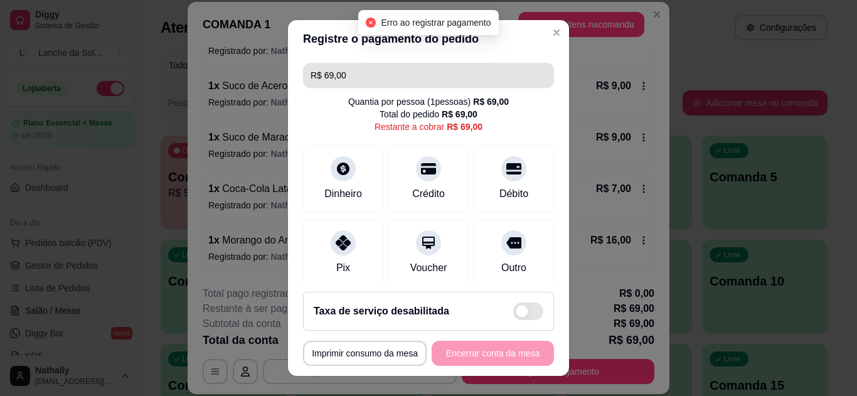
click at [388, 77] on input "R$ 69,00" at bounding box center [429, 75] width 236 height 25
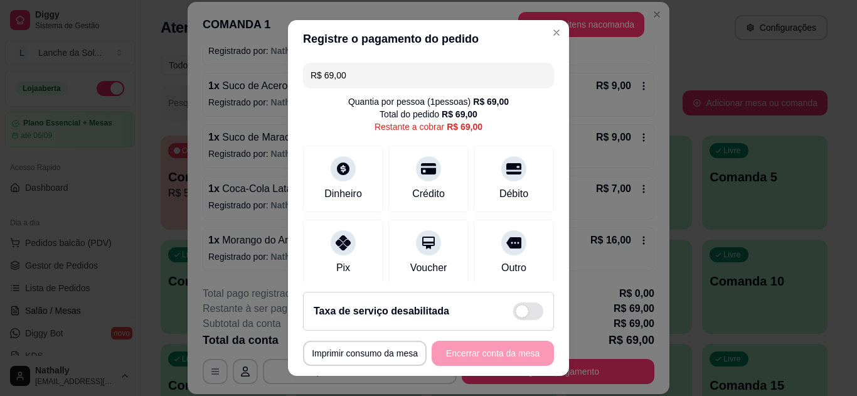
click at [388, 77] on input "R$ 69,00" at bounding box center [429, 75] width 236 height 25
click at [320, 270] on div "Pix" at bounding box center [343, 253] width 80 height 67
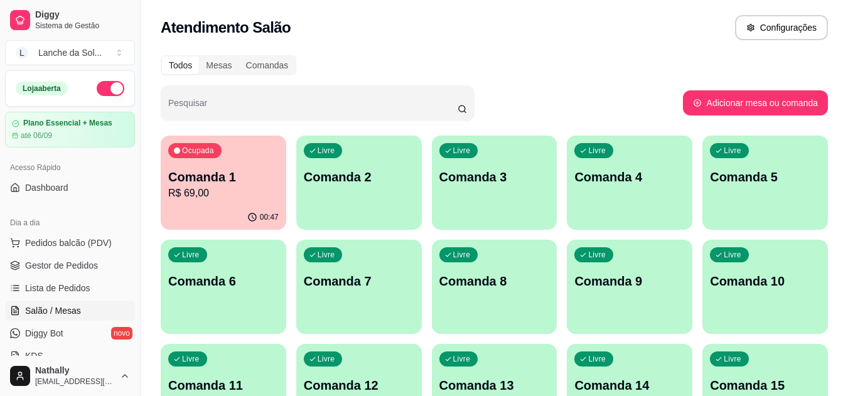
click at [210, 193] on p "R$ 69,00" at bounding box center [223, 193] width 110 height 15
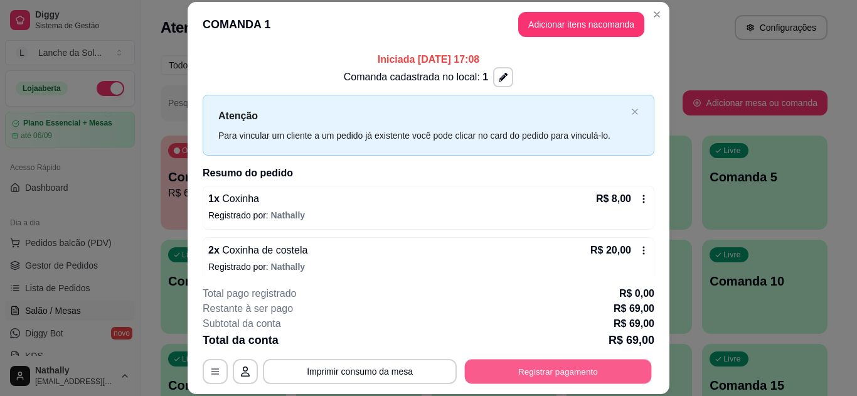
click at [555, 370] on button "Registrar pagamento" at bounding box center [558, 371] width 187 height 24
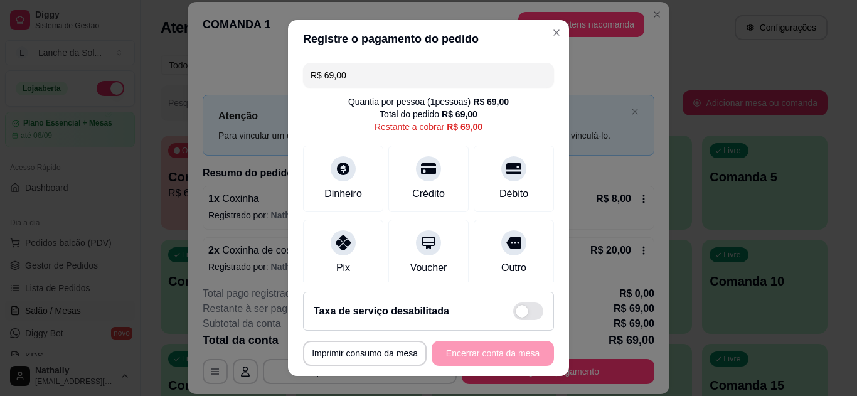
click at [337, 253] on div at bounding box center [343, 242] width 25 height 25
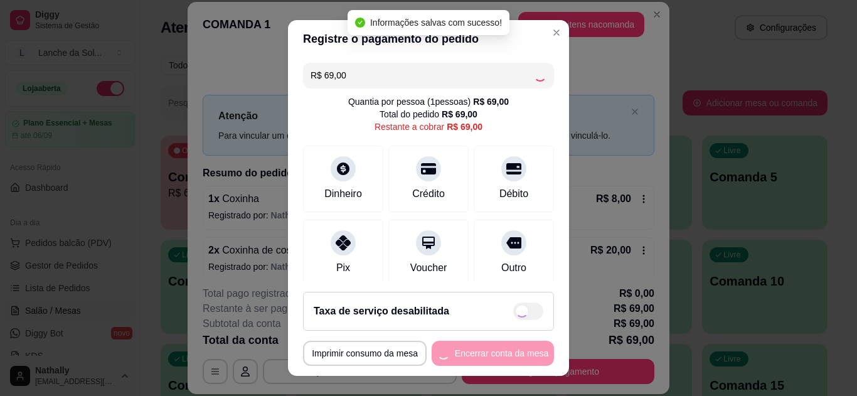
type input "R$ 0,00"
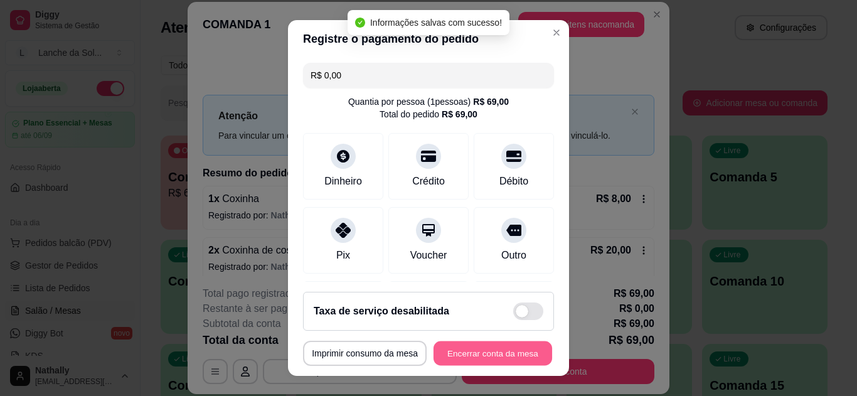
click at [494, 358] on button "Encerrar conta da mesa" at bounding box center [493, 353] width 119 height 24
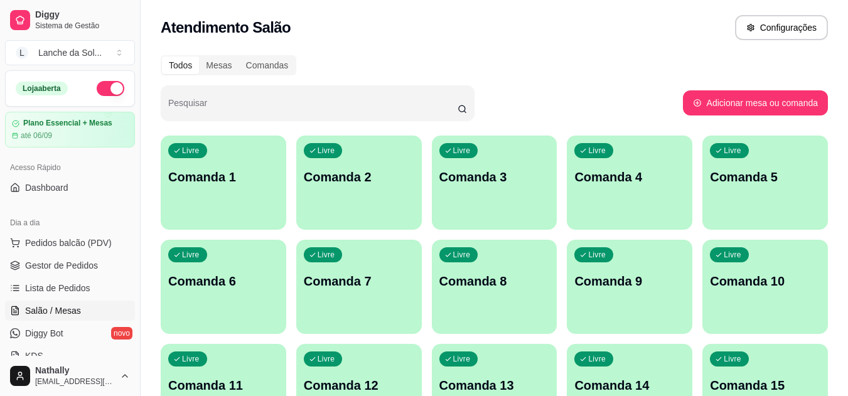
click at [70, 267] on span "Gestor de Pedidos" at bounding box center [61, 265] width 73 height 13
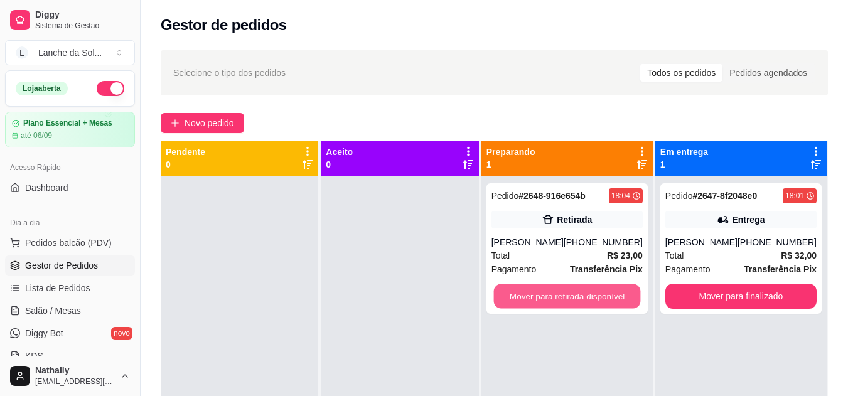
click at [555, 296] on button "Mover para retirada disponível" at bounding box center [566, 296] width 147 height 24
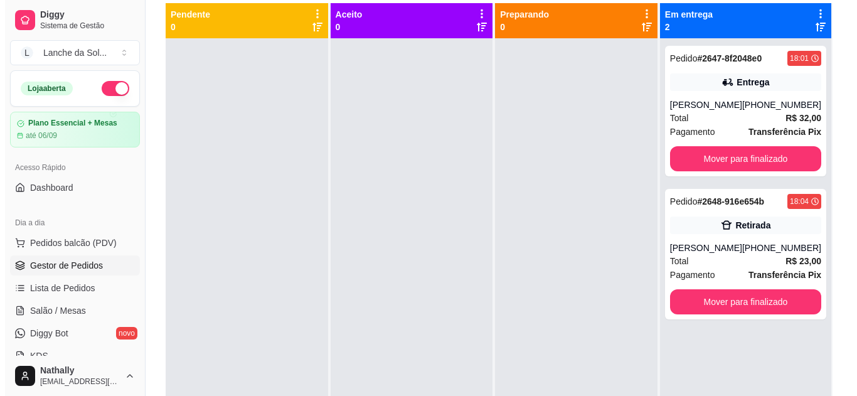
scroll to position [143, 0]
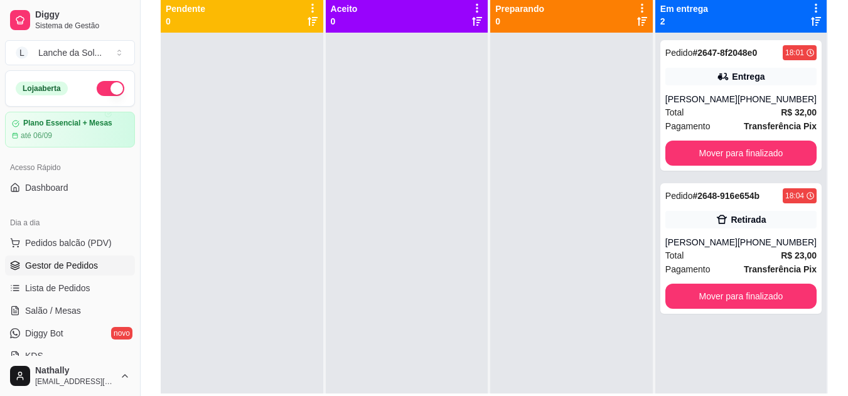
click at [723, 105] on div "Suelena Aparecida Santos" at bounding box center [701, 99] width 72 height 13
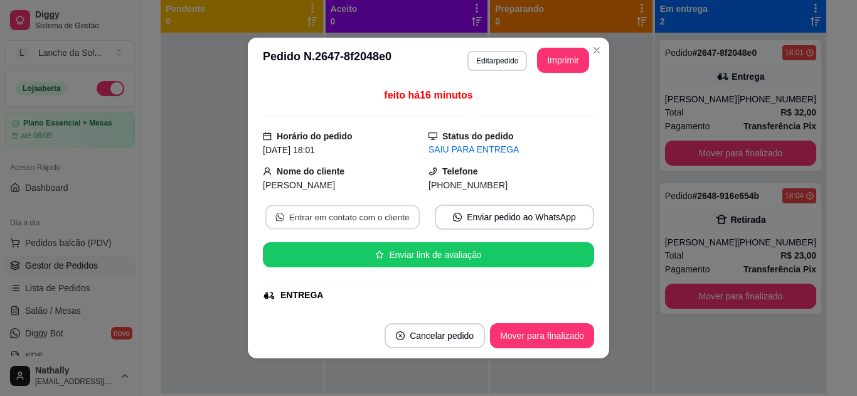
click at [363, 219] on button "Entrar em contato com o cliente" at bounding box center [342, 217] width 154 height 24
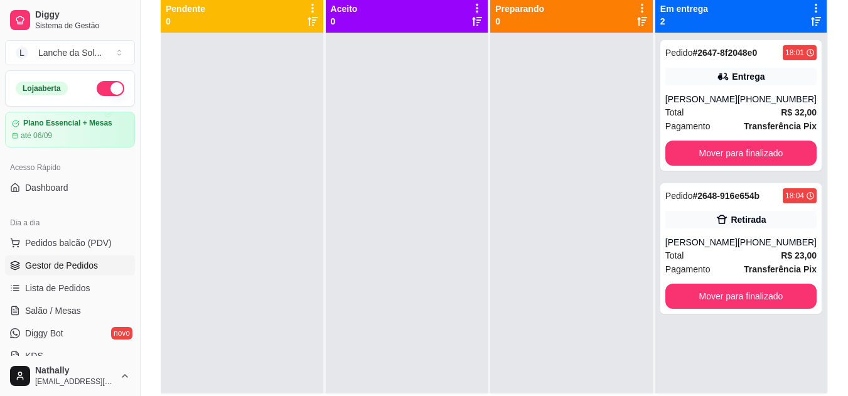
click at [712, 248] on div "Deivid ferreira" at bounding box center [701, 242] width 72 height 13
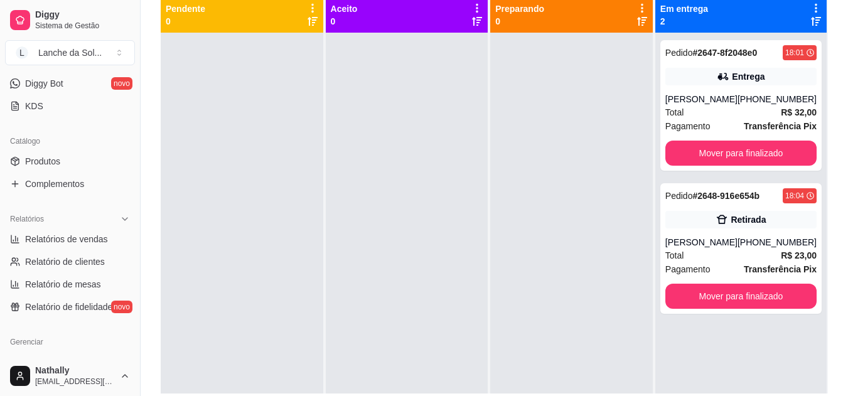
click at [92, 161] on link "Produtos" at bounding box center [70, 161] width 130 height 20
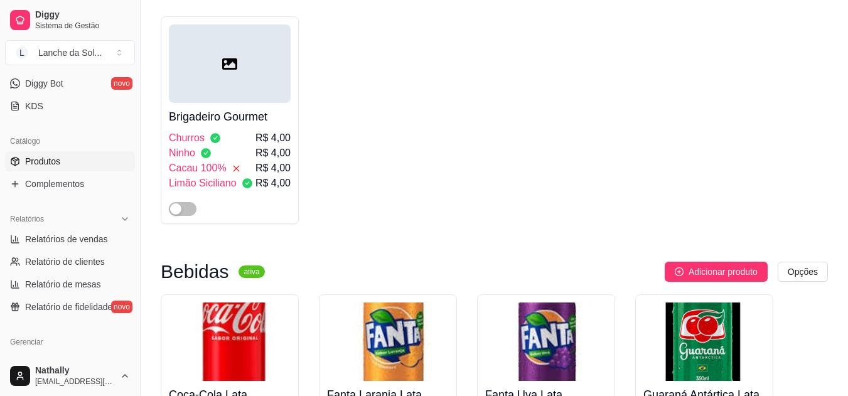
scroll to position [3810, 0]
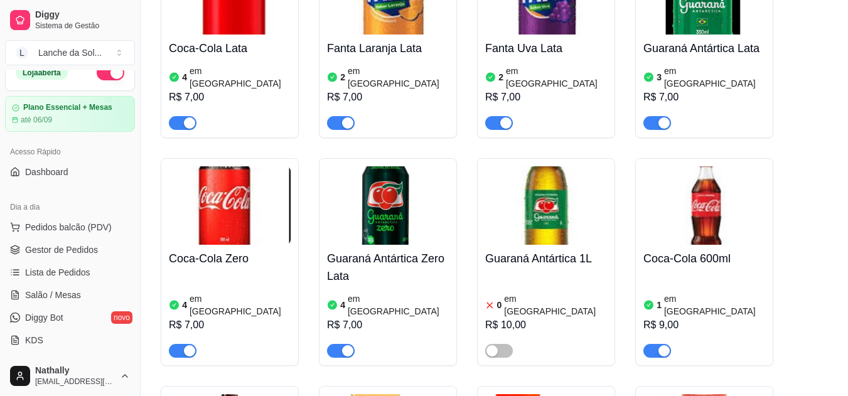
scroll to position [0, 0]
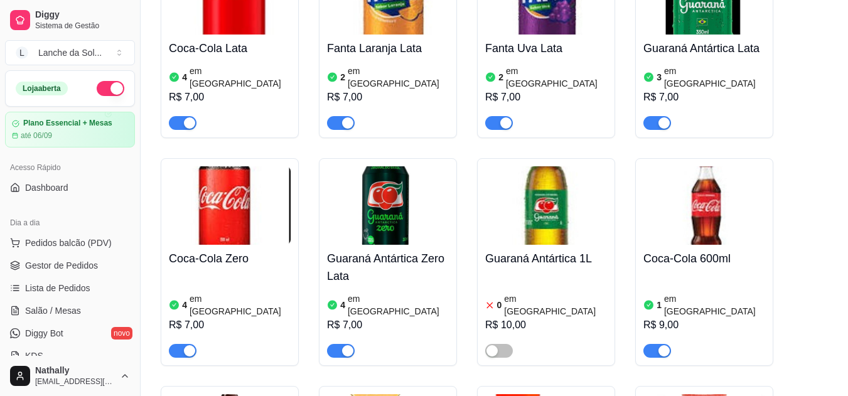
click at [48, 256] on link "Gestor de Pedidos" at bounding box center [70, 265] width 130 height 20
